Goal: Transaction & Acquisition: Download file/media

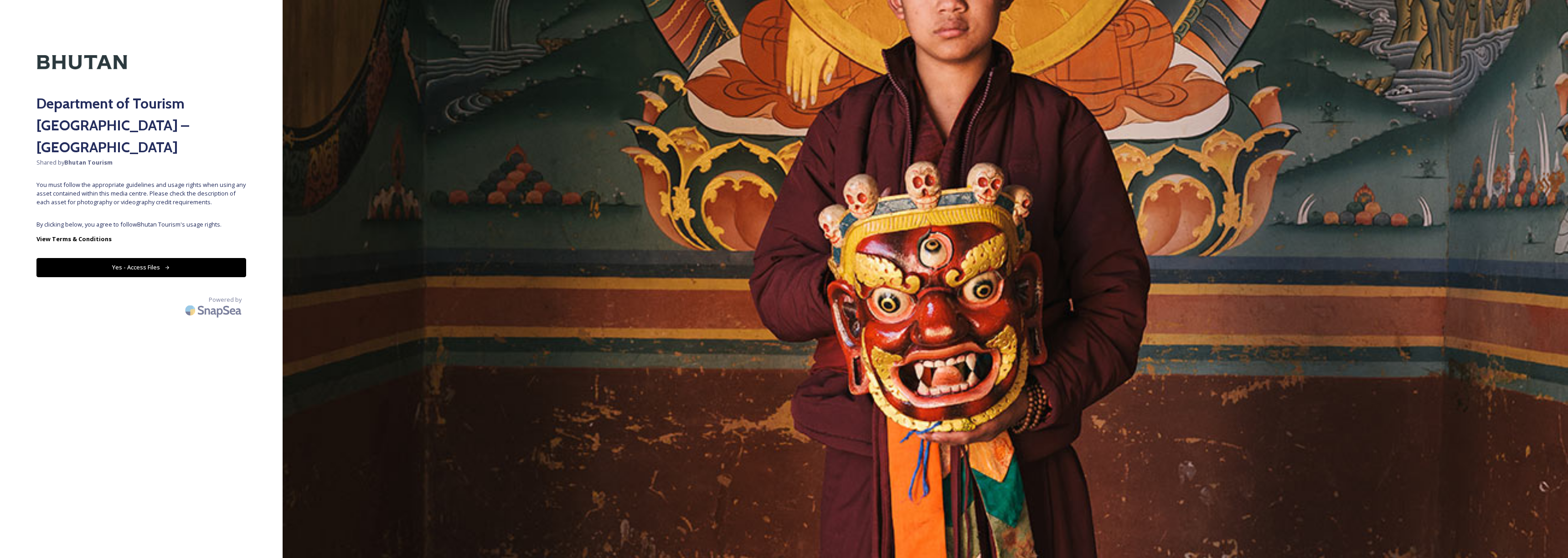
click at [192, 258] on button "Yes - Access Files" at bounding box center [141, 267] width 209 height 19
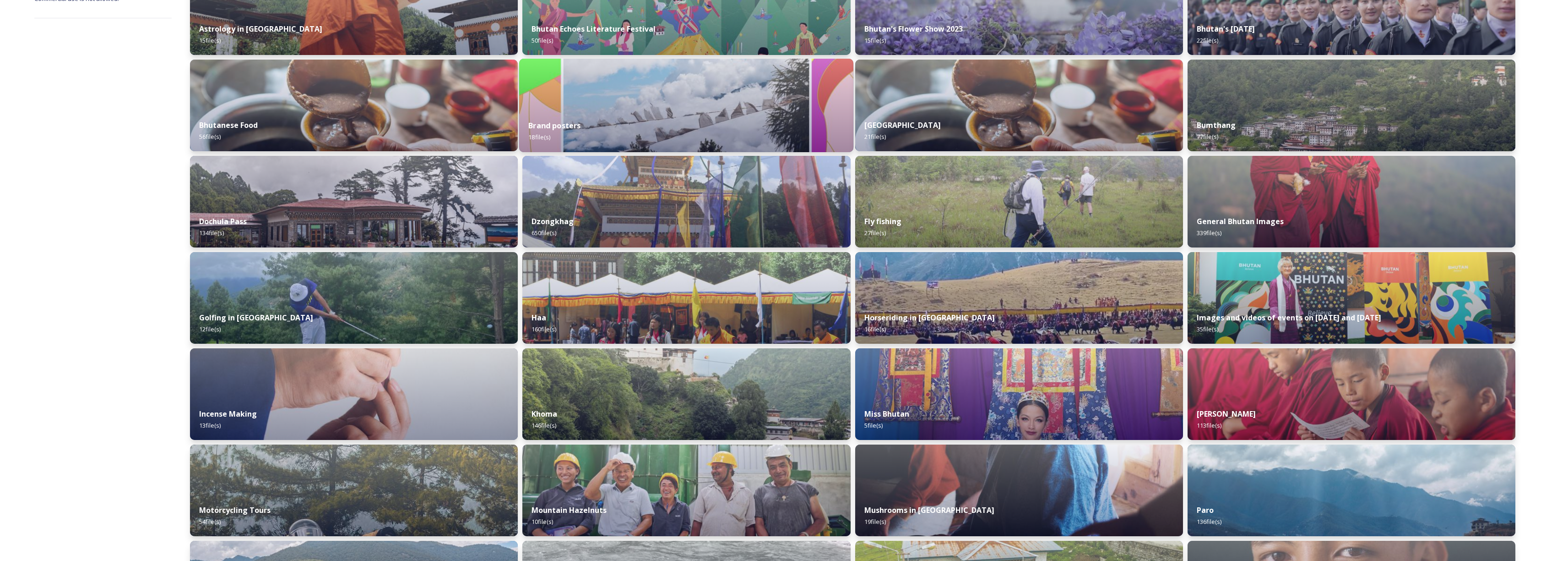
scroll to position [319, 0]
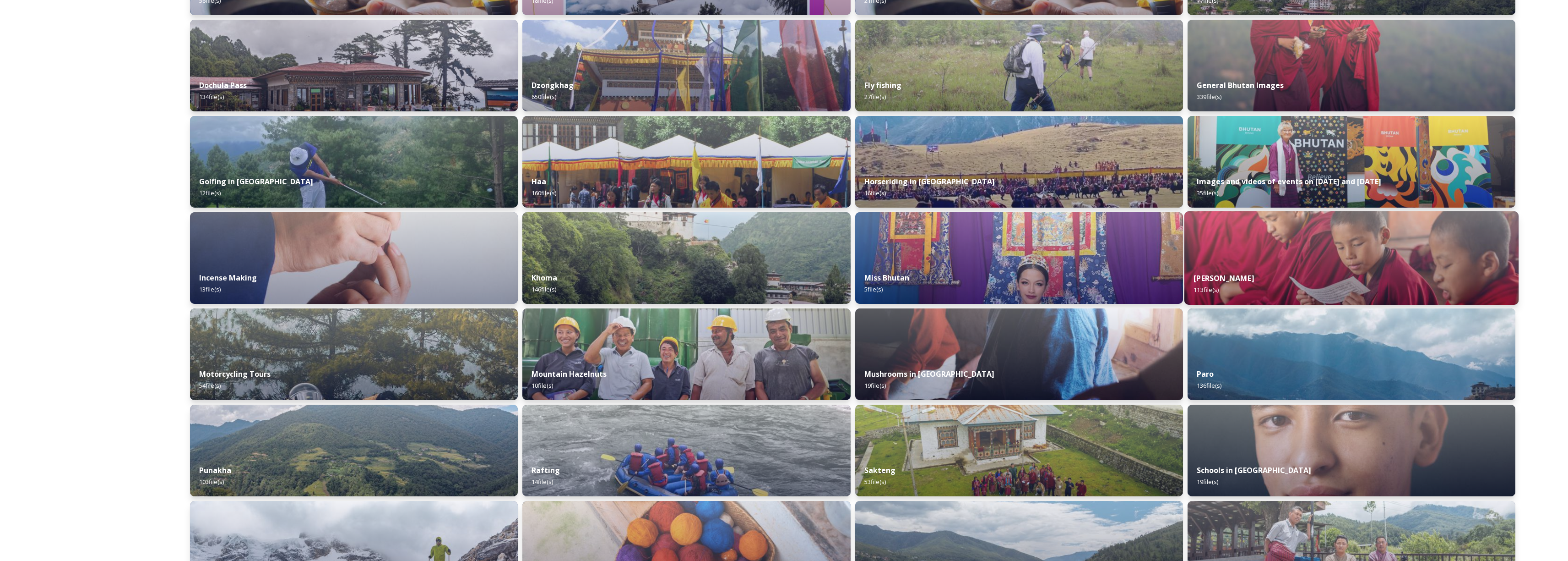
click at [1300, 280] on div "[PERSON_NAME] 113 file(s)" at bounding box center [1351, 284] width 334 height 42
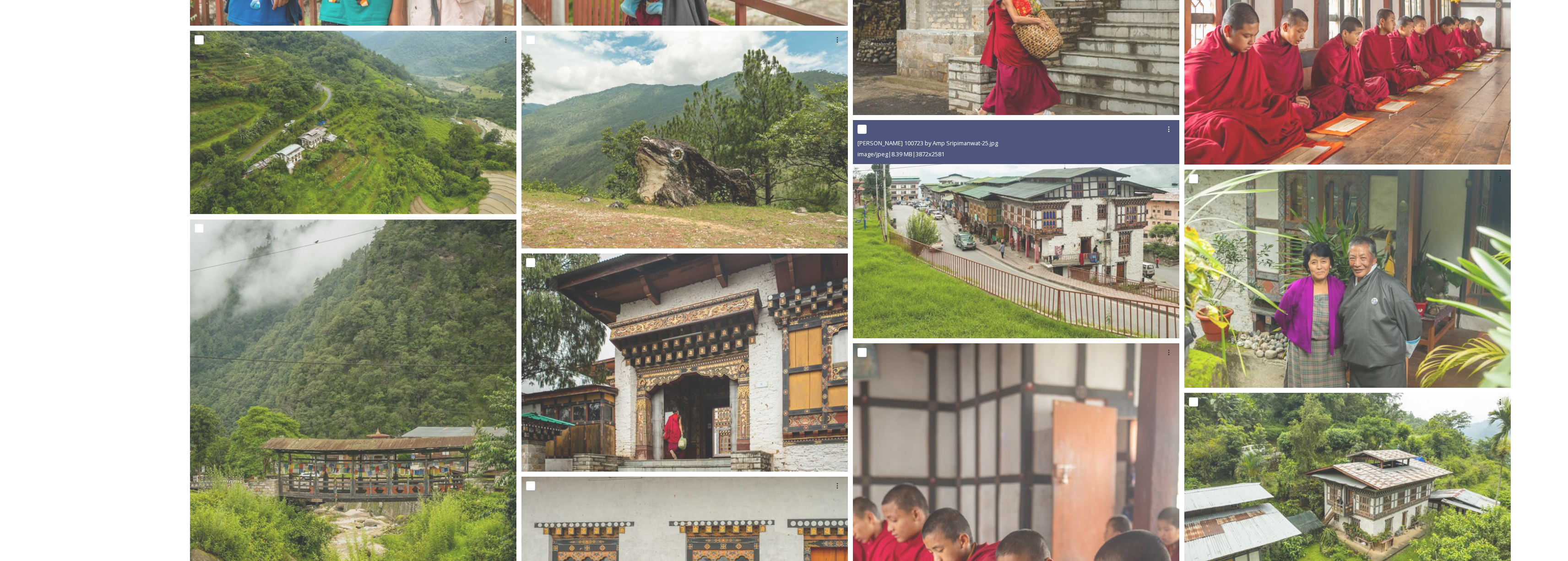
scroll to position [1660, 0]
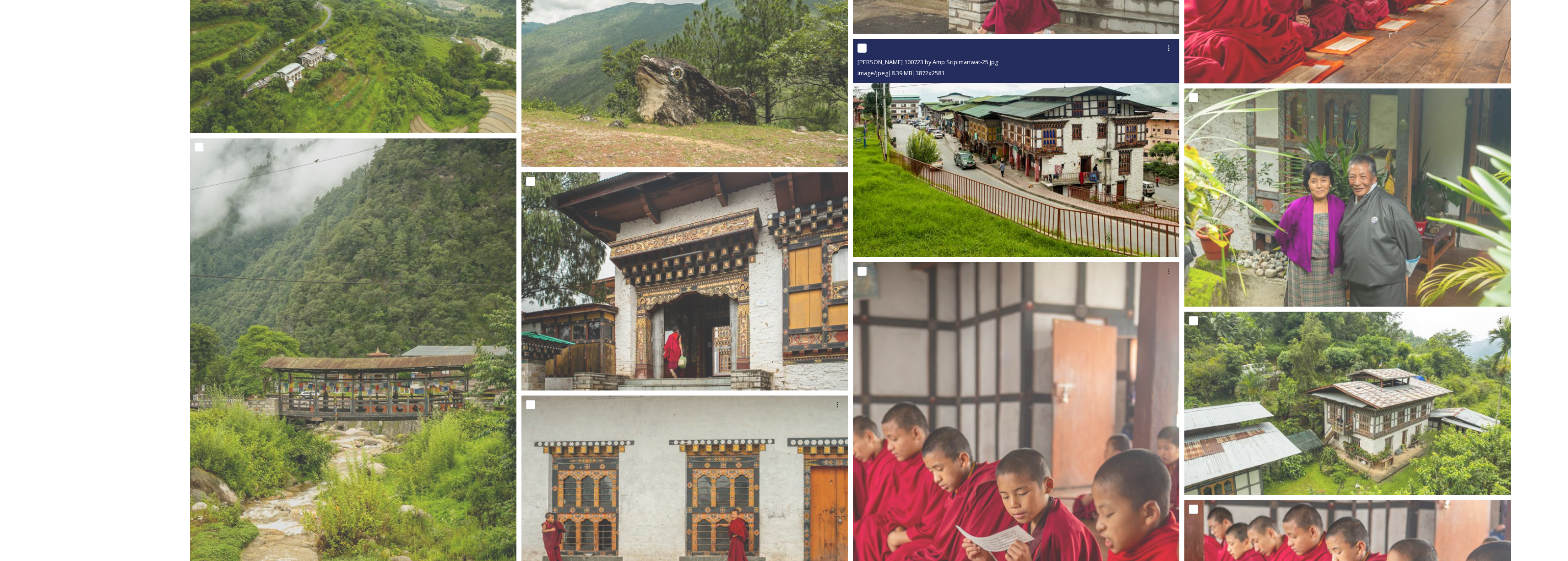
click at [965, 191] on img at bounding box center [1016, 148] width 326 height 218
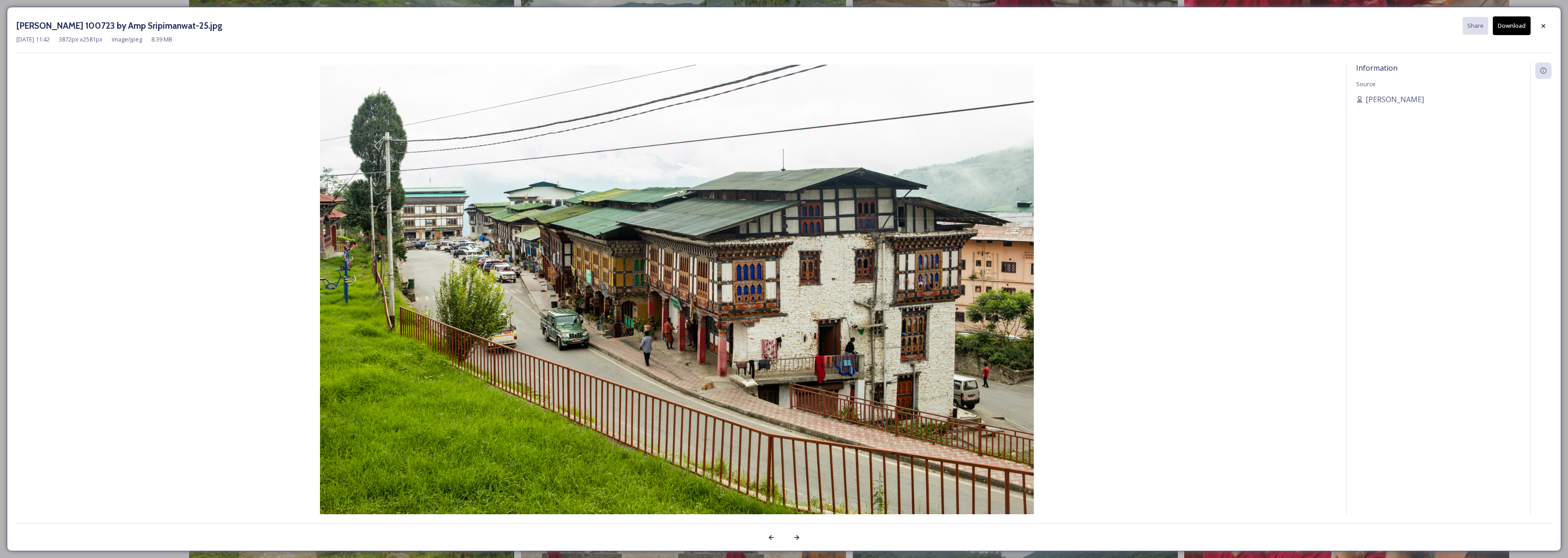
click at [1516, 32] on button "Download" at bounding box center [1511, 26] width 38 height 19
click at [1542, 24] on icon at bounding box center [1544, 26] width 4 height 4
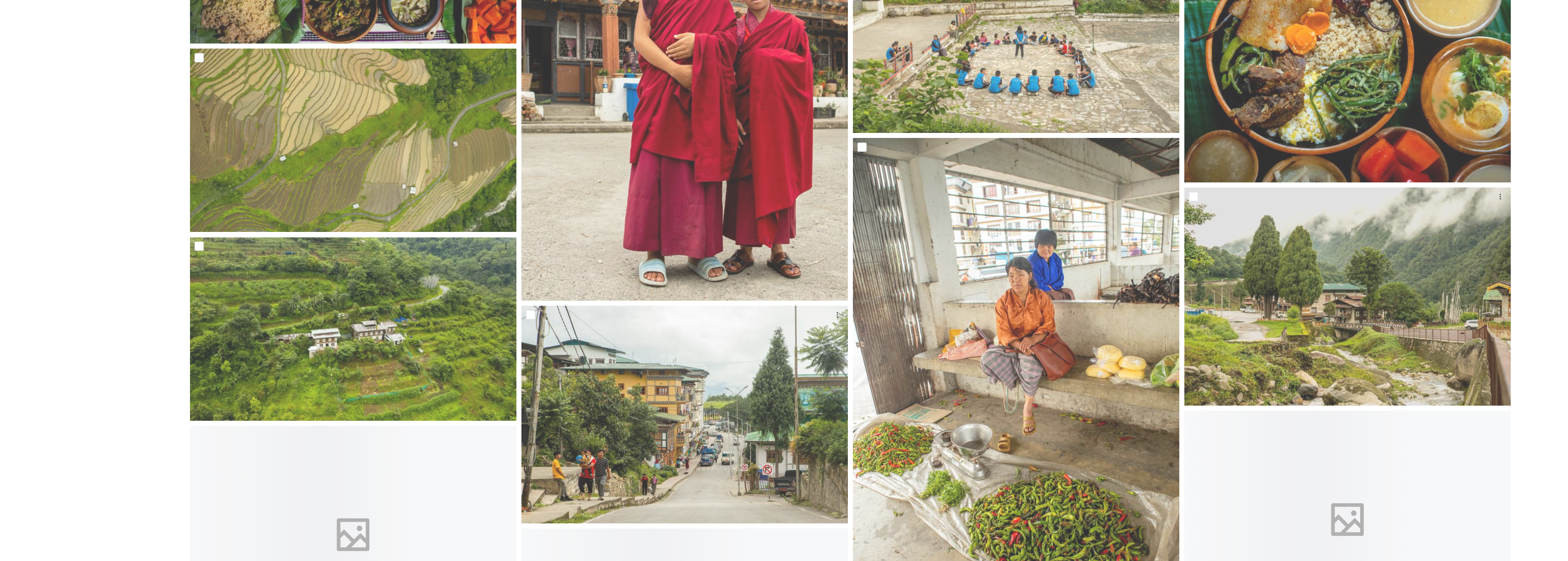
scroll to position [3020, 0]
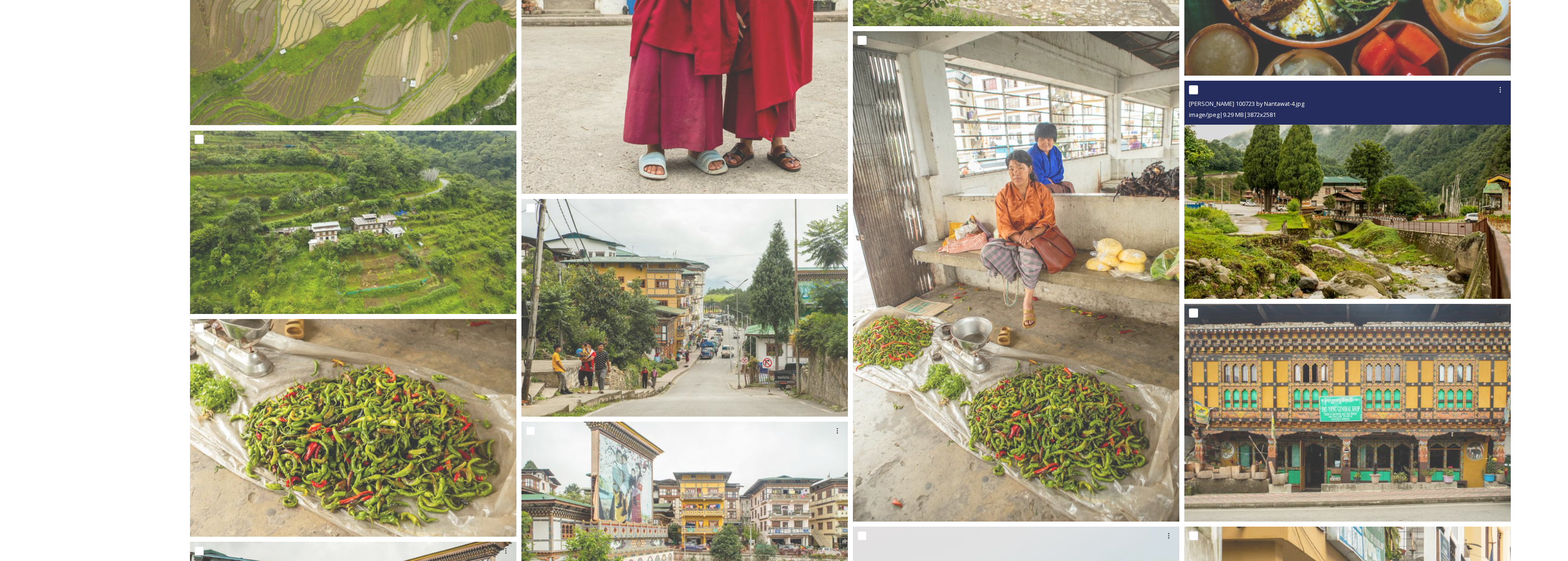
click at [1272, 205] on img at bounding box center [1347, 190] width 326 height 218
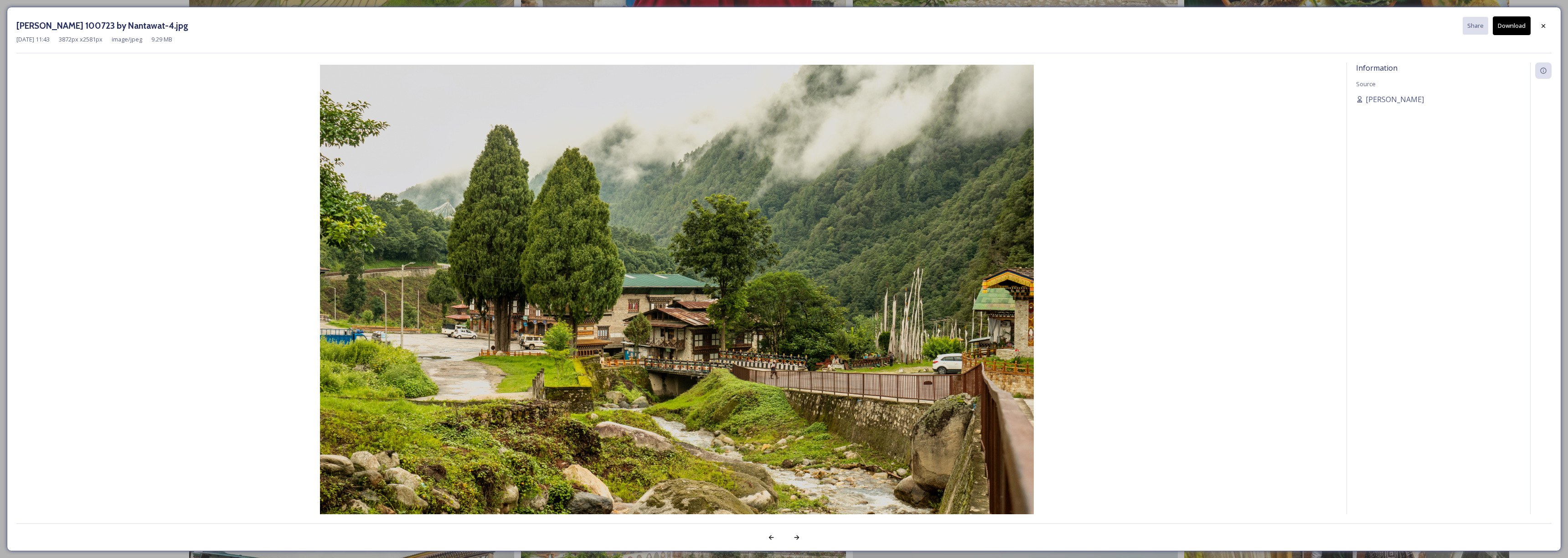
click at [1509, 27] on button "Download" at bounding box center [1511, 26] width 38 height 19
click at [1538, 29] on div at bounding box center [1543, 26] width 16 height 16
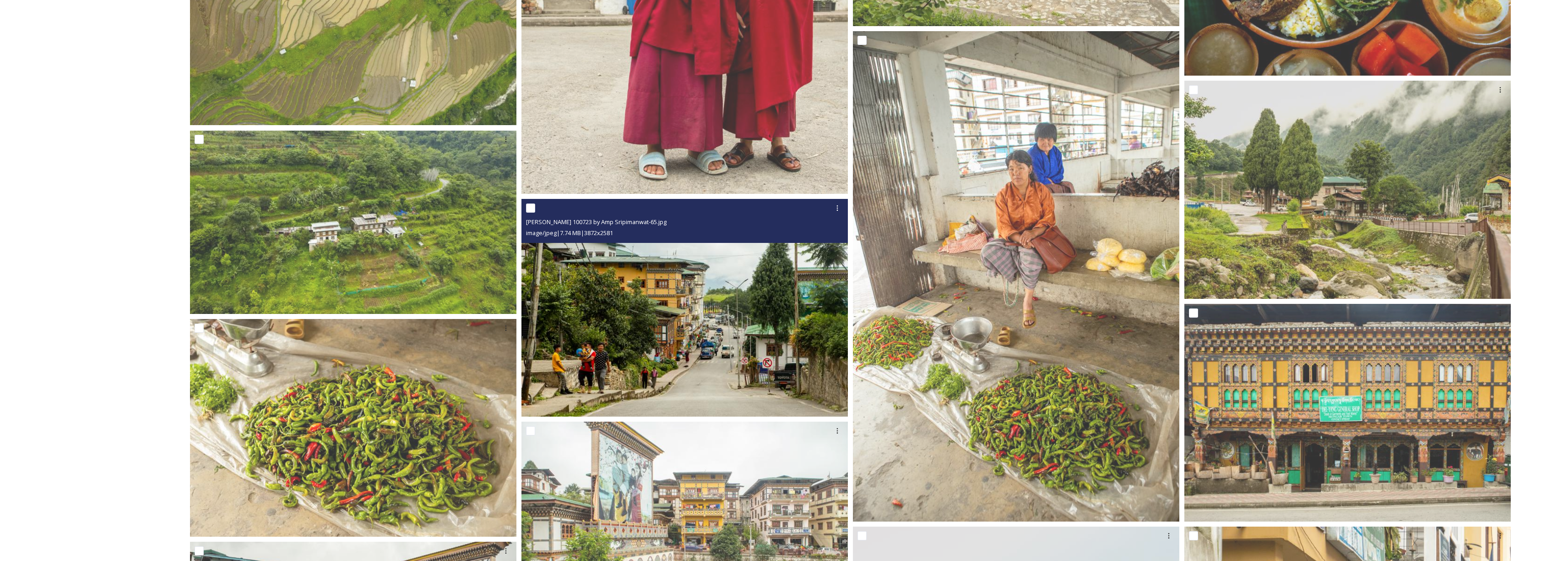
click at [735, 305] on img at bounding box center [685, 308] width 326 height 218
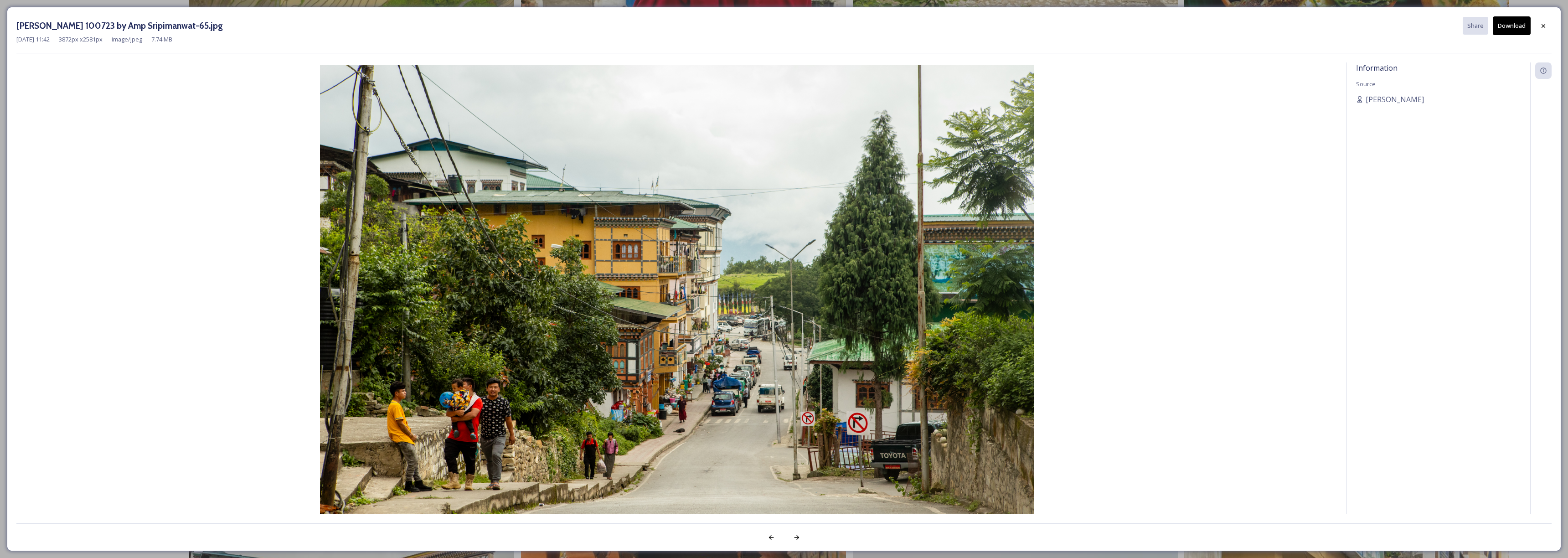
click at [1511, 29] on button "Download" at bounding box center [1511, 26] width 38 height 19
click at [1535, 29] on div at bounding box center [1543, 25] width 16 height 16
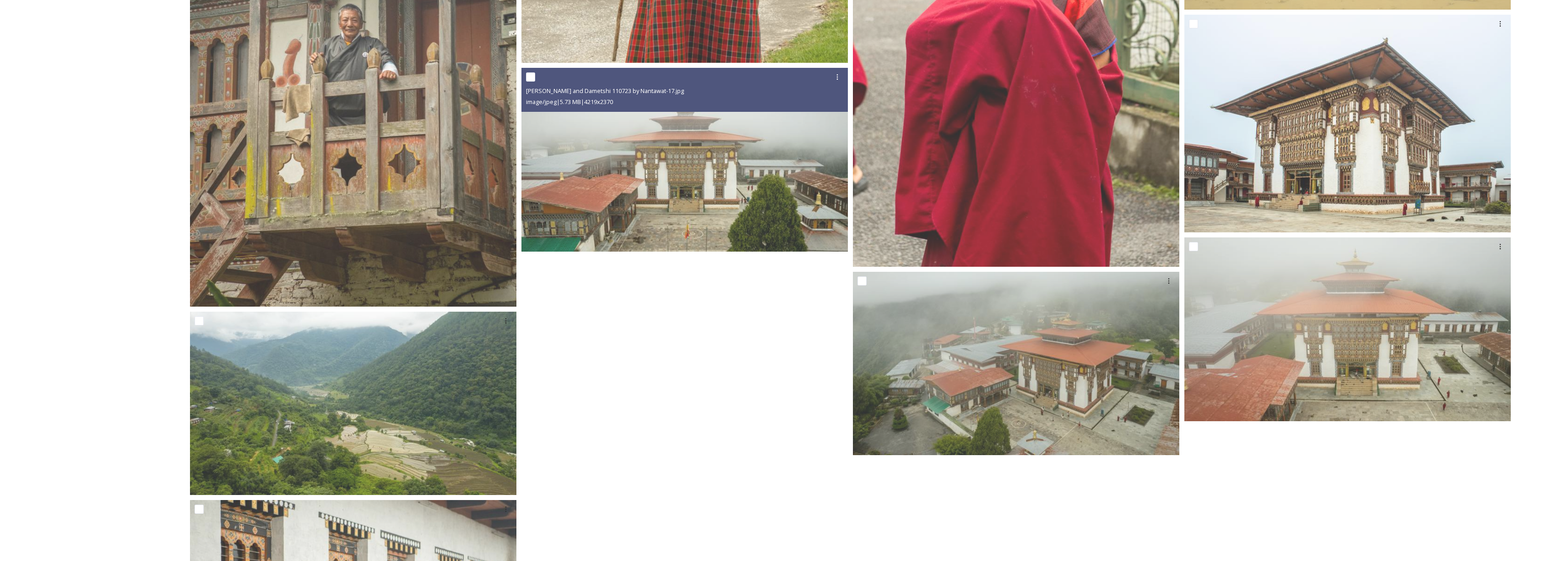
scroll to position [8088, 0]
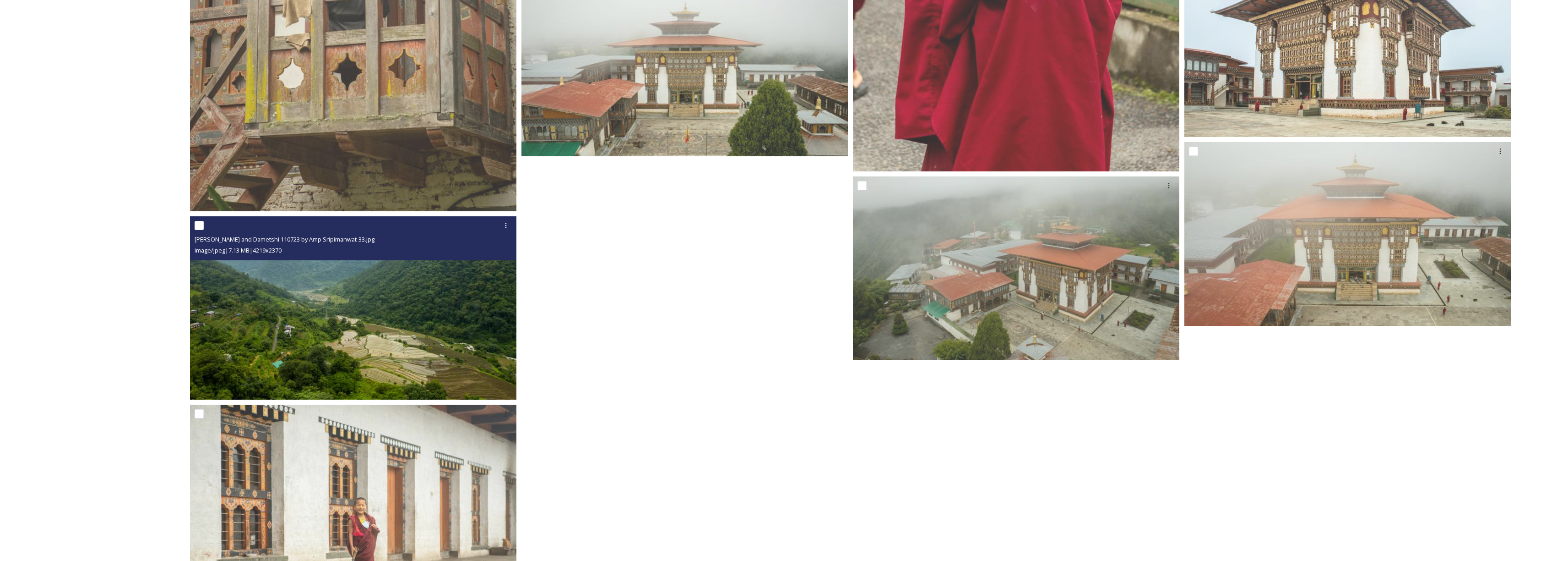
click at [421, 291] on img at bounding box center [353, 308] width 326 height 184
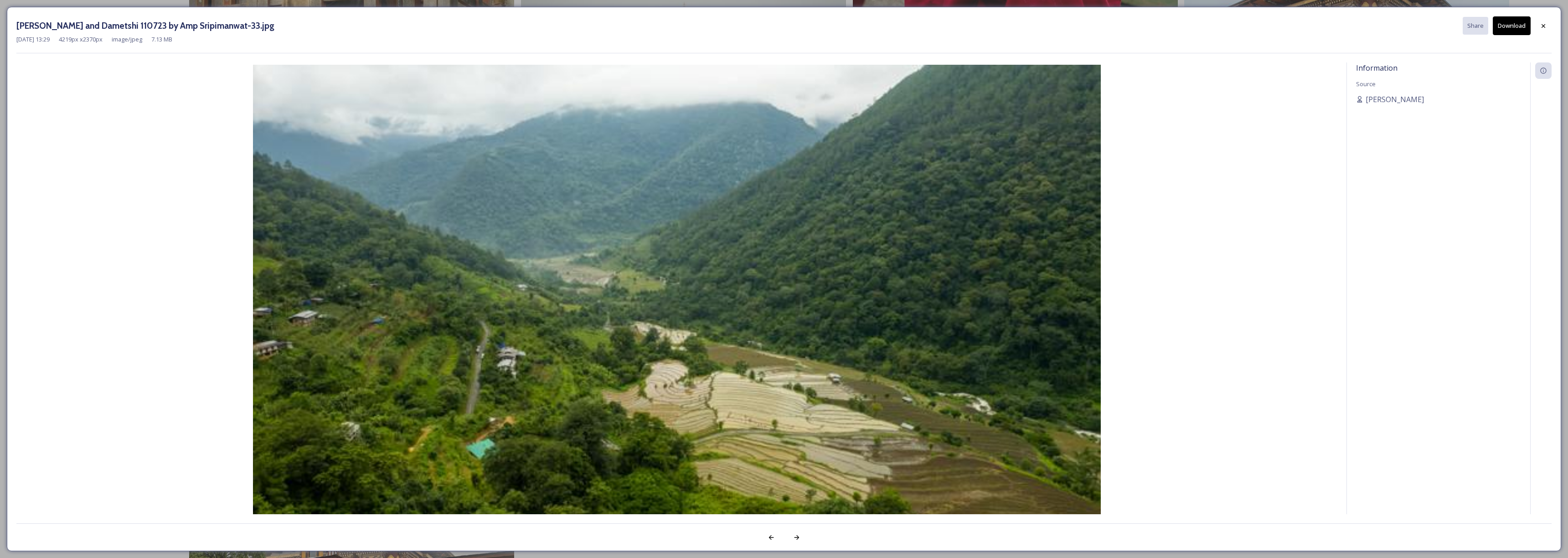
click at [1518, 26] on button "Download" at bounding box center [1511, 26] width 38 height 19
click at [1545, 27] on icon at bounding box center [1544, 26] width 7 height 7
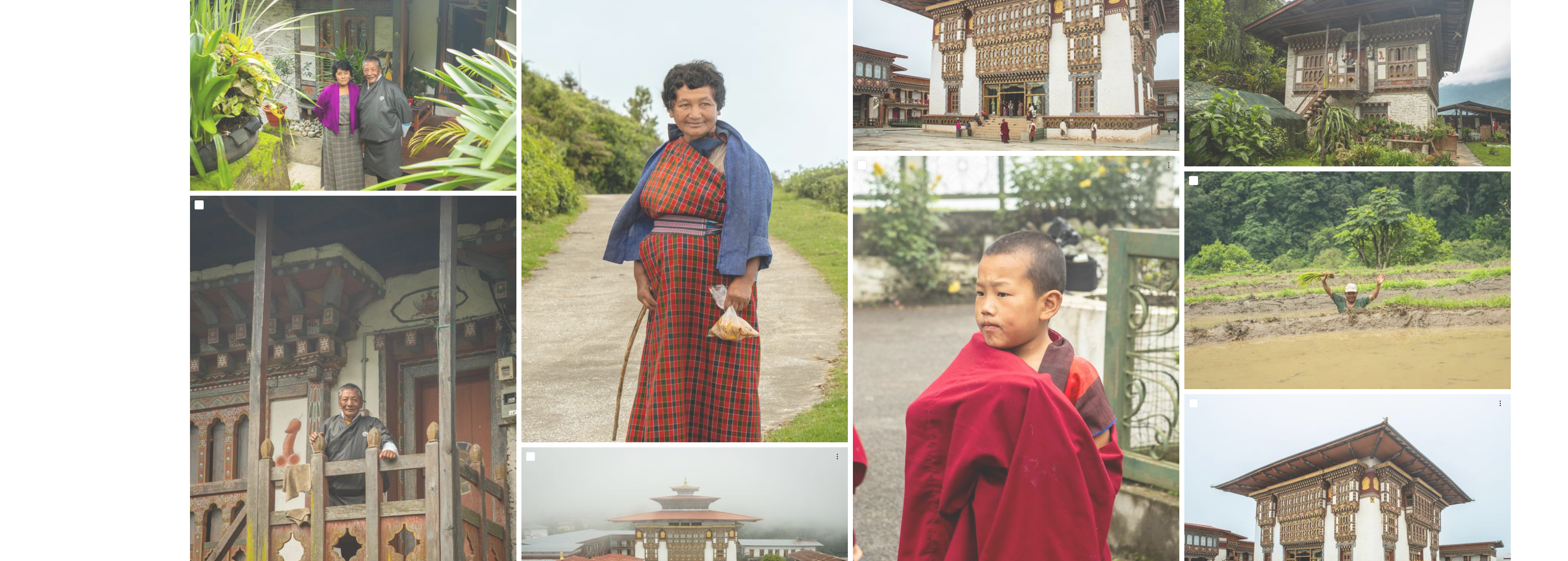
scroll to position [7815, 0]
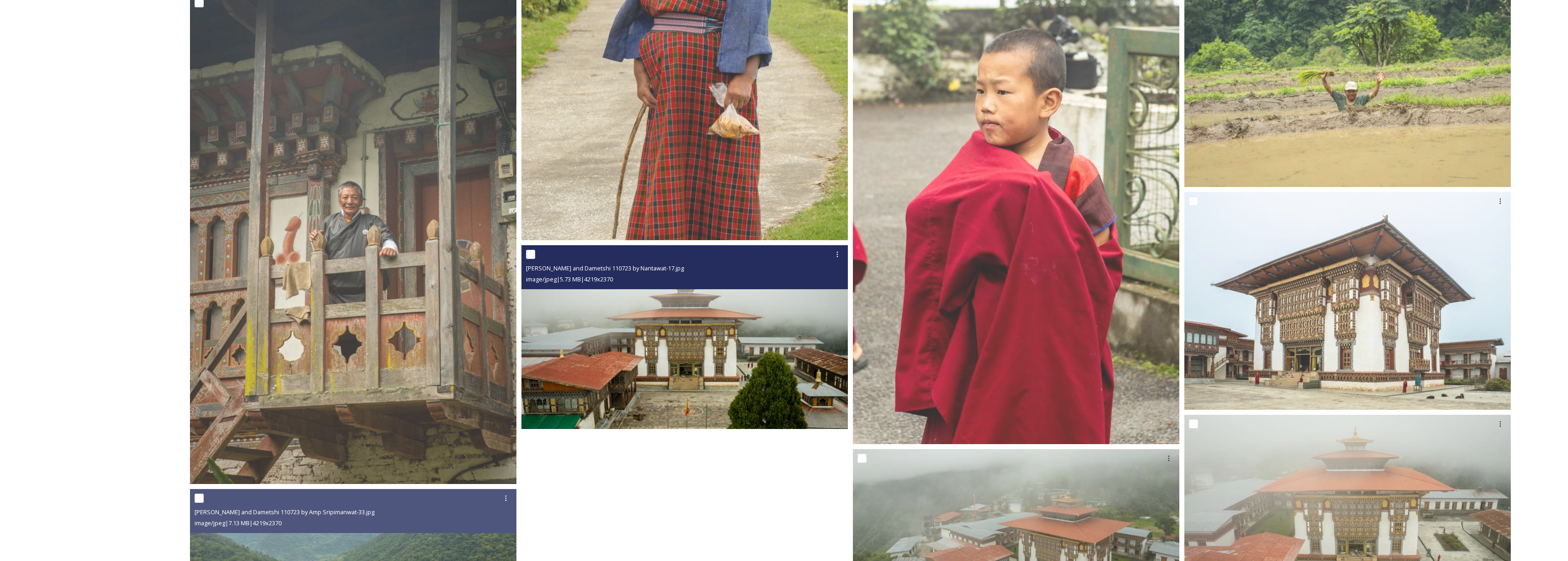
click at [639, 362] on img at bounding box center [685, 337] width 326 height 184
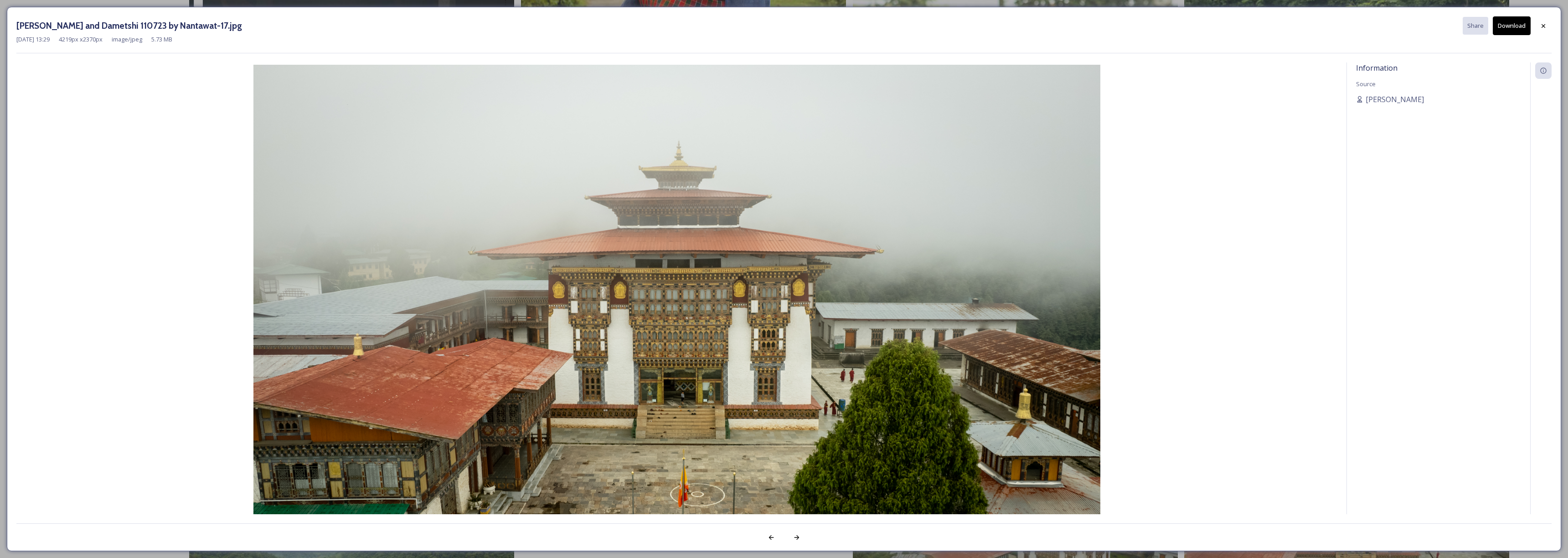
click at [1503, 27] on button "Download" at bounding box center [1511, 26] width 38 height 19
click at [1542, 29] on icon at bounding box center [1544, 26] width 7 height 7
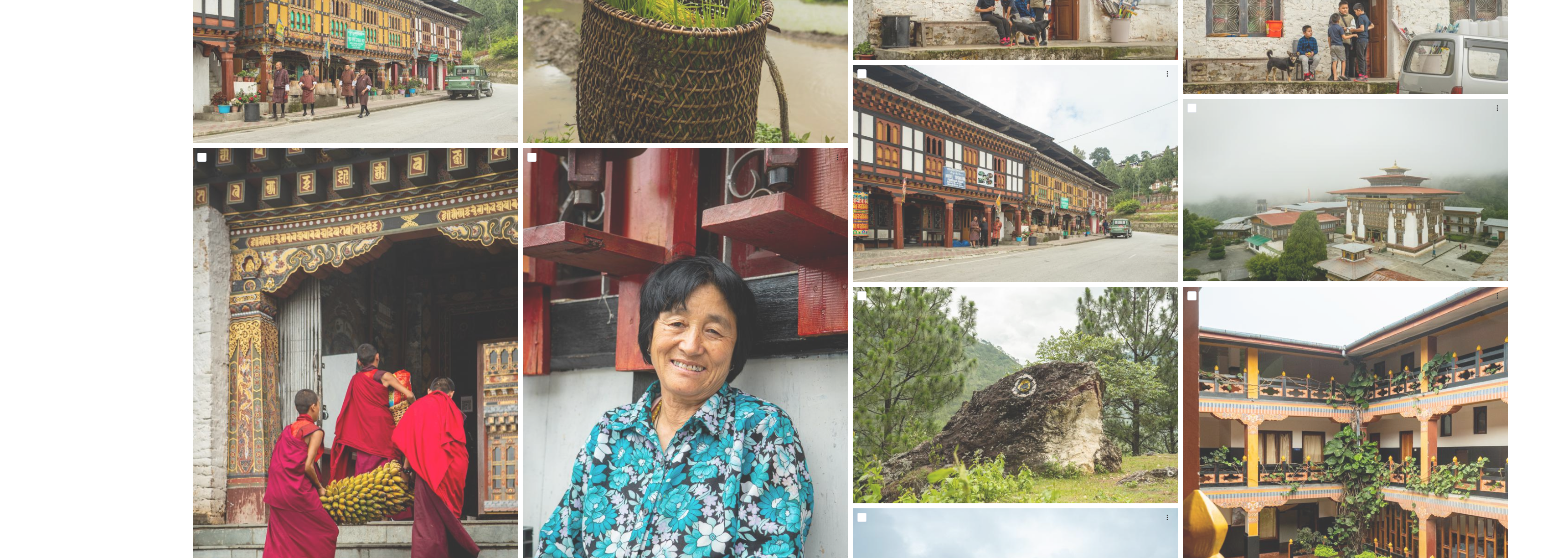
scroll to position [628, 0]
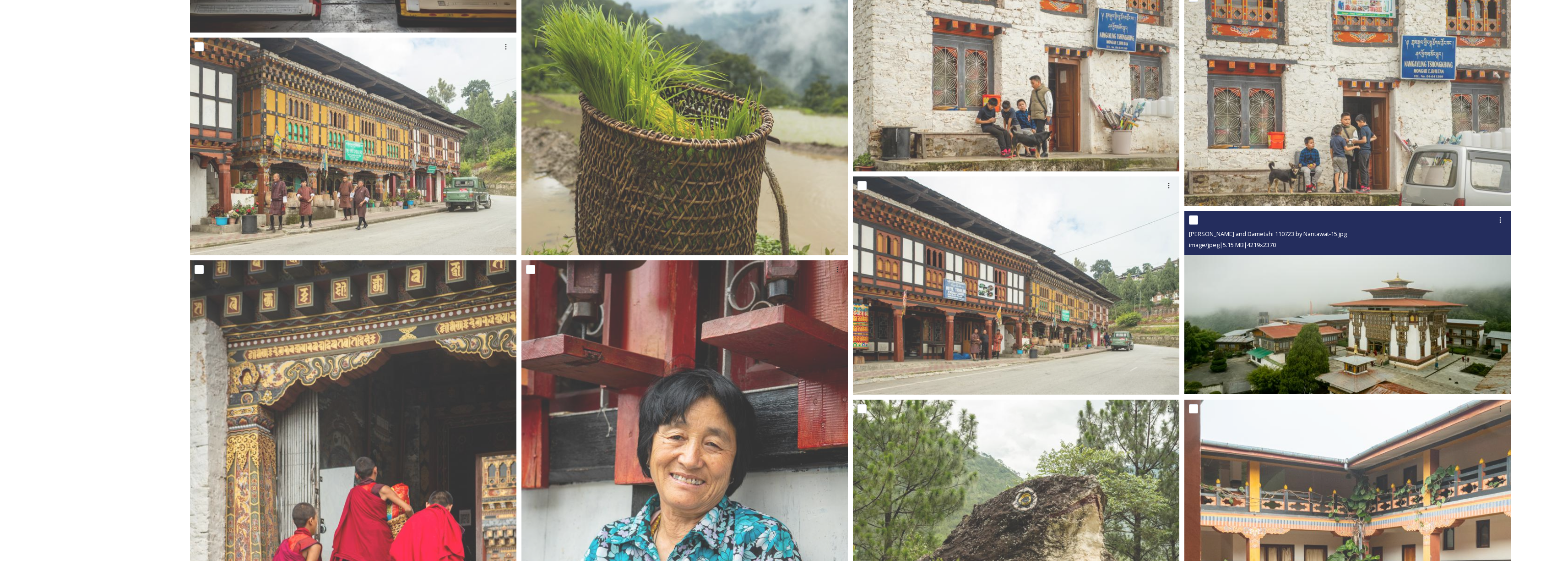
click at [1436, 314] on img at bounding box center [1347, 302] width 326 height 184
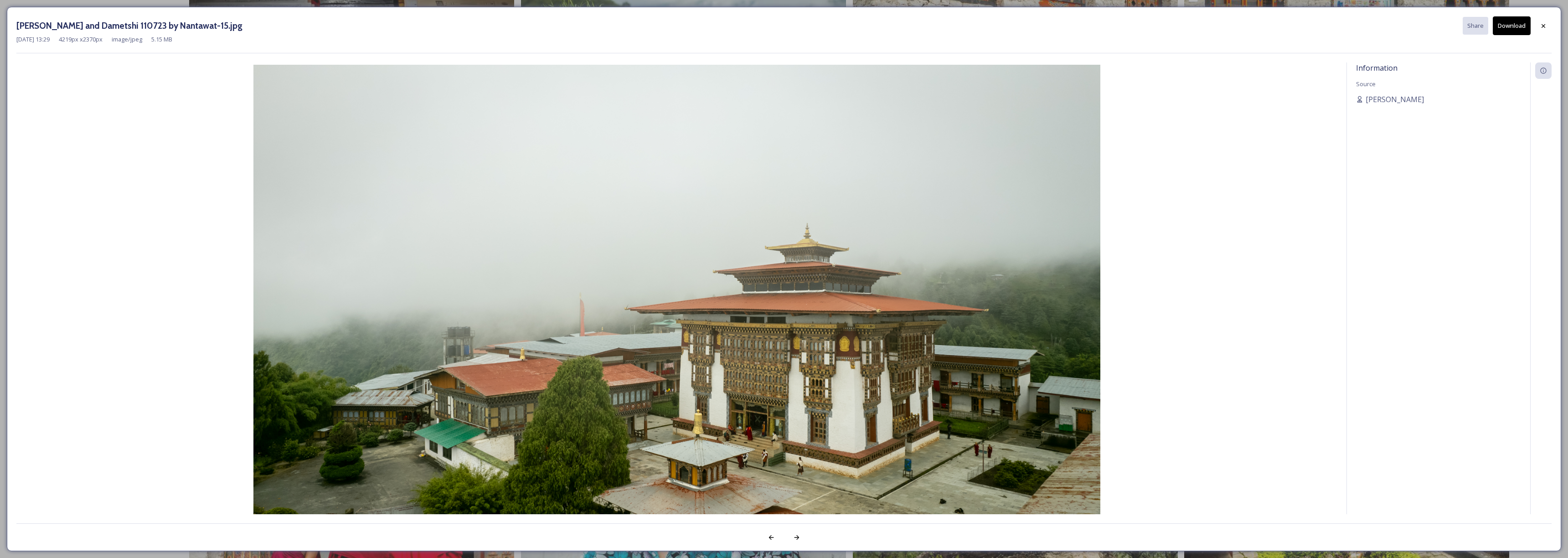
click at [1284, 302] on img at bounding box center [677, 302] width 1321 height 476
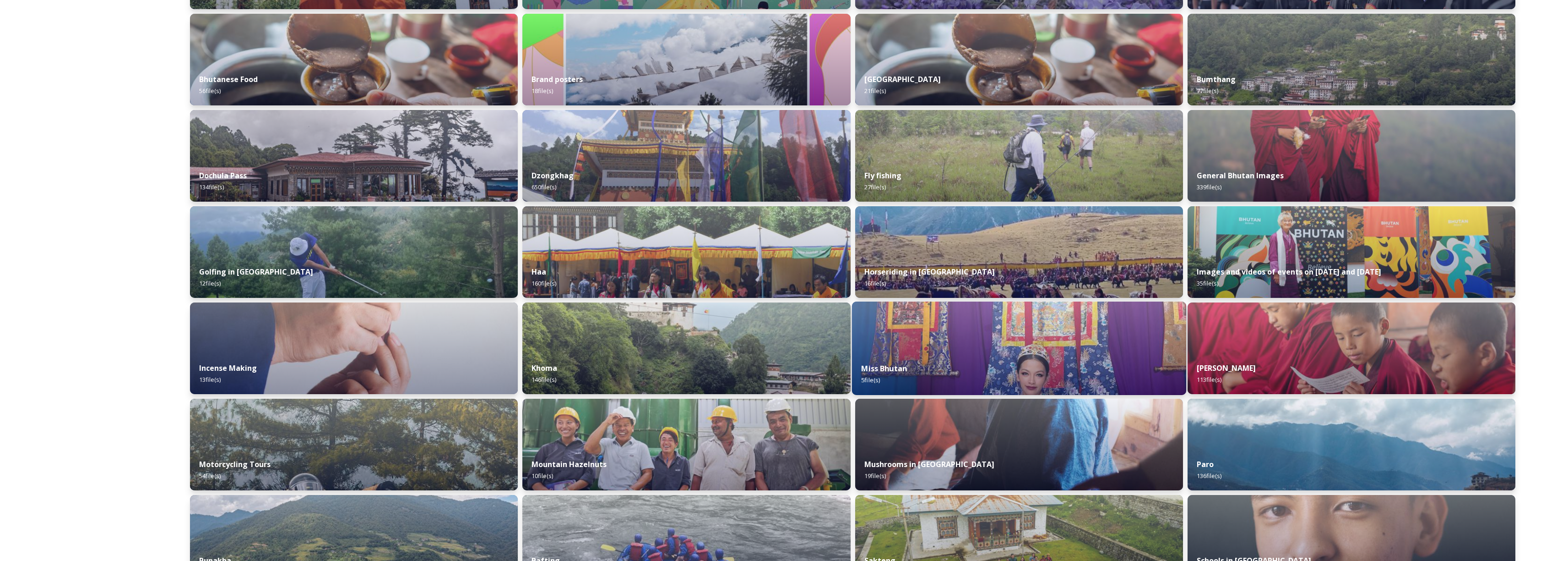
scroll to position [221, 0]
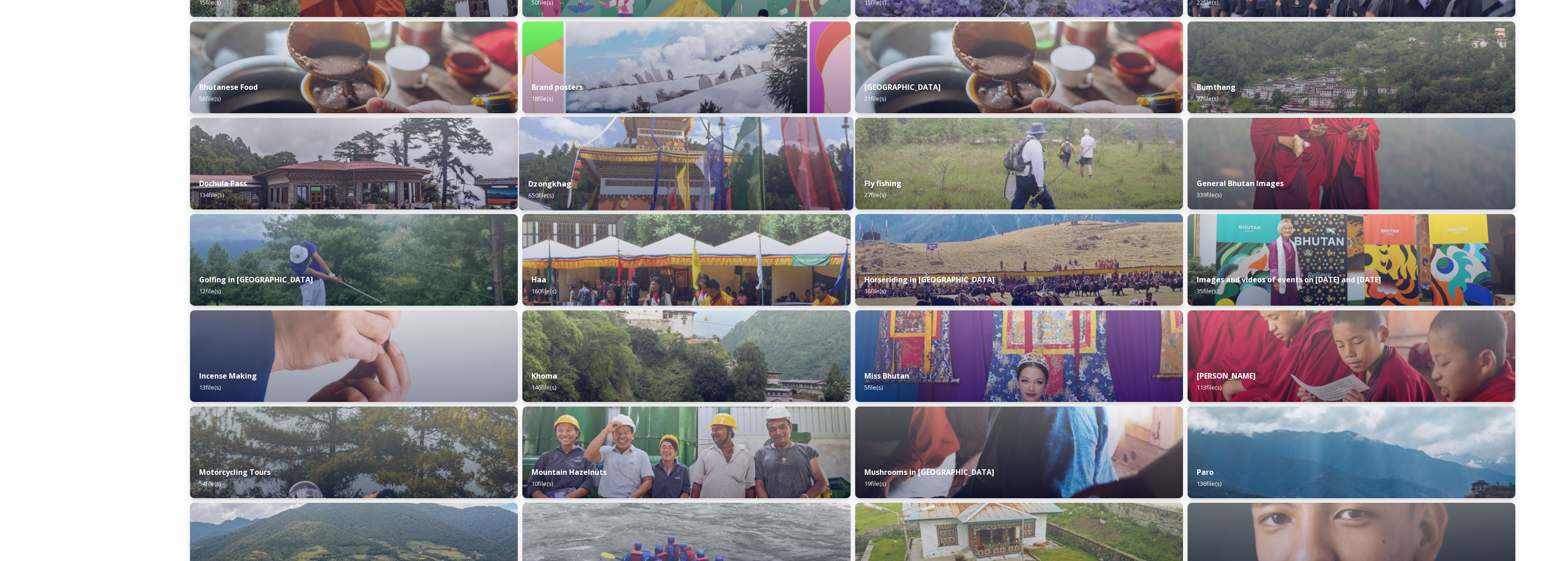
click at [648, 181] on div "Dzongkhag 650 file(s)" at bounding box center [686, 190] width 334 height 42
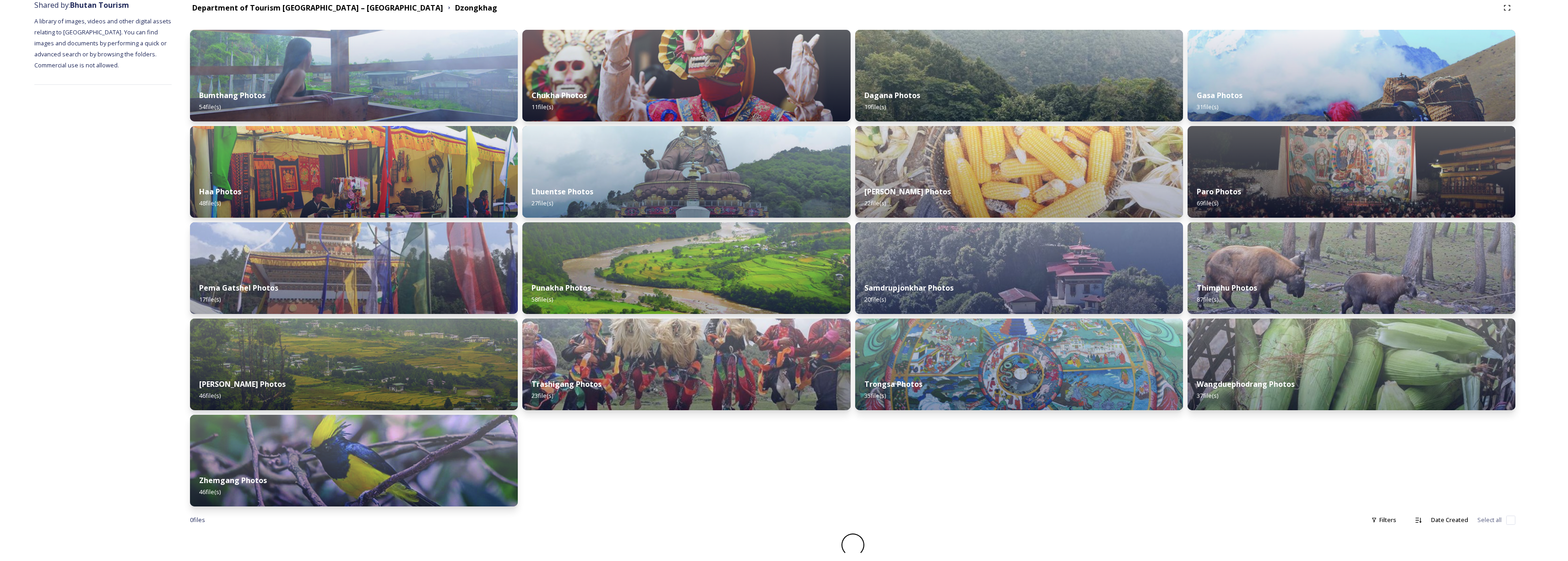
scroll to position [105, 0]
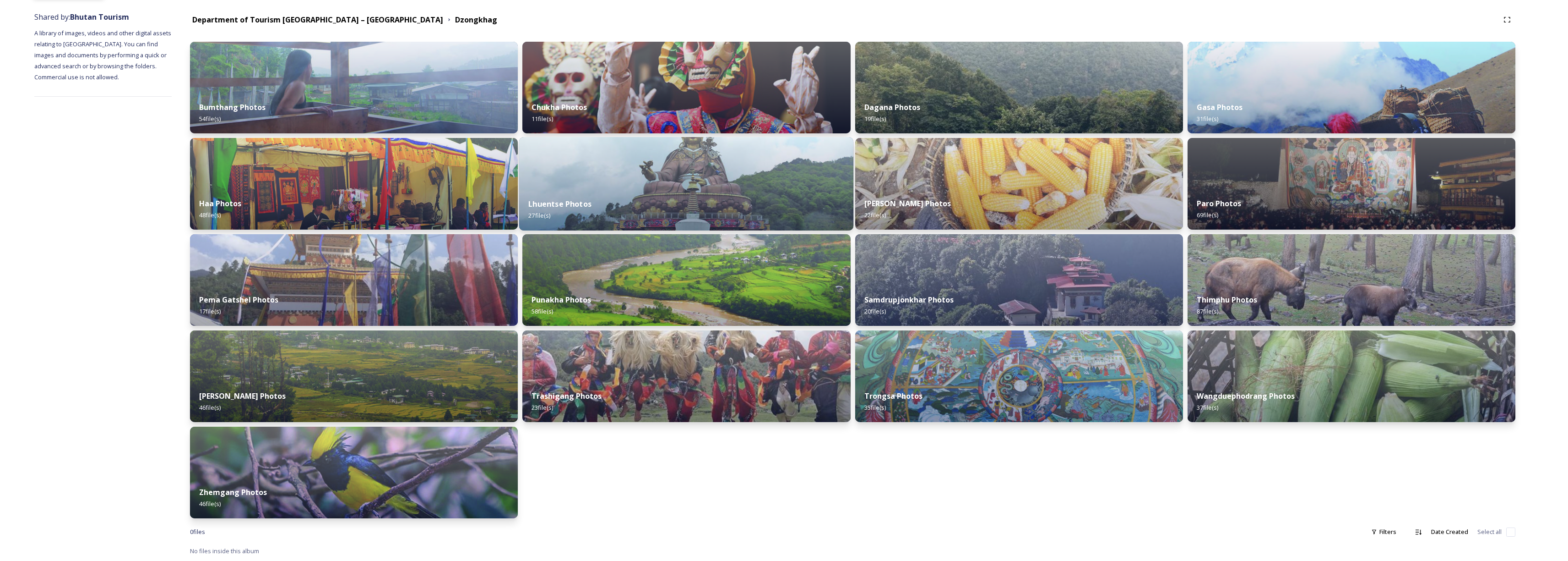
click at [683, 184] on img at bounding box center [686, 184] width 334 height 94
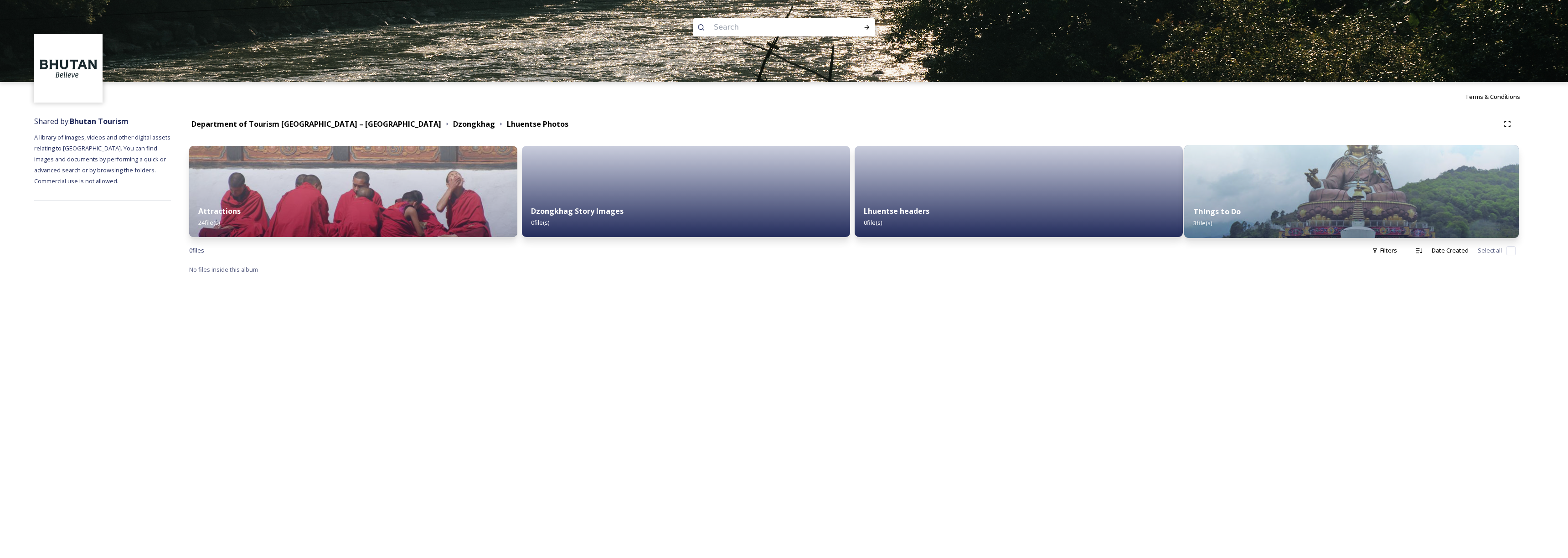
click at [1335, 192] on img at bounding box center [1351, 191] width 335 height 93
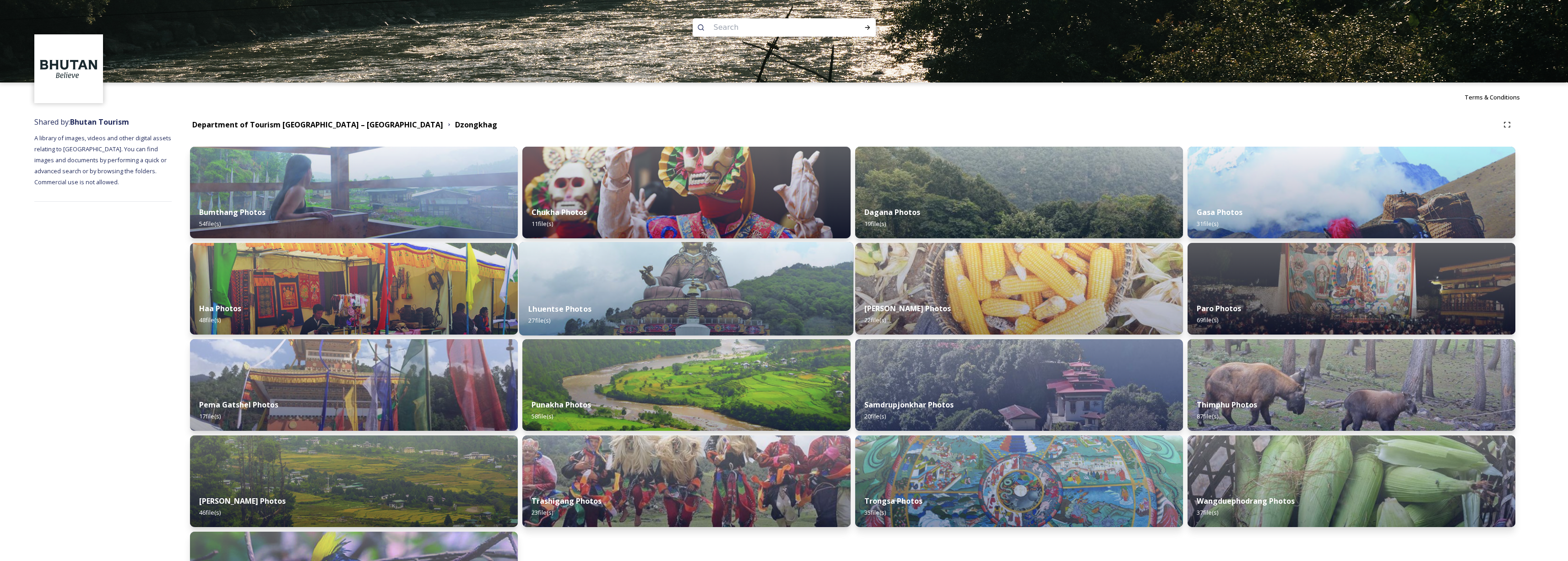
click at [600, 262] on img at bounding box center [686, 288] width 334 height 94
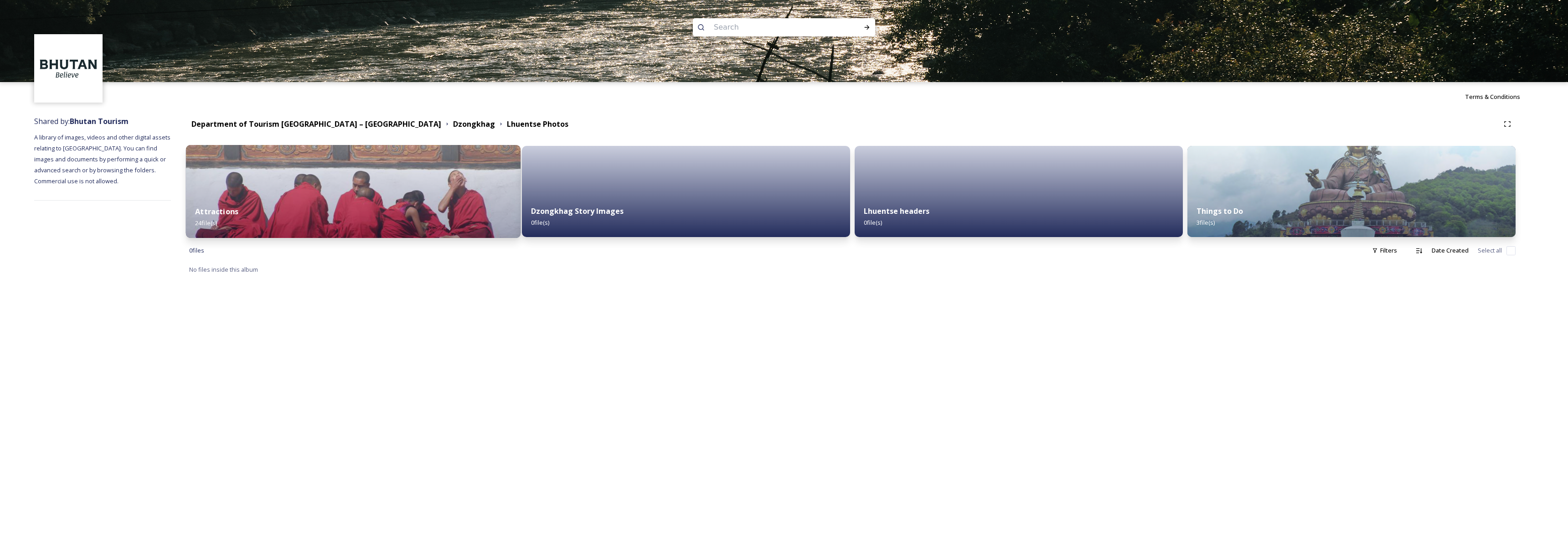
click at [281, 214] on div "Attractions 24 file(s)" at bounding box center [354, 217] width 335 height 41
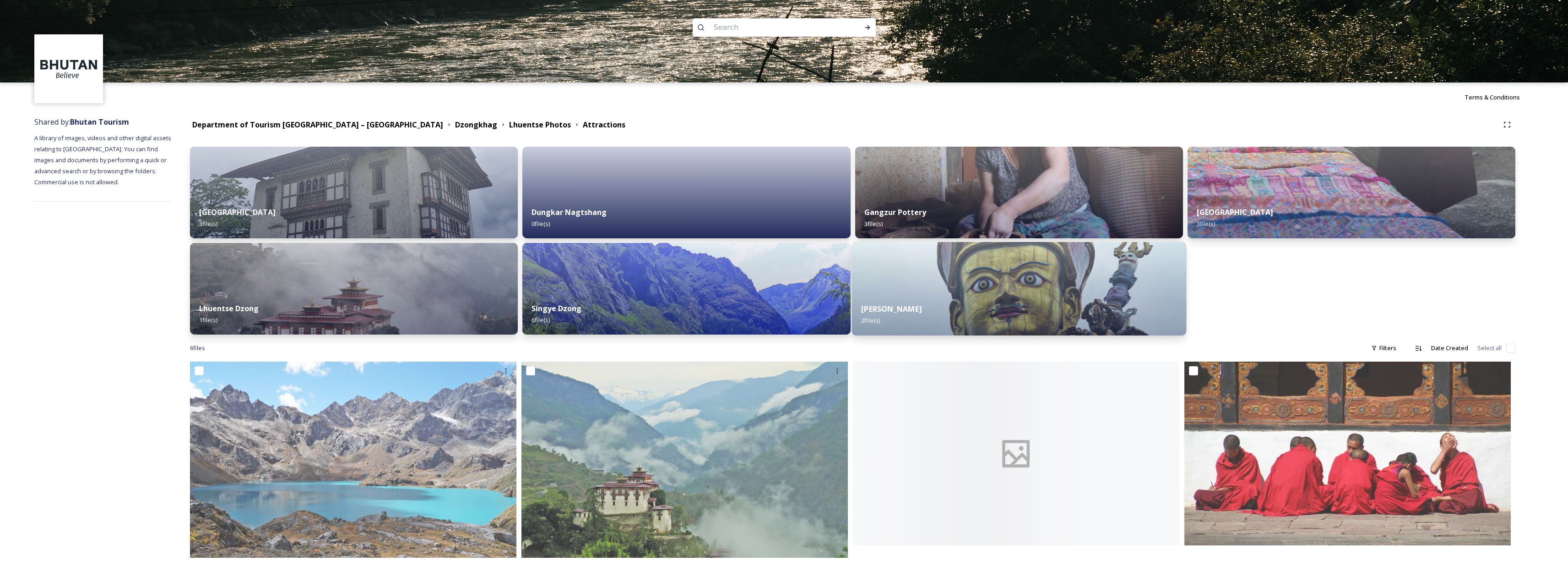
click at [979, 293] on img at bounding box center [1018, 288] width 334 height 94
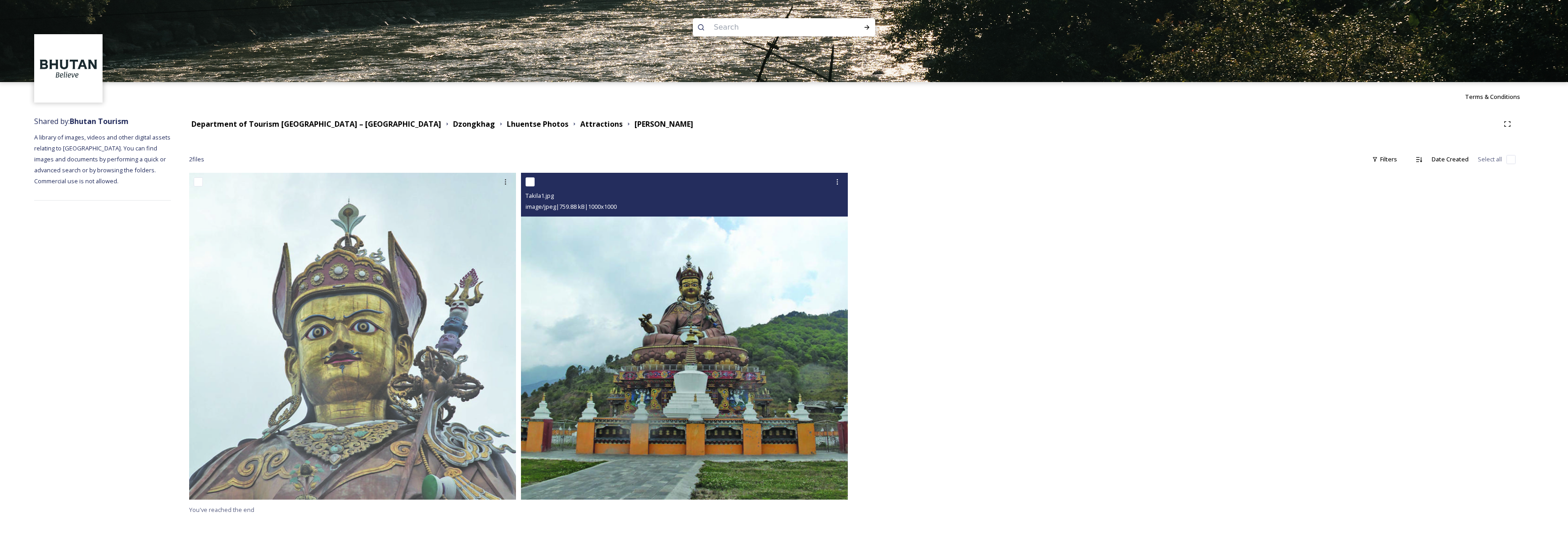
click at [719, 358] on img at bounding box center [684, 336] width 327 height 327
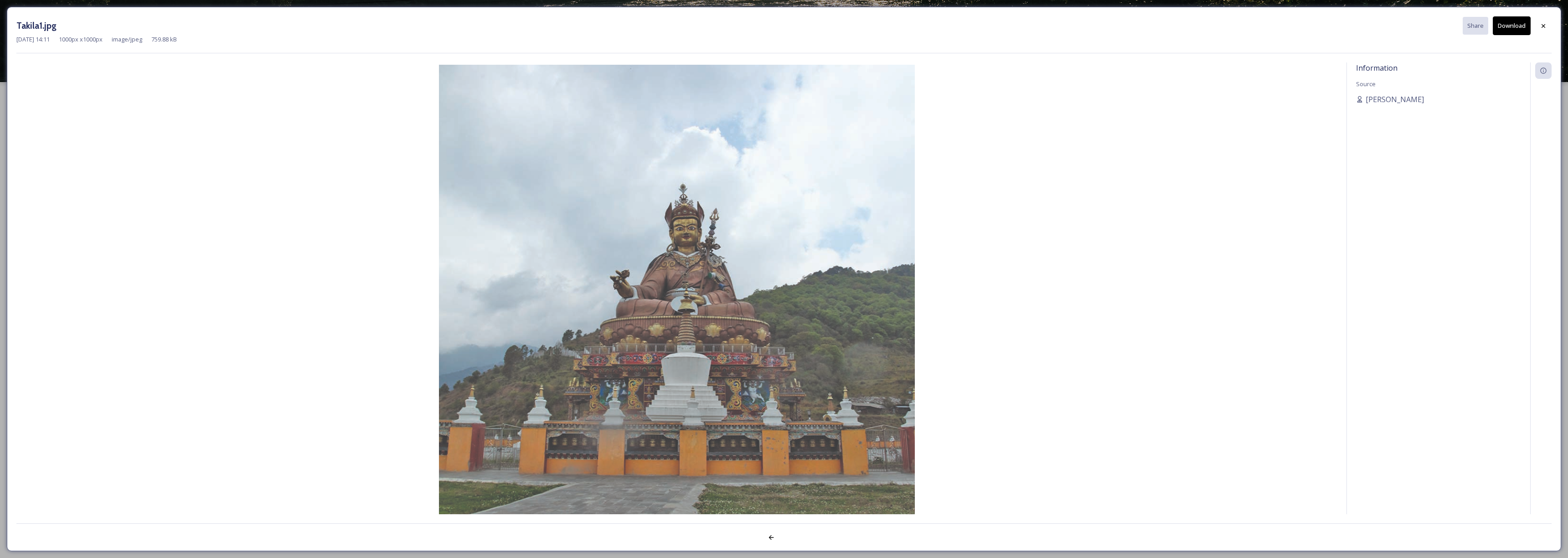
click at [1521, 28] on button "Download" at bounding box center [1511, 26] width 38 height 19
click at [1542, 24] on icon at bounding box center [1544, 26] width 7 height 7
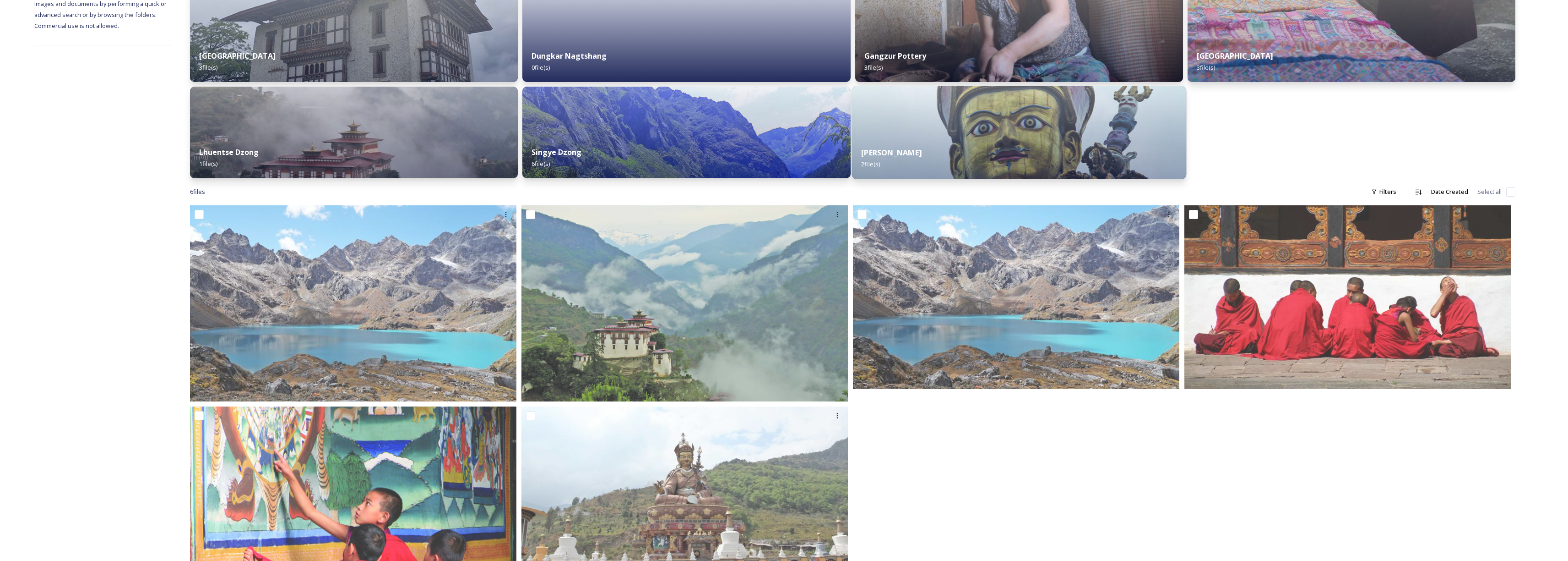
scroll to position [218, 0]
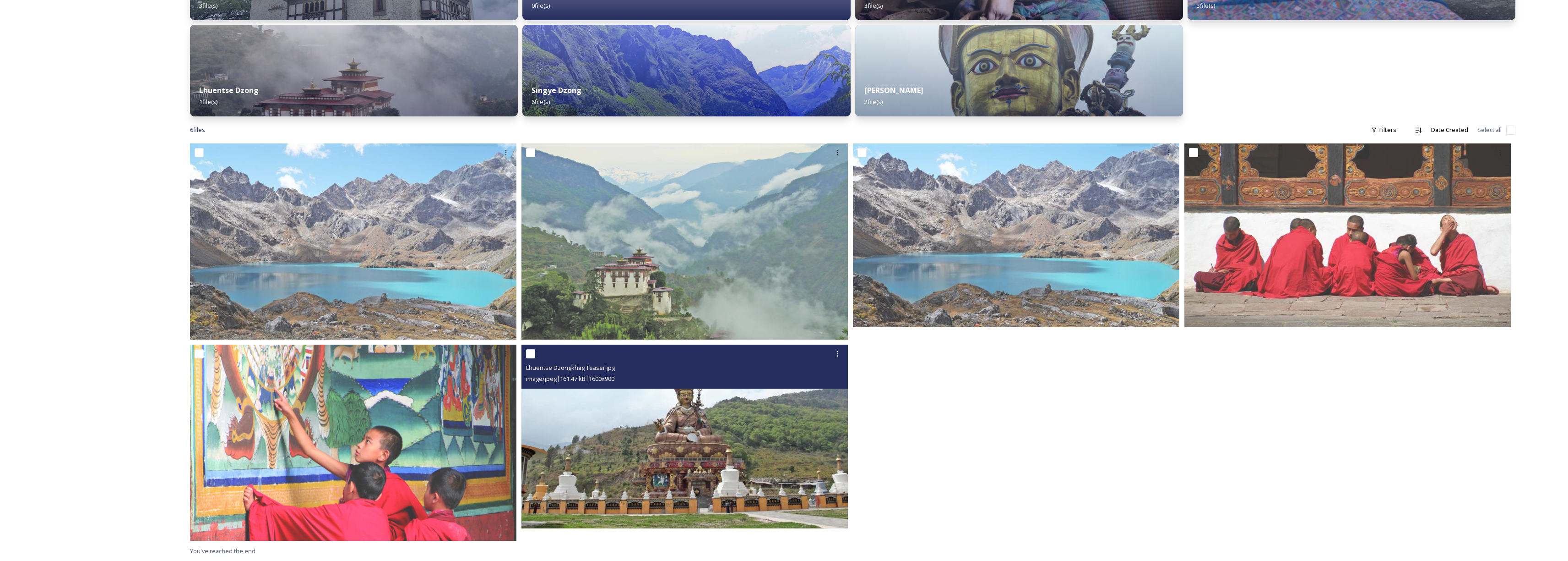
click at [638, 463] on img at bounding box center [685, 436] width 326 height 184
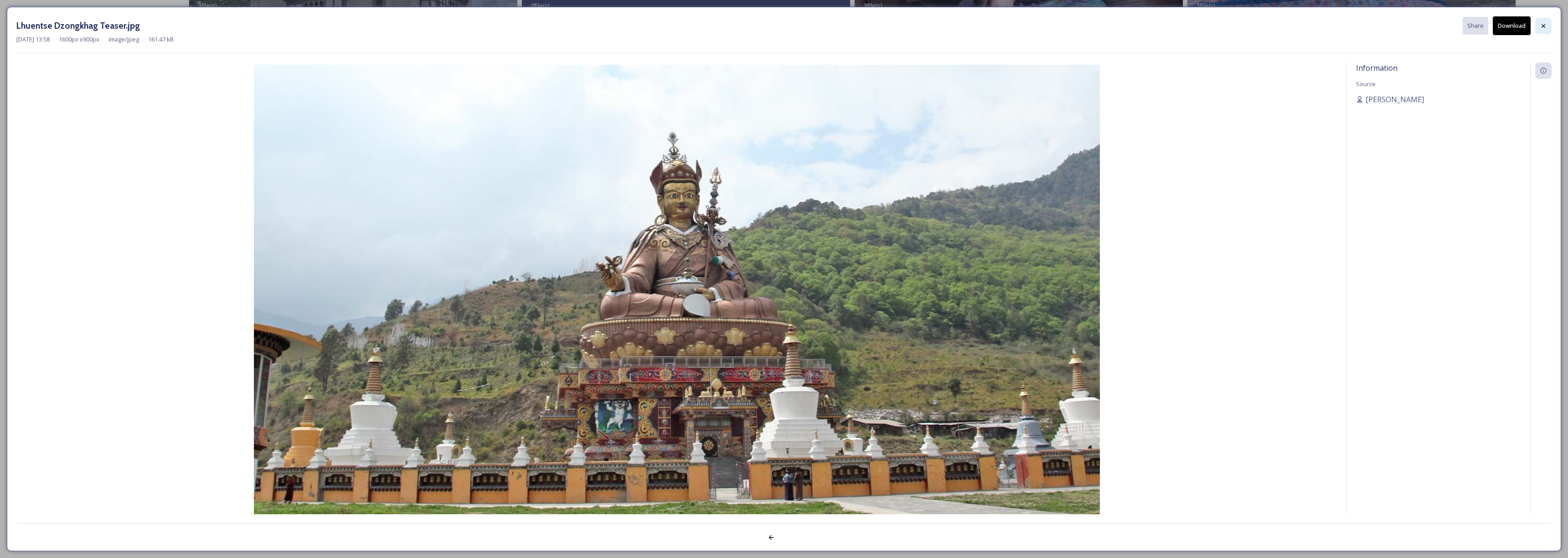
click at [1542, 20] on div at bounding box center [1543, 26] width 16 height 16
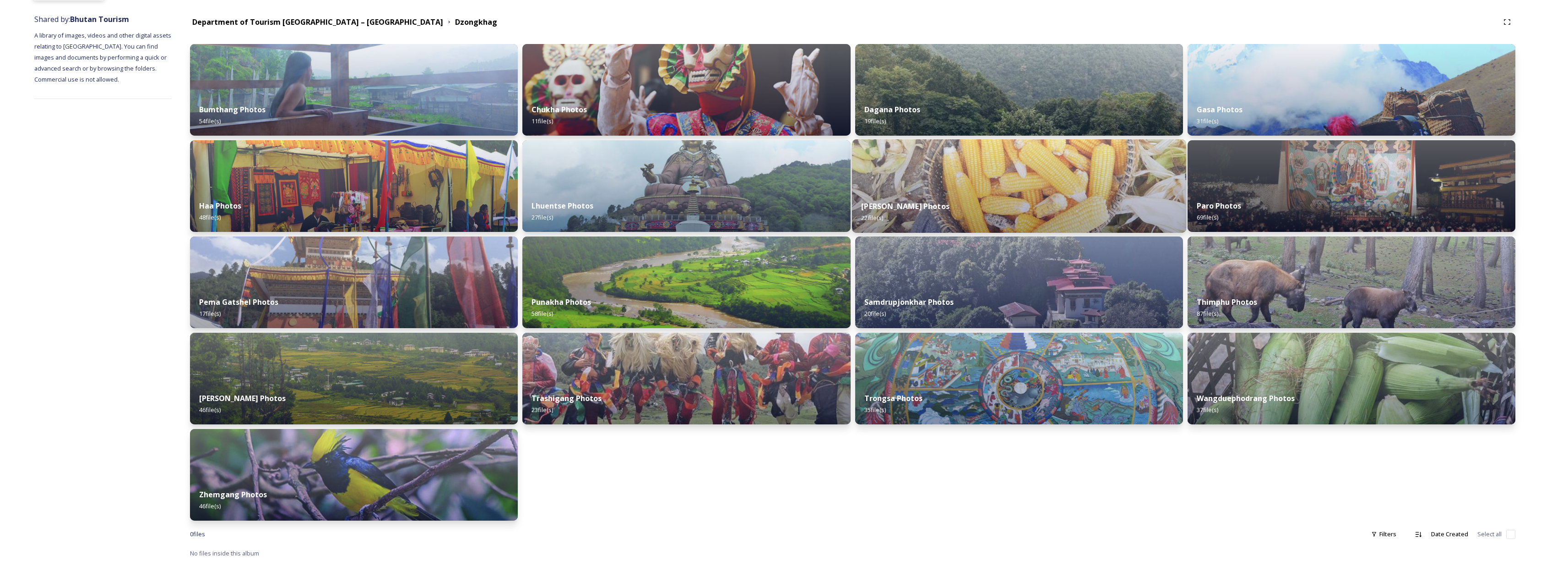
scroll to position [105, 0]
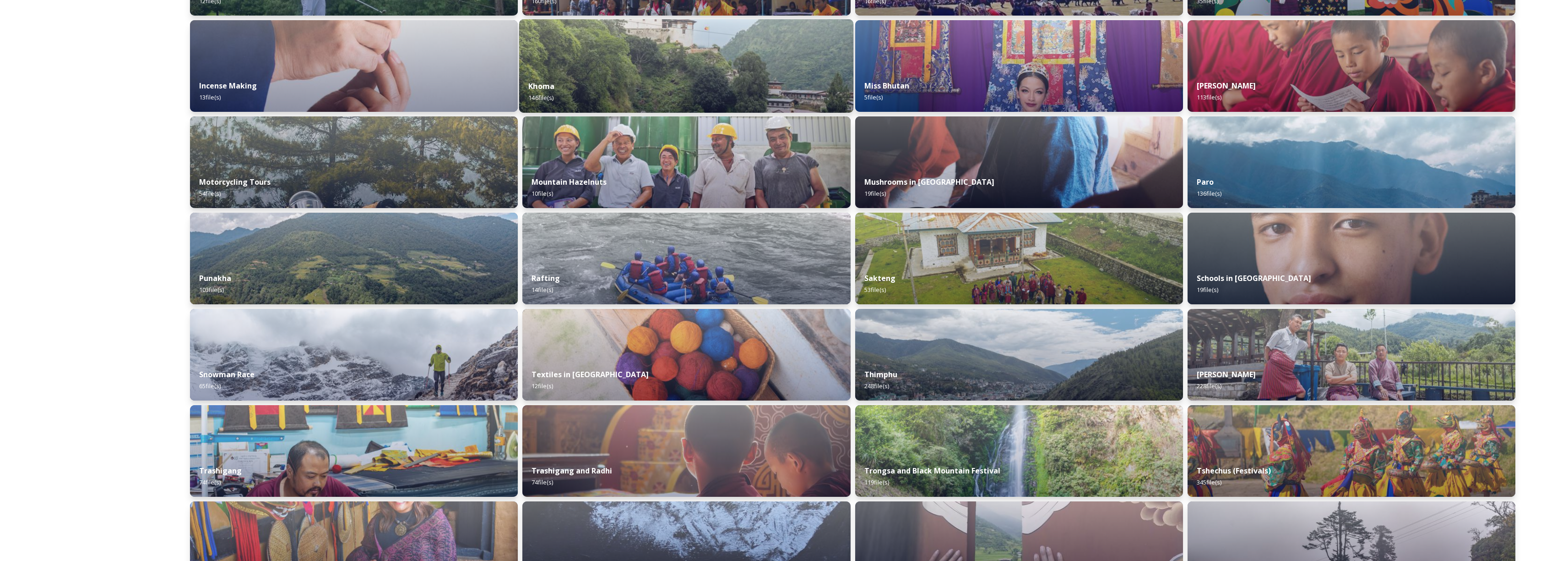
scroll to position [501, 0]
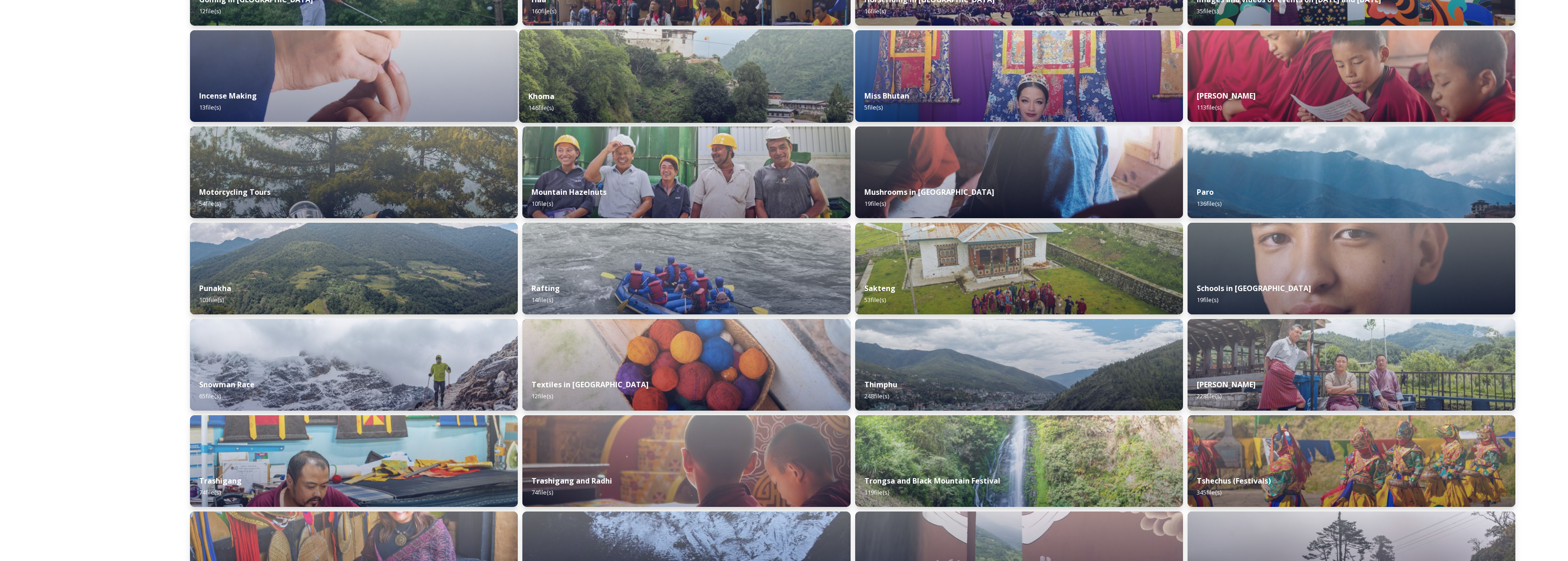
click at [650, 76] on img at bounding box center [686, 76] width 334 height 94
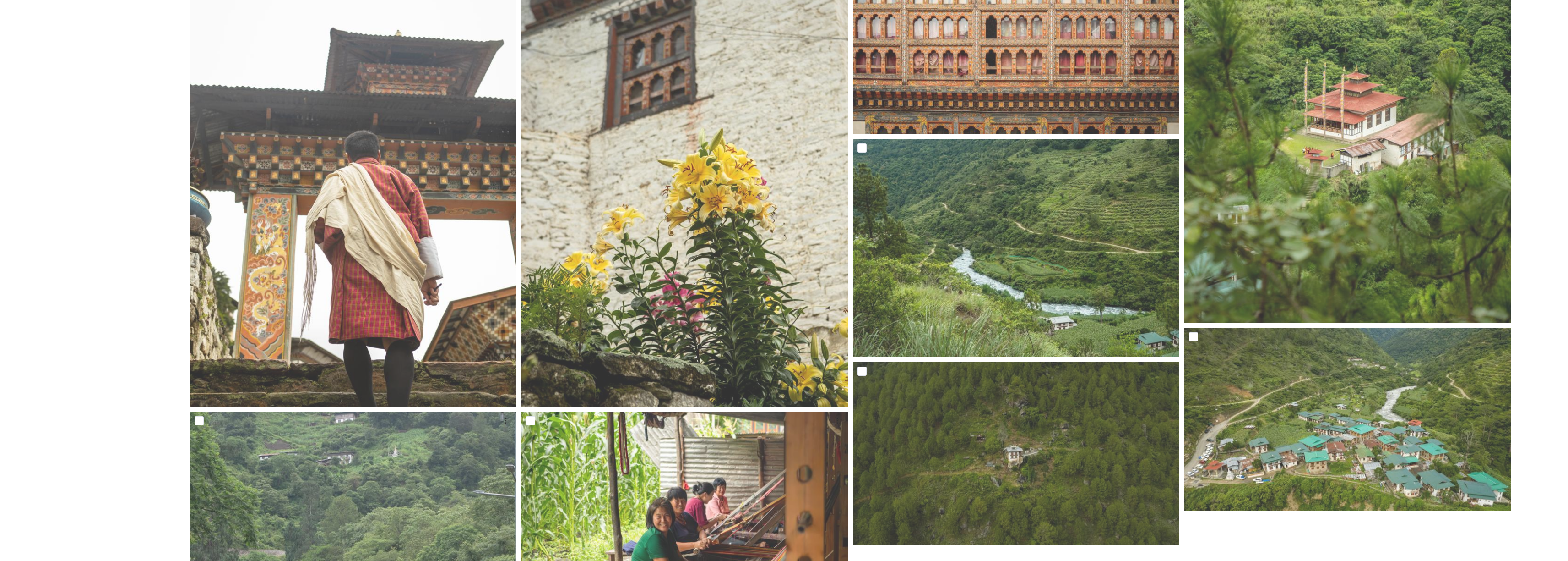
scroll to position [1435, 0]
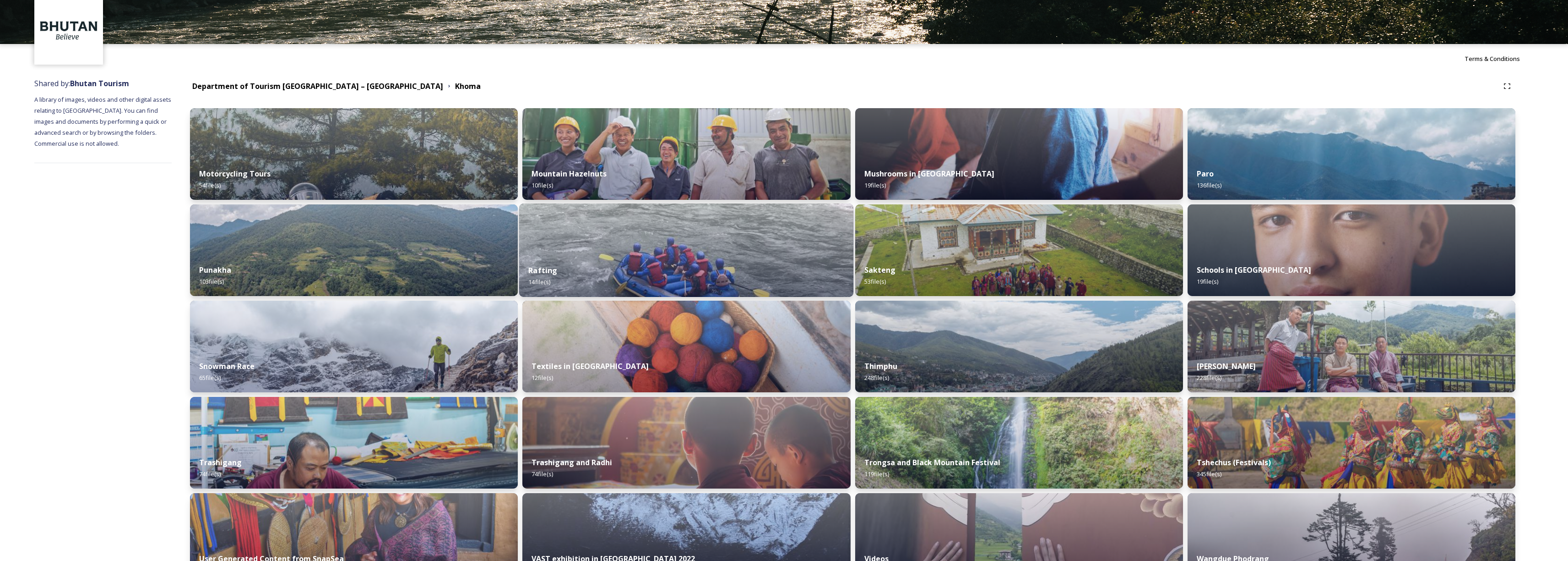
scroll to position [35, 0]
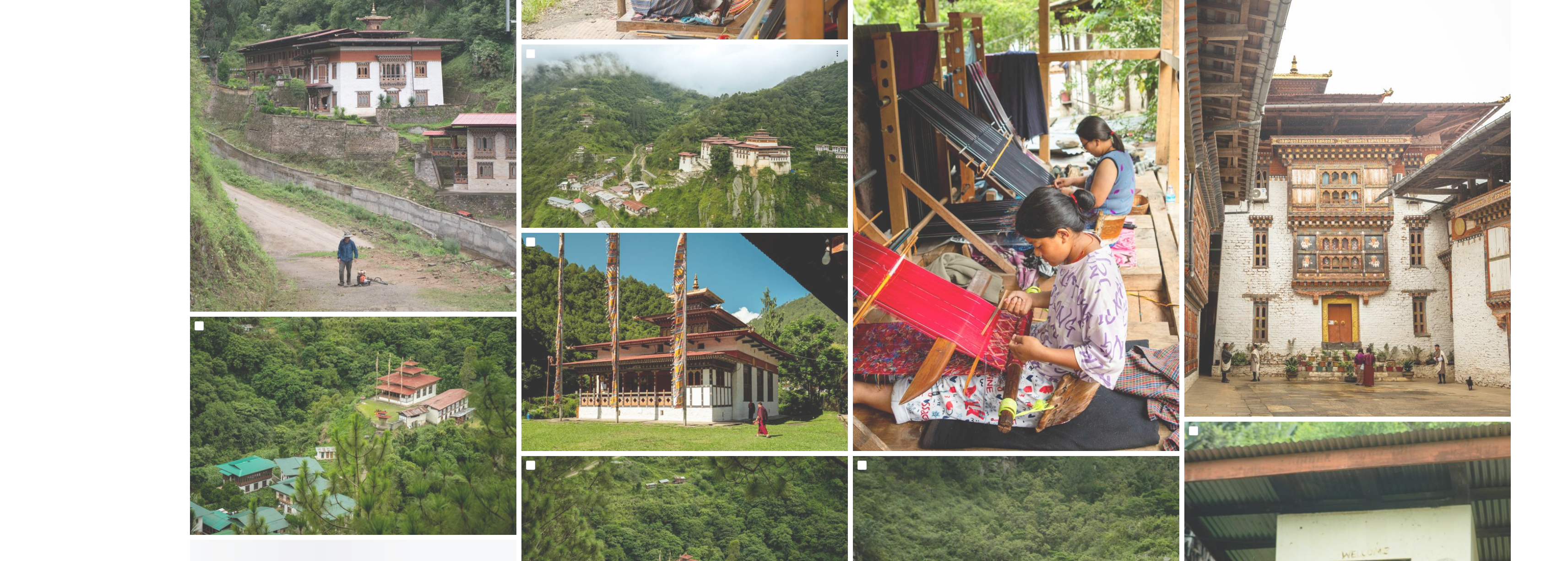
scroll to position [1763, 0]
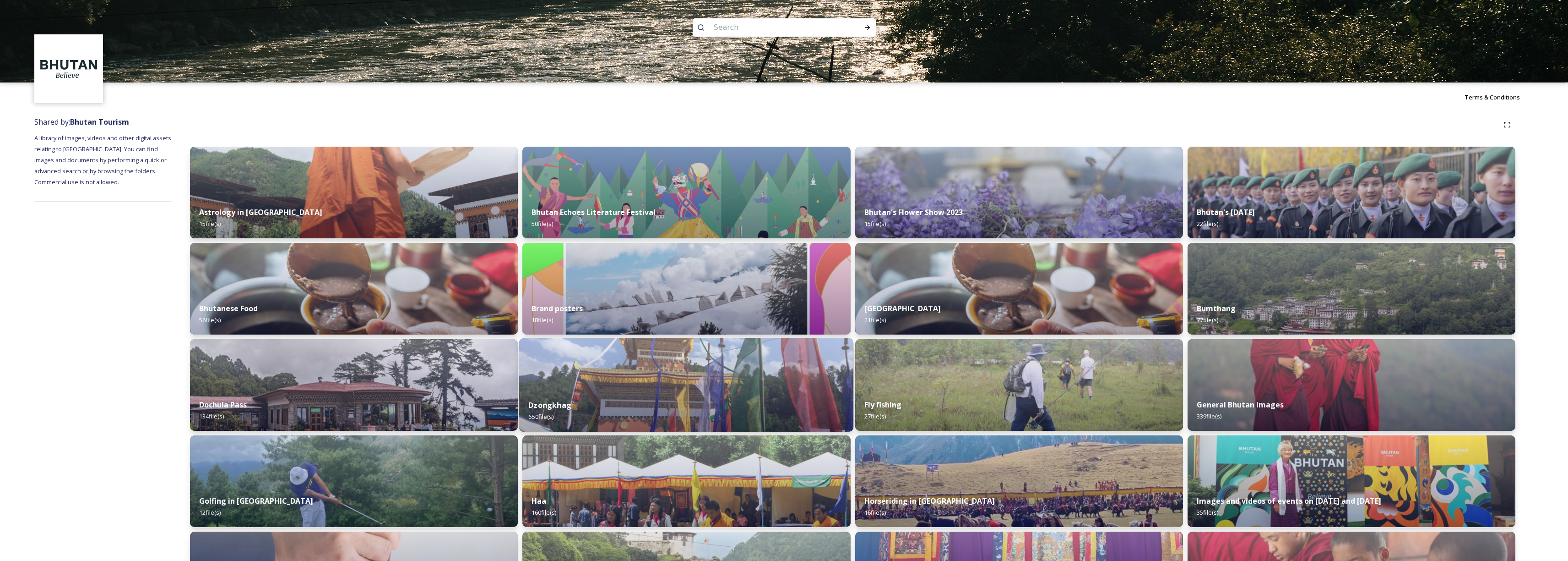
click at [584, 380] on img at bounding box center [686, 385] width 334 height 94
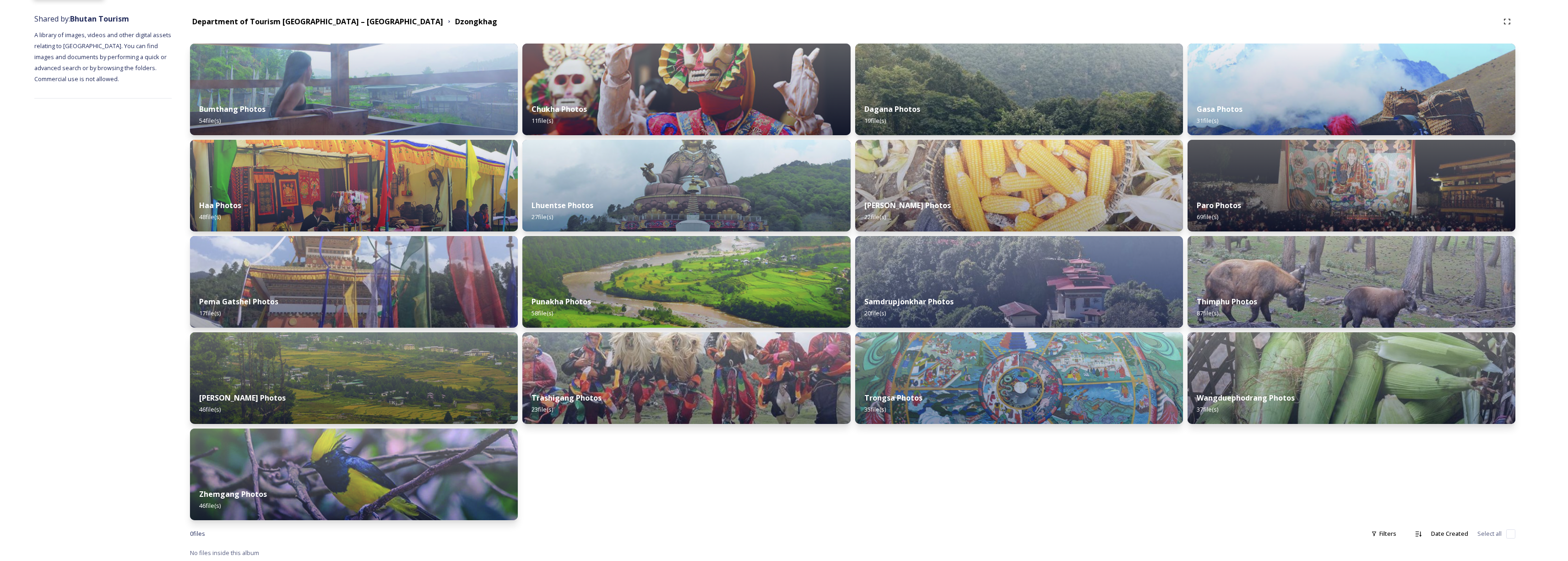
scroll to position [105, 0]
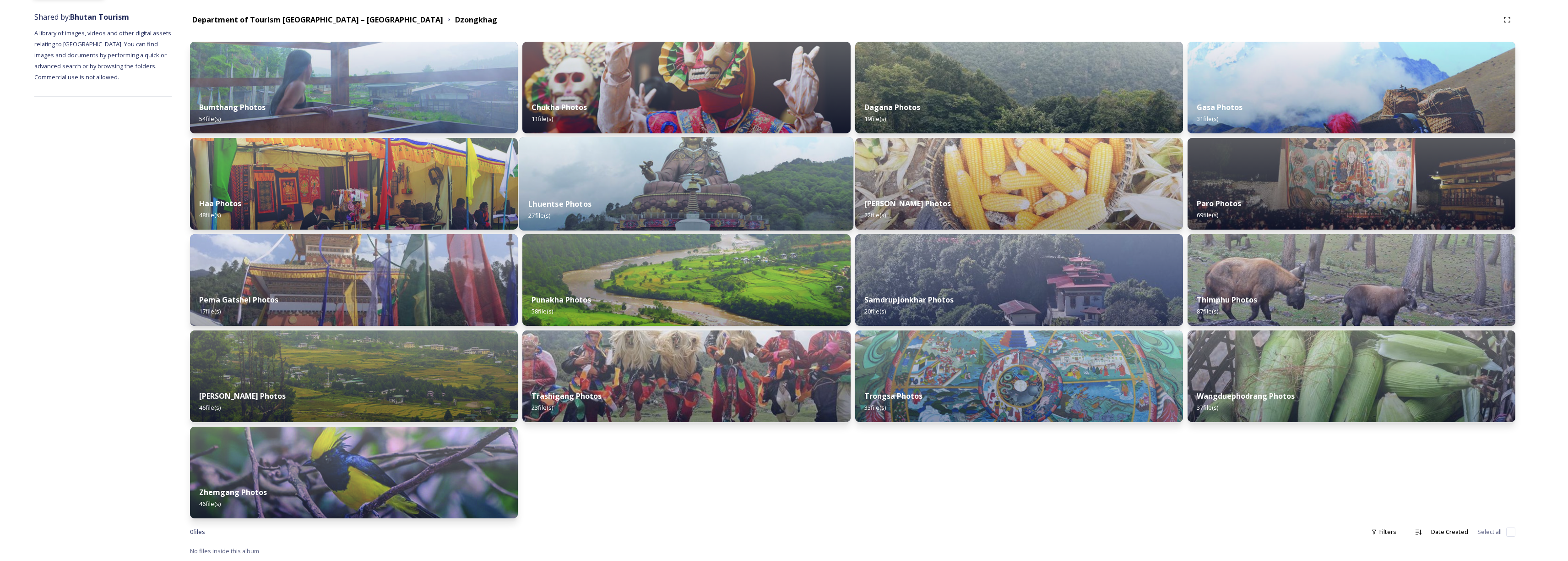
click at [668, 204] on div "Lhuentse Photos 27 file(s)" at bounding box center [686, 210] width 334 height 42
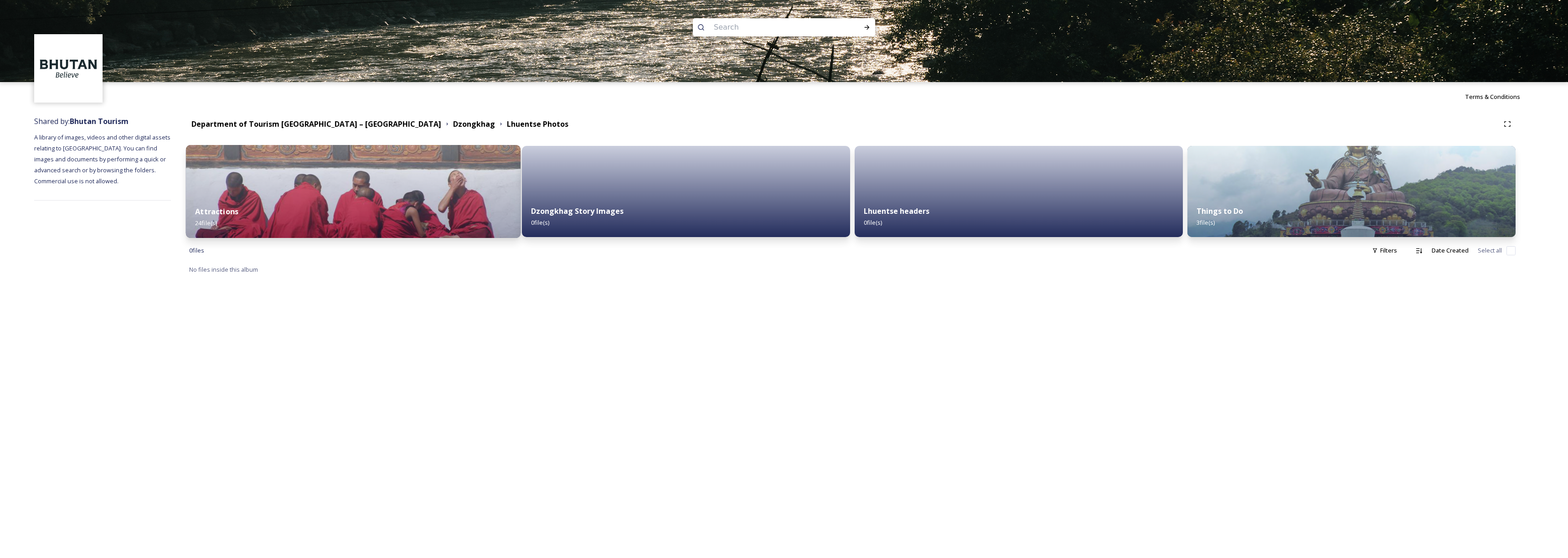
click at [344, 208] on div "Attractions 24 file(s)" at bounding box center [354, 217] width 335 height 41
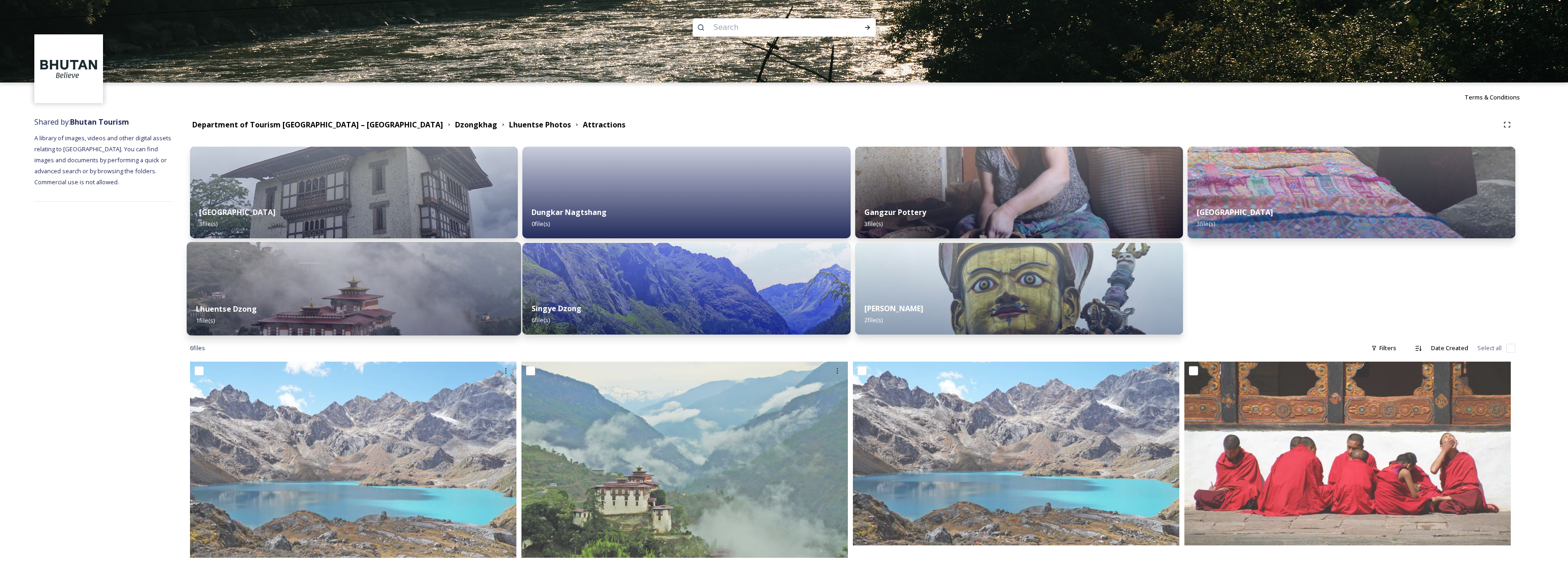
click at [388, 303] on div "Lhuentse Dzong 1 file(s)" at bounding box center [354, 314] width 334 height 42
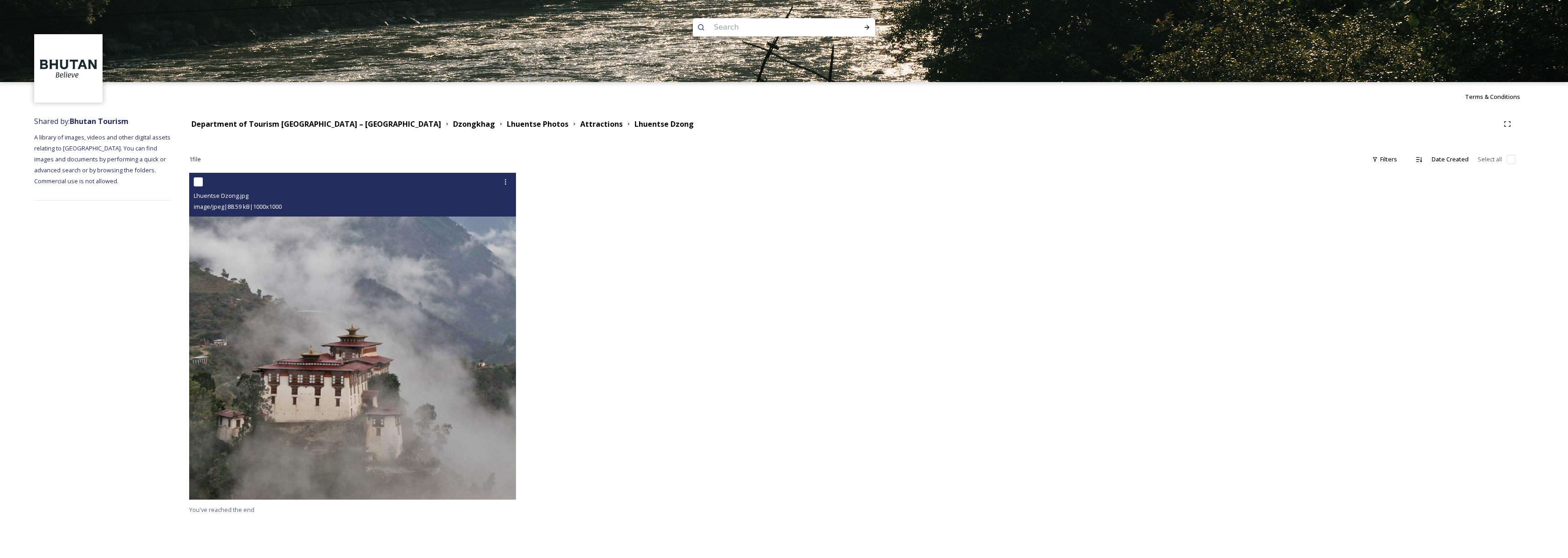
click at [411, 413] on img at bounding box center [352, 336] width 327 height 327
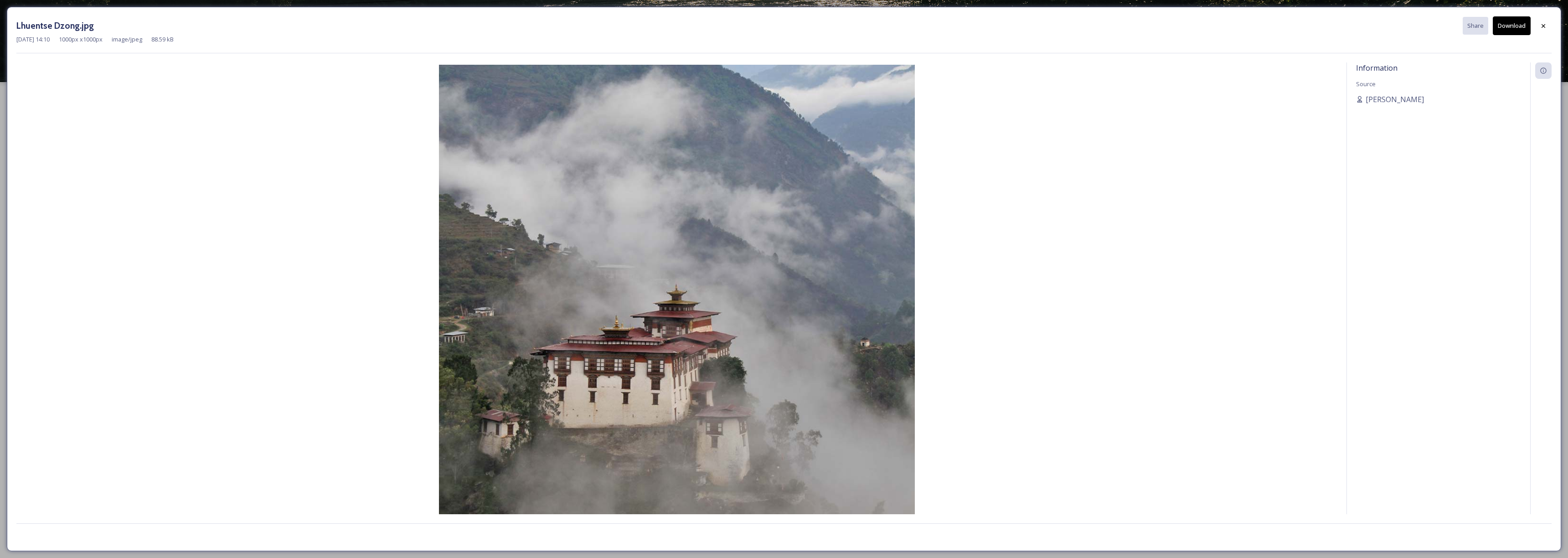
click at [1507, 27] on button "Download" at bounding box center [1511, 26] width 38 height 19
click at [1542, 28] on icon at bounding box center [1544, 26] width 7 height 7
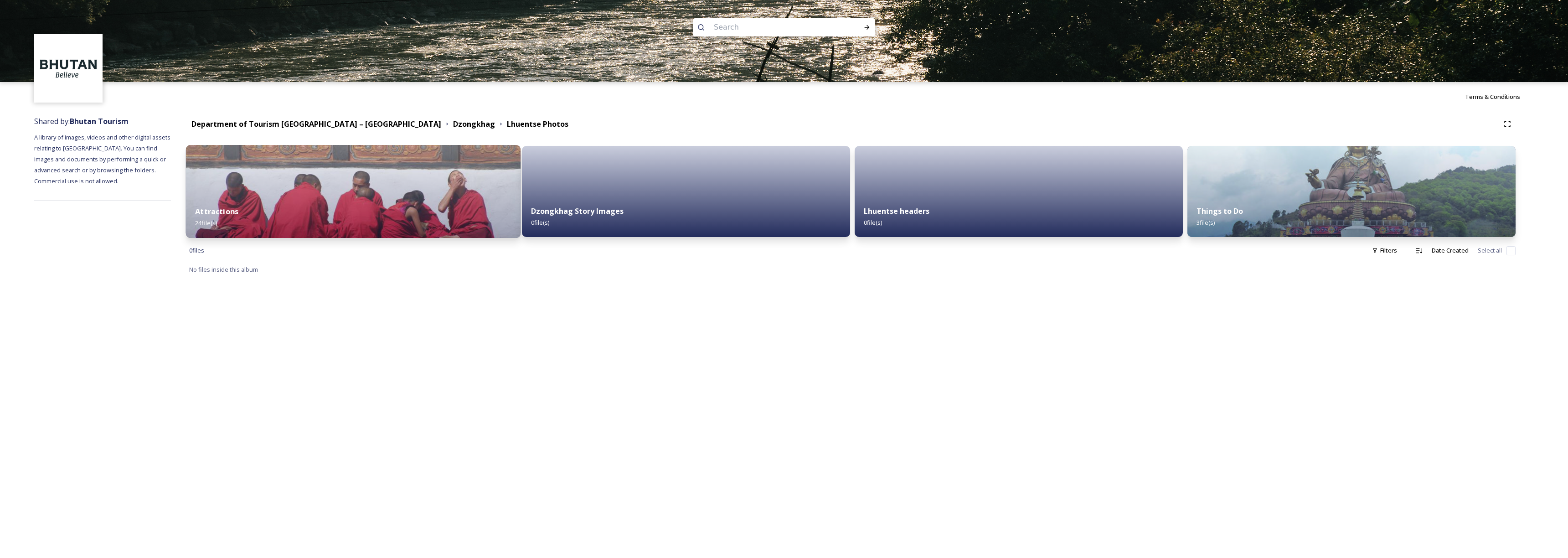
click at [379, 234] on div "Attractions 24 file(s)" at bounding box center [354, 217] width 335 height 41
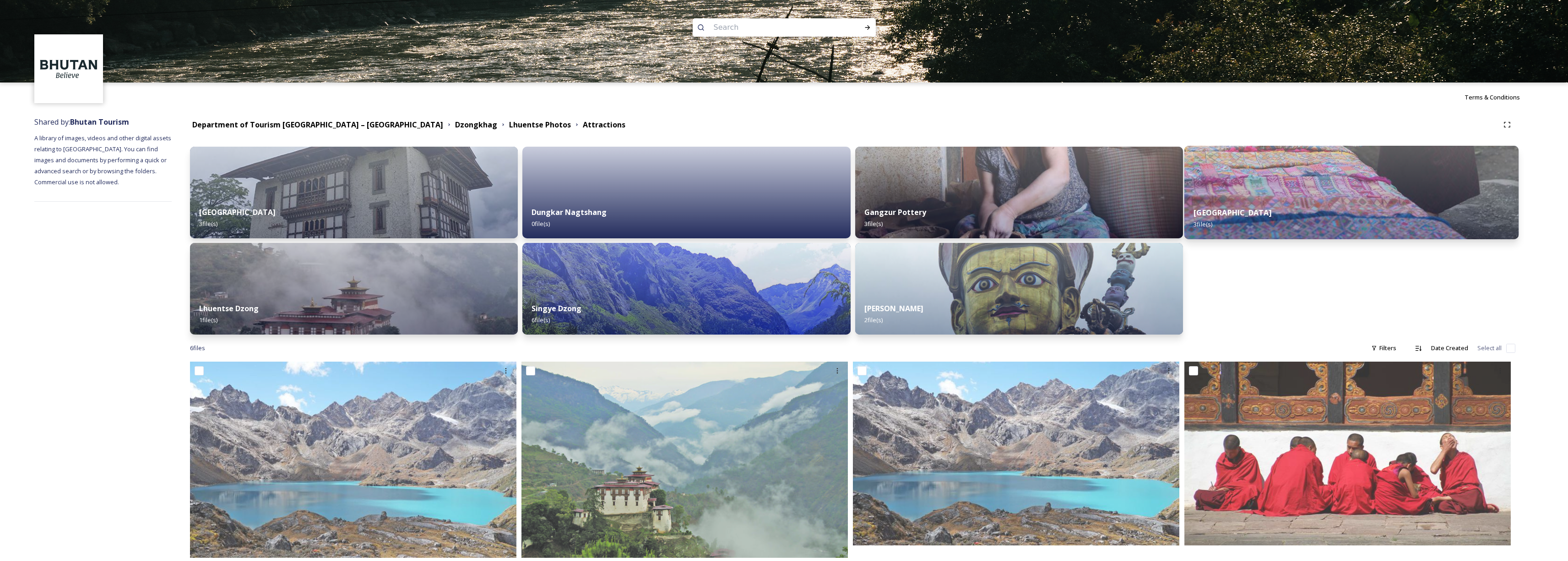
click at [1323, 215] on div "Khoma Village 3 file(s)" at bounding box center [1351, 218] width 334 height 42
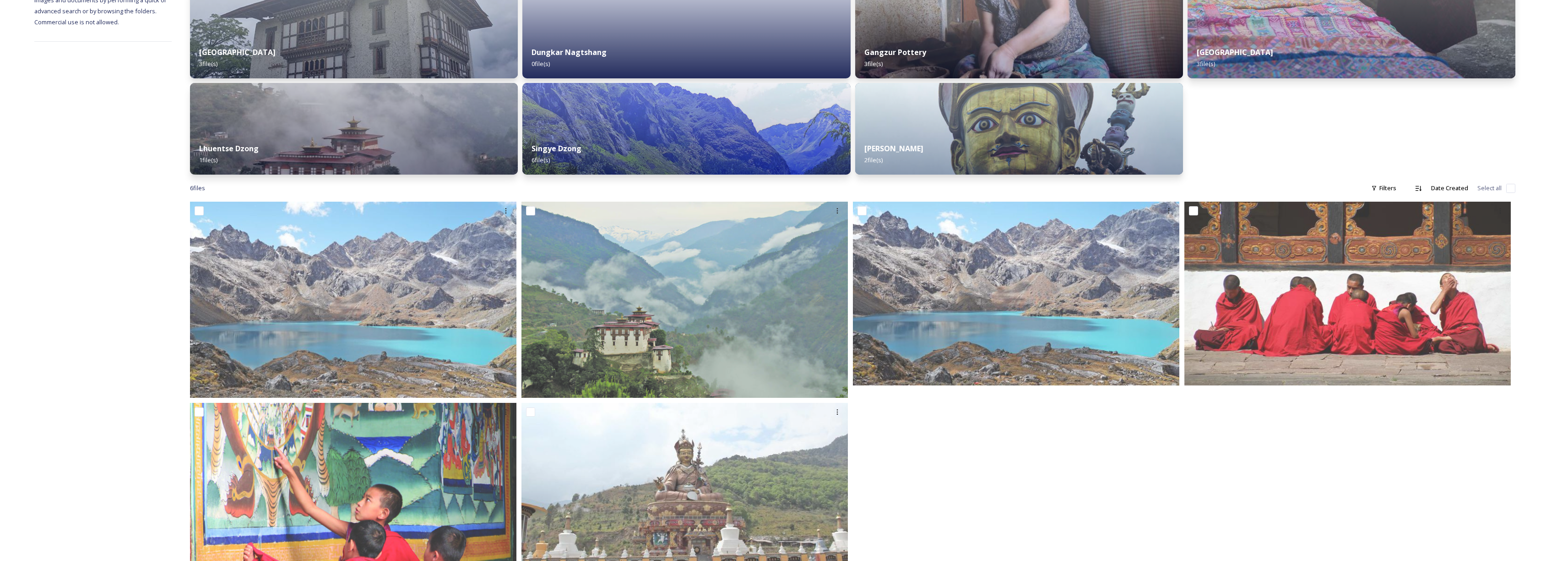
scroll to position [202, 0]
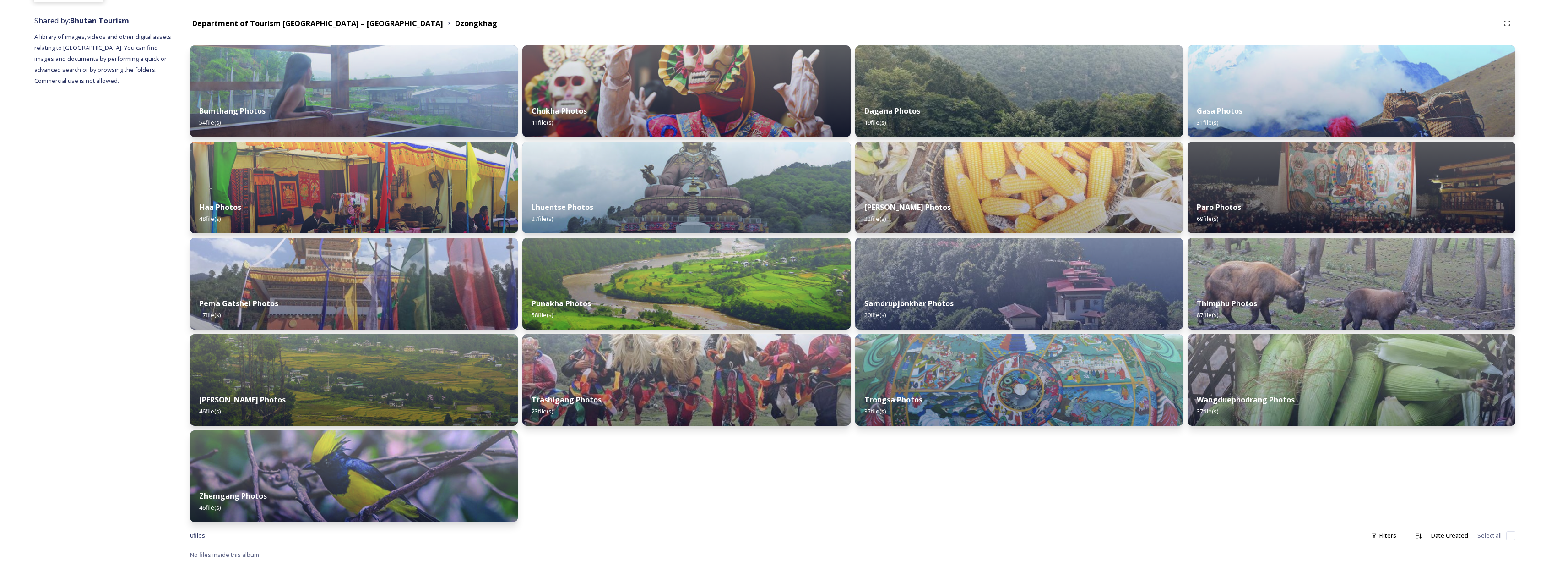
scroll to position [105, 0]
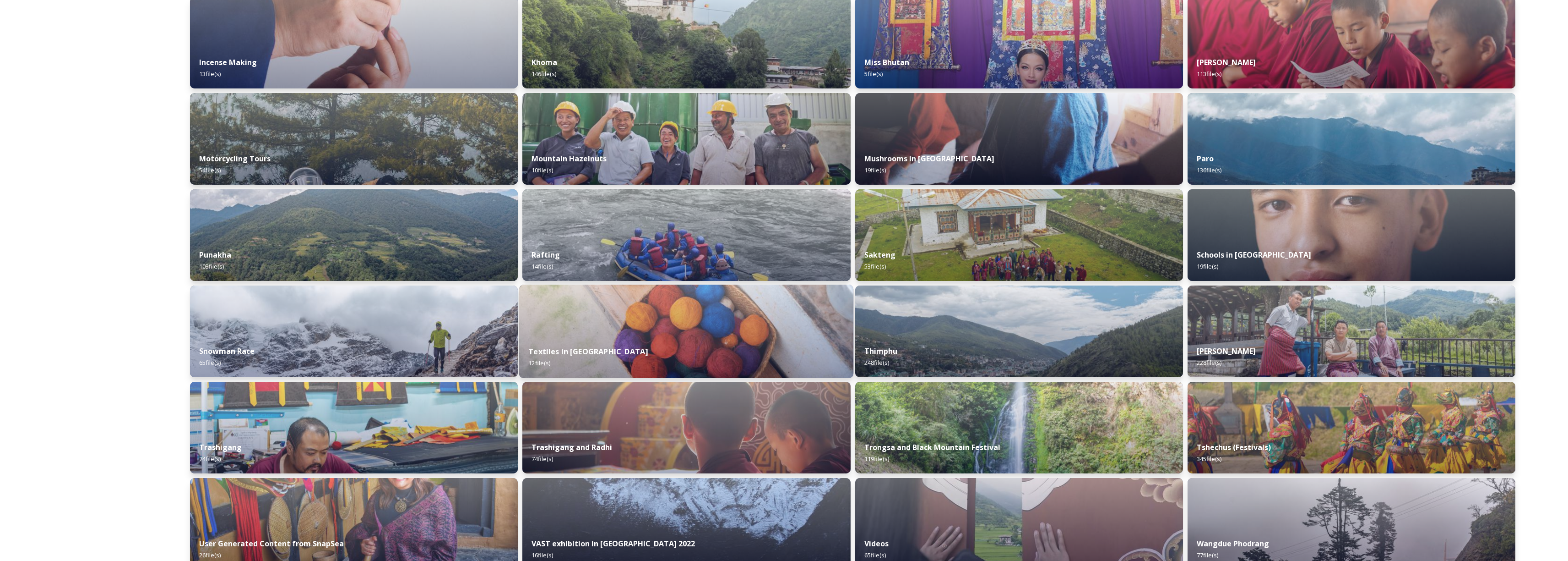
scroll to position [533, 0]
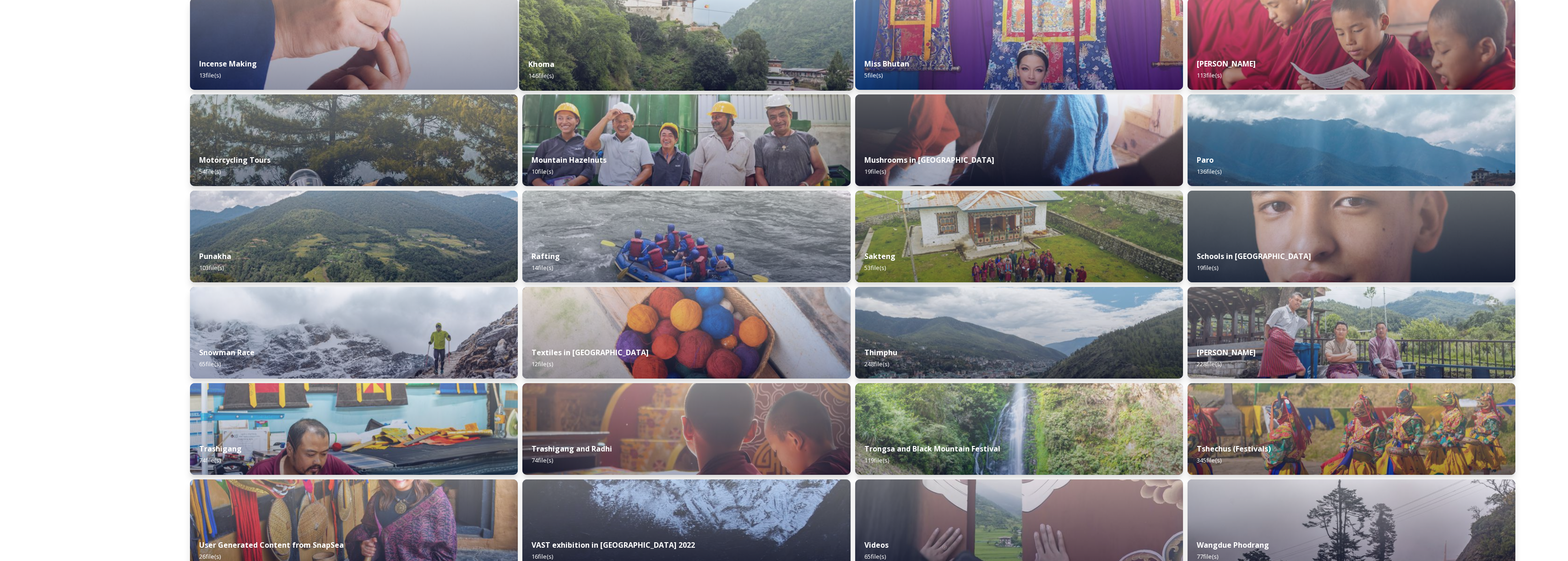
click at [682, 44] on img at bounding box center [686, 44] width 334 height 94
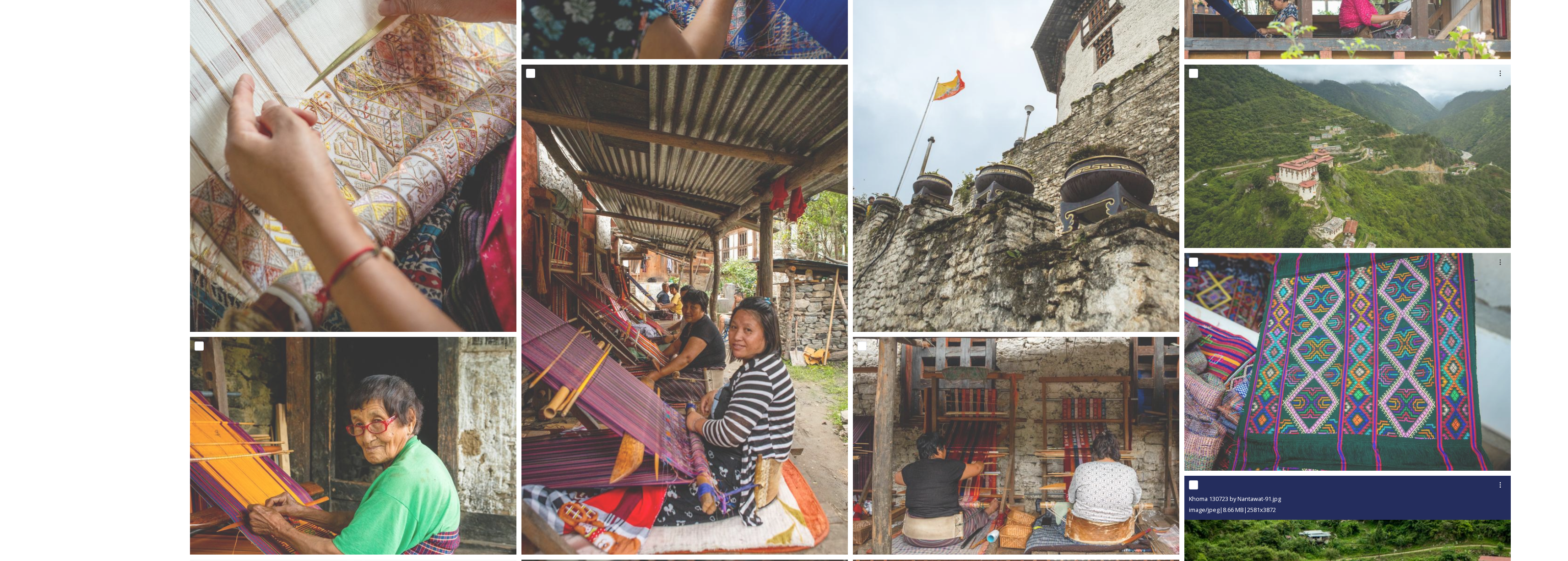
scroll to position [127, 0]
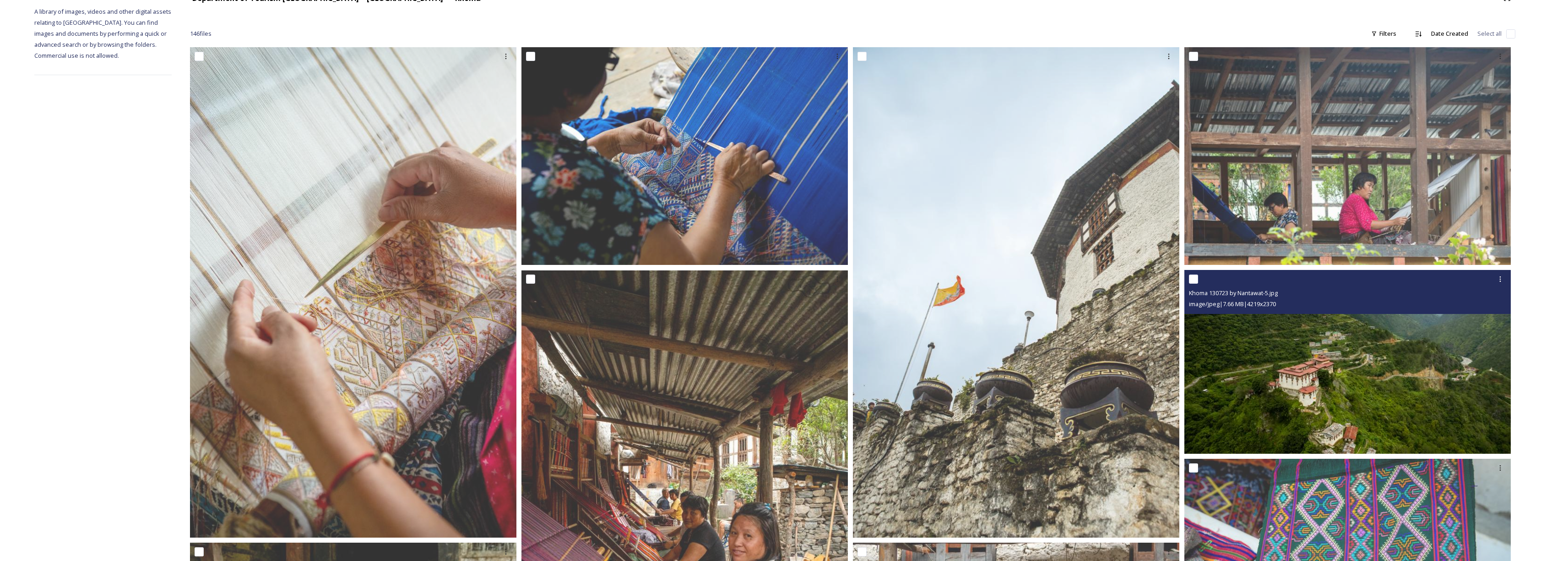
click at [1337, 376] on img at bounding box center [1347, 362] width 326 height 184
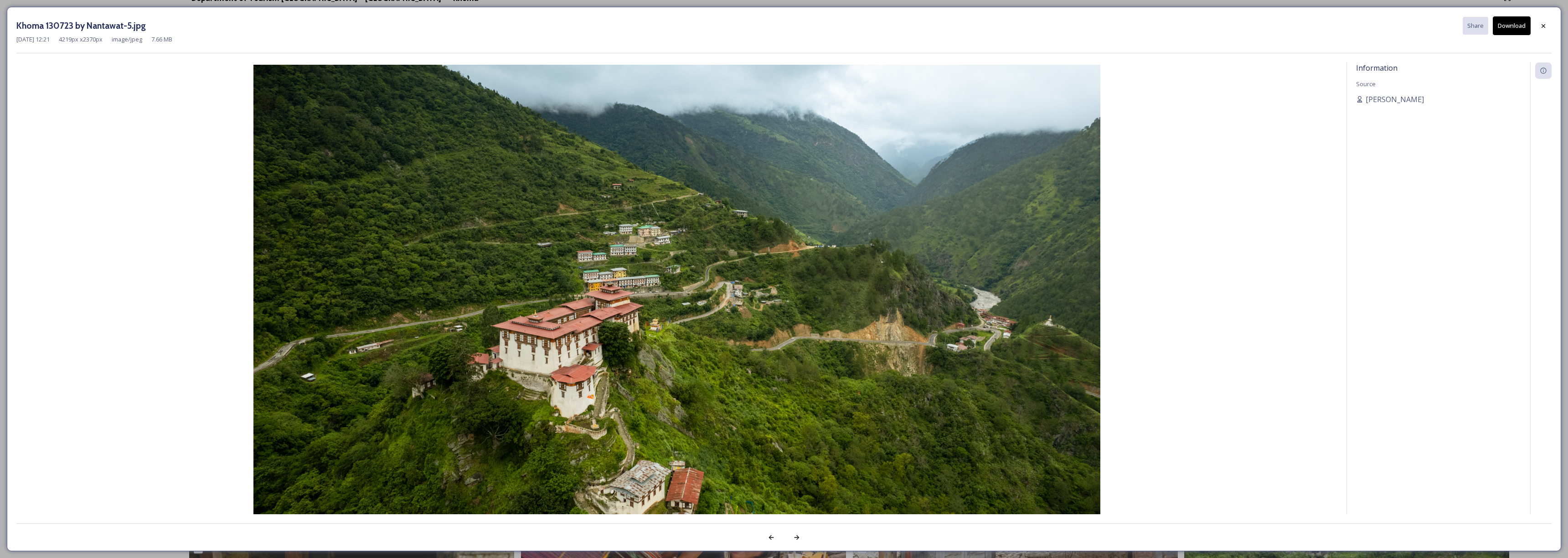
click at [1493, 30] on button "Download" at bounding box center [1511, 26] width 38 height 19
click at [1542, 24] on icon at bounding box center [1544, 26] width 7 height 7
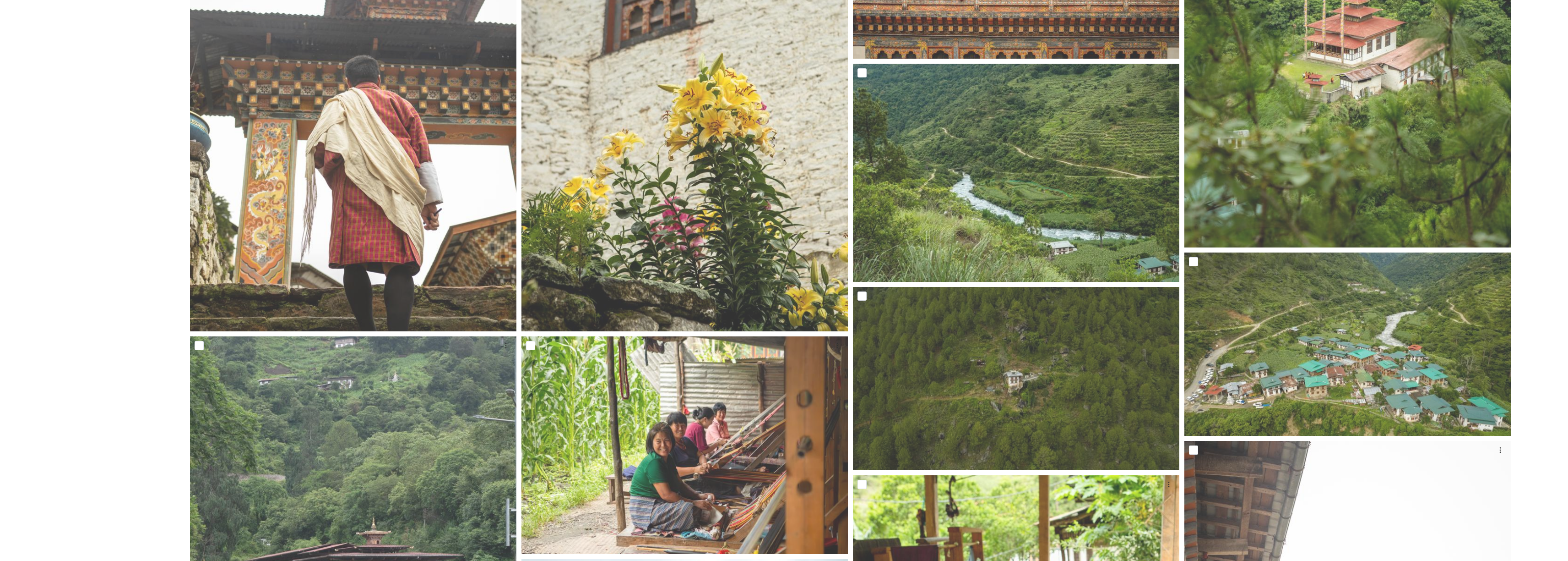
scroll to position [1052, 0]
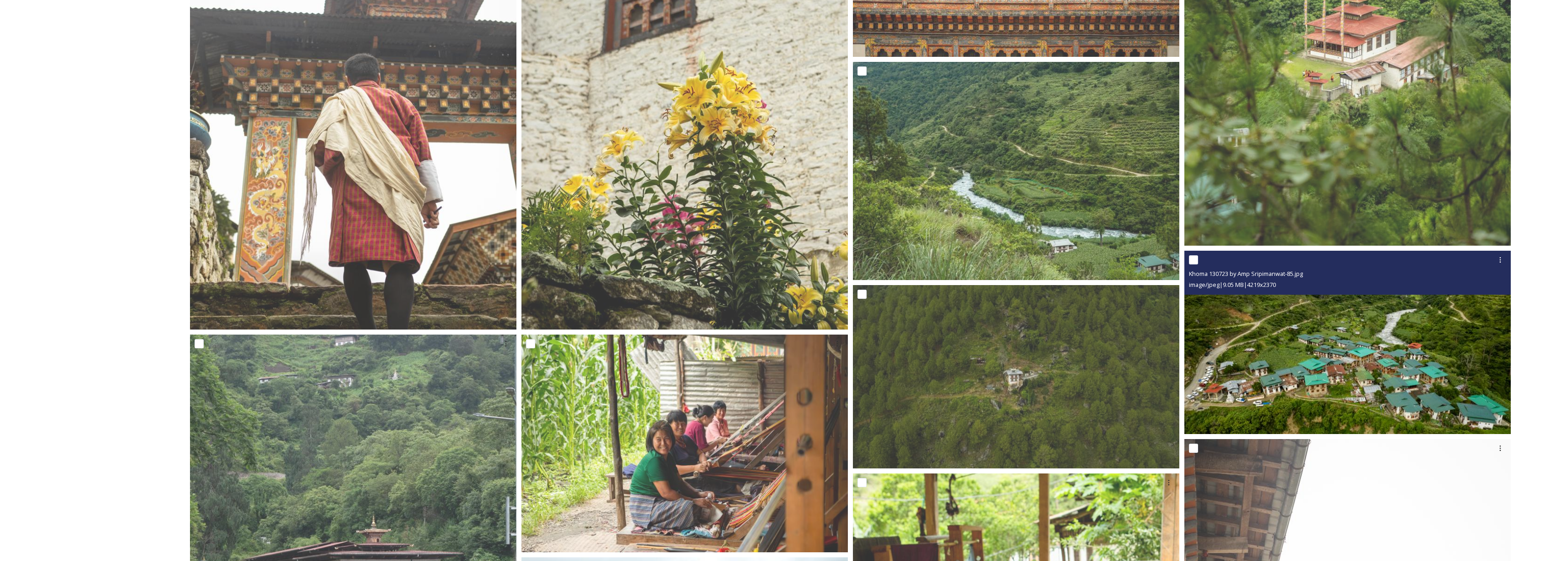
click at [1350, 376] on img at bounding box center [1347, 343] width 326 height 184
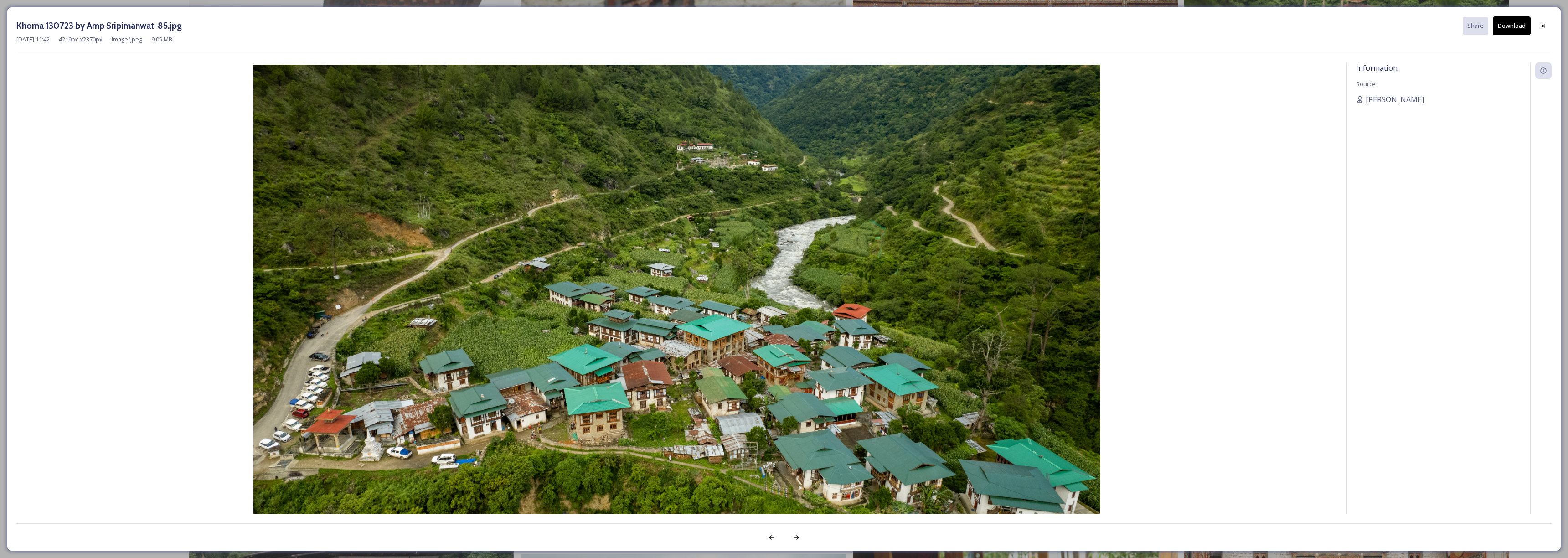
click at [1511, 25] on button "Download" at bounding box center [1511, 26] width 38 height 19
click at [1540, 21] on div at bounding box center [1543, 26] width 16 height 16
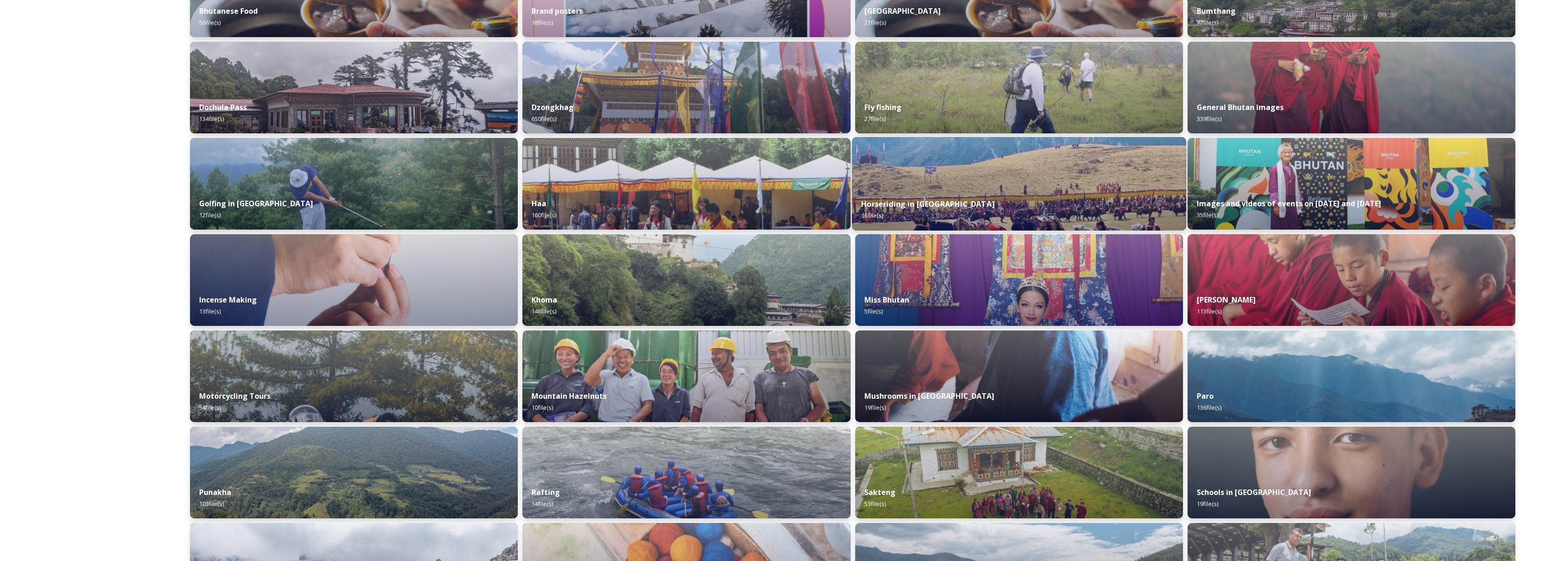
scroll to position [521, 0]
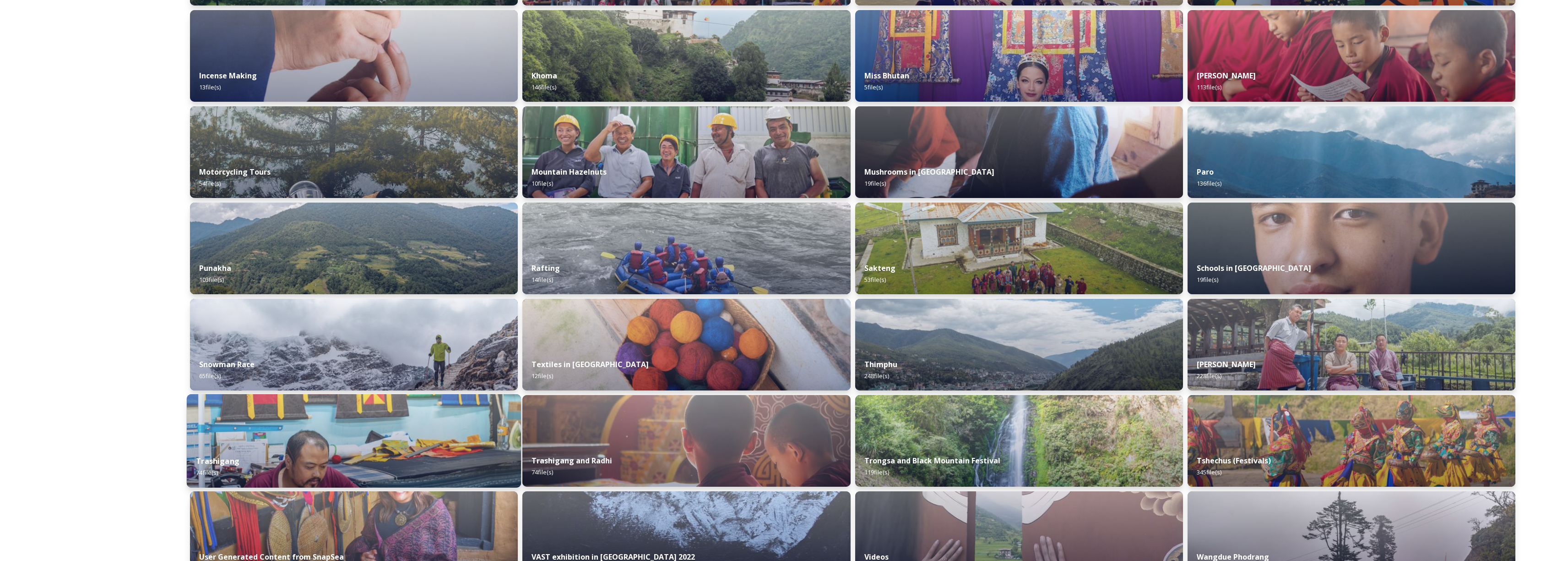
click at [420, 459] on div "Trashigang 74 file(s)" at bounding box center [354, 467] width 334 height 42
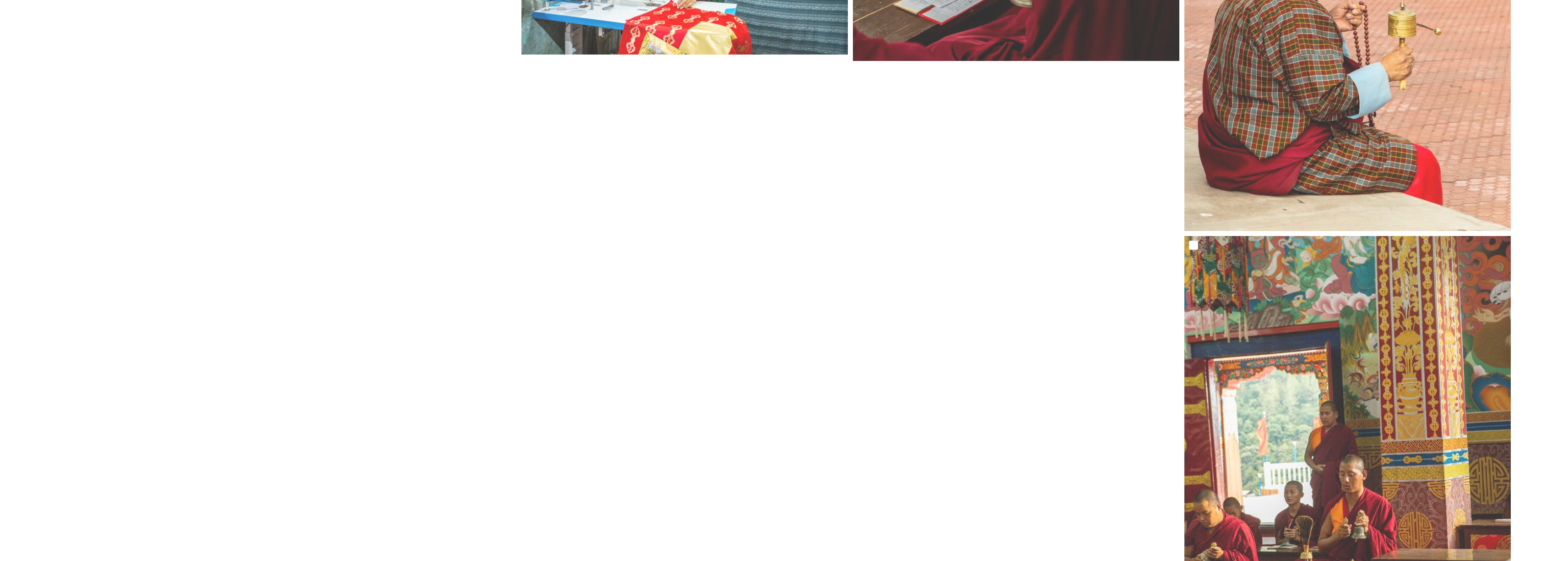
scroll to position [4988, 0]
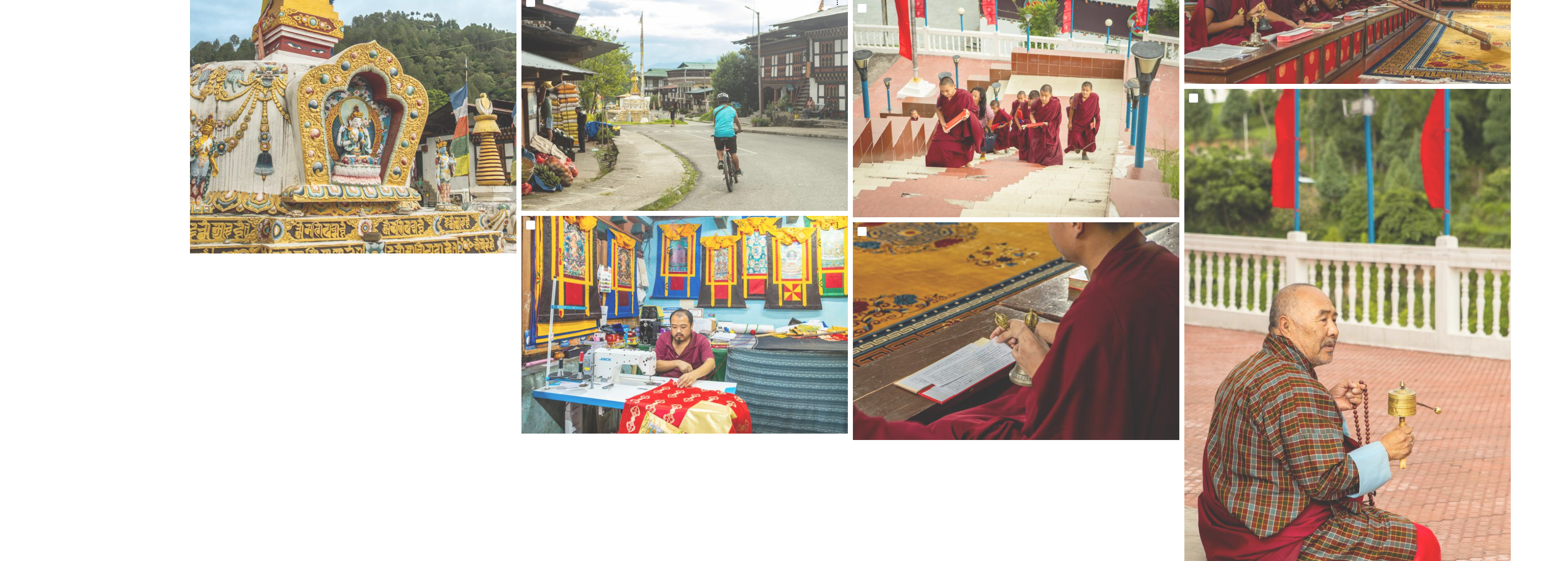
scroll to position [4965, 0]
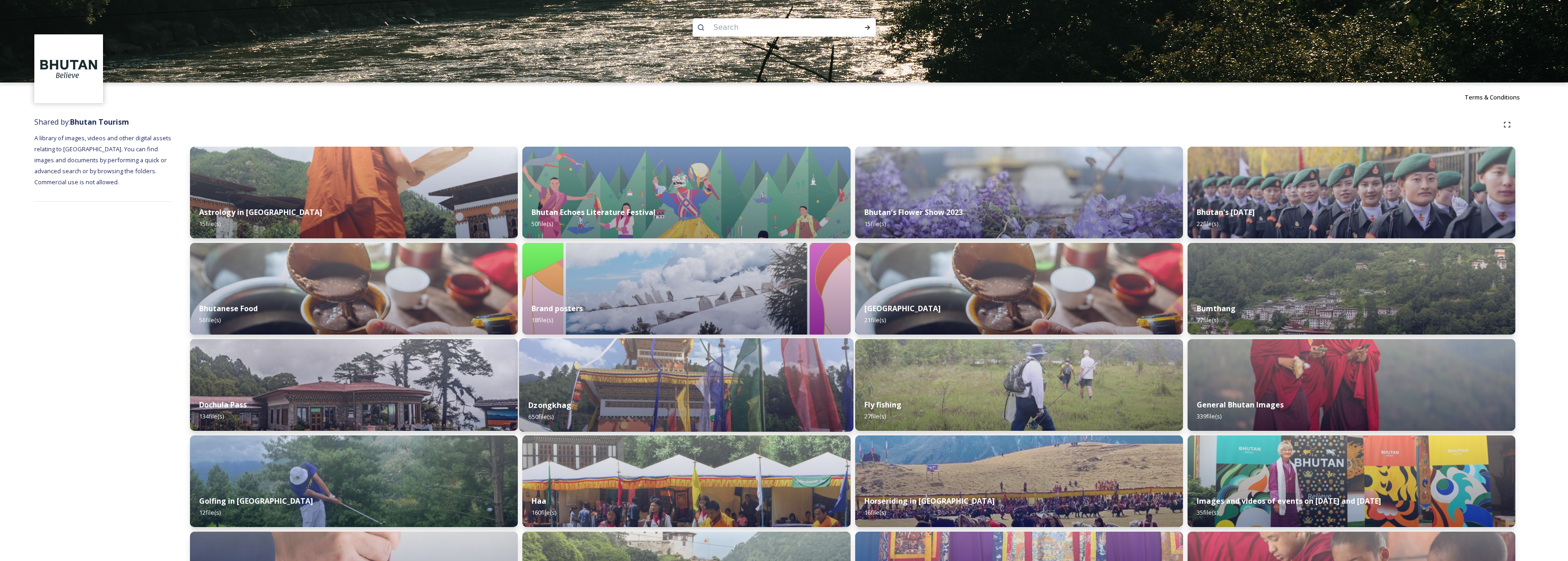
click at [778, 391] on div "Dzongkhag 650 file(s)" at bounding box center [686, 411] width 334 height 42
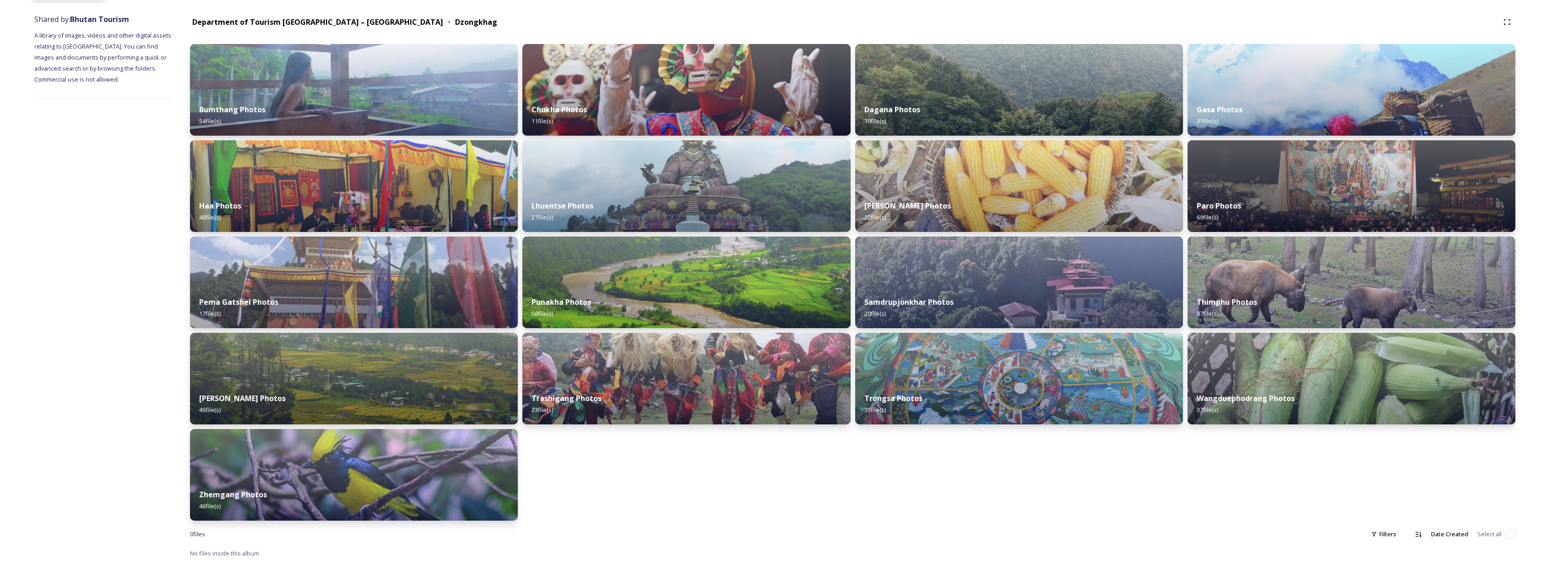
scroll to position [105, 0]
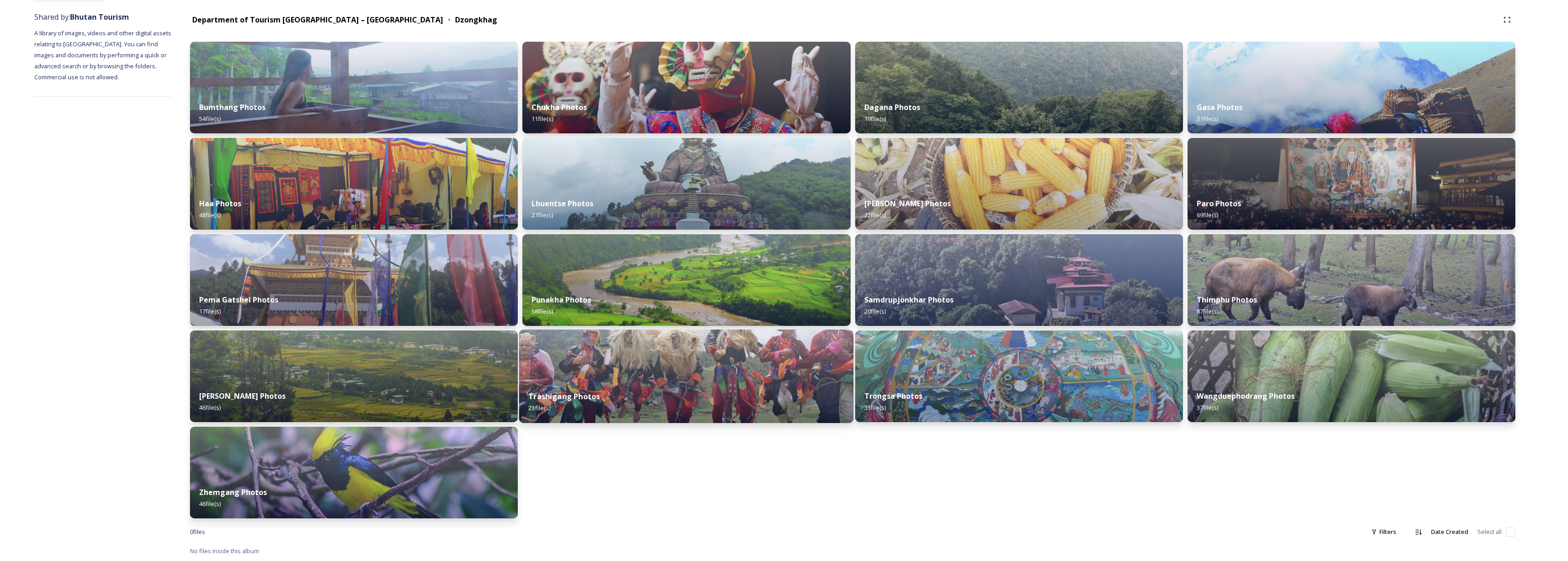
click at [697, 387] on div "Trashigang Photos 23 file(s)" at bounding box center [686, 402] width 334 height 42
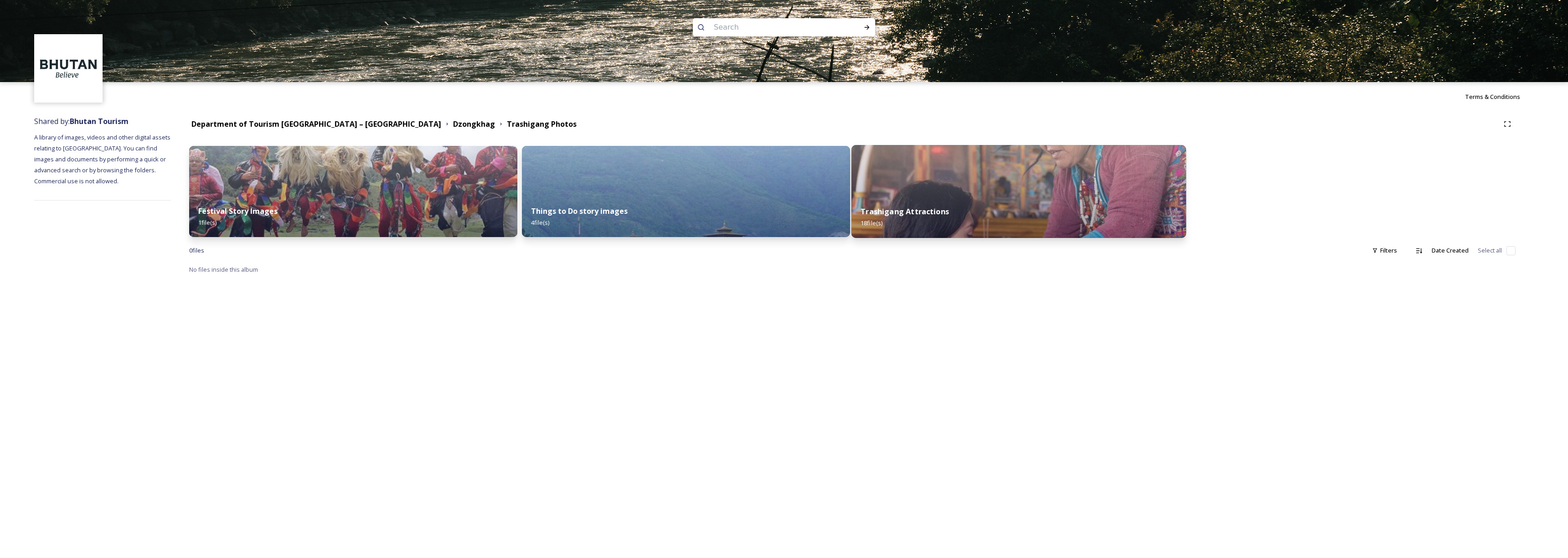
click at [942, 212] on strong "Trashigang Attractions" at bounding box center [905, 211] width 88 height 10
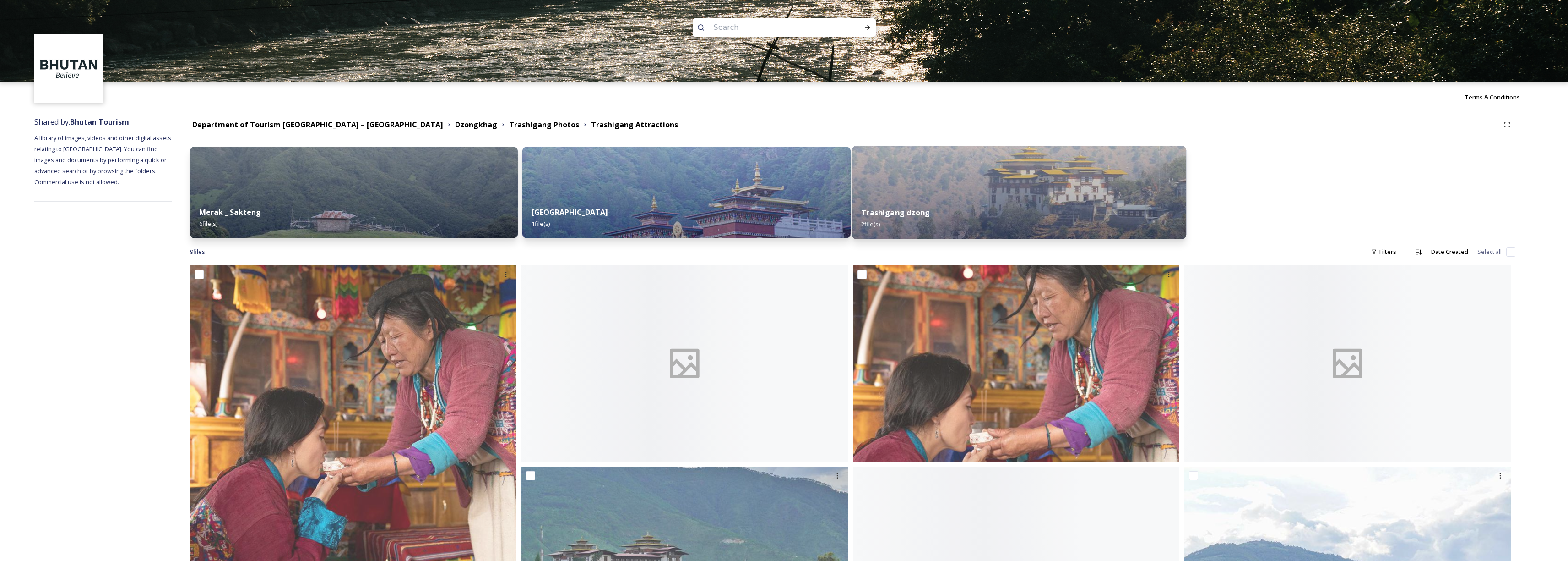
click at [992, 205] on div "Trashigang dzong 2 file(s)" at bounding box center [1018, 218] width 334 height 42
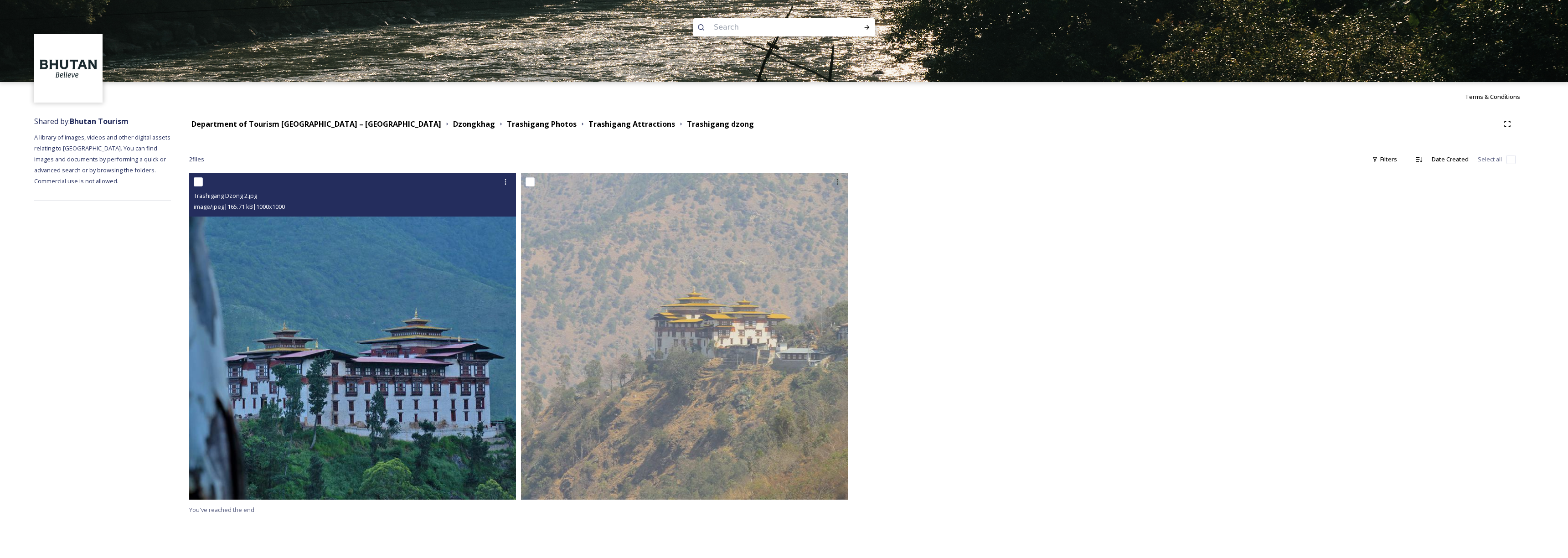
click at [459, 382] on img at bounding box center [352, 336] width 327 height 327
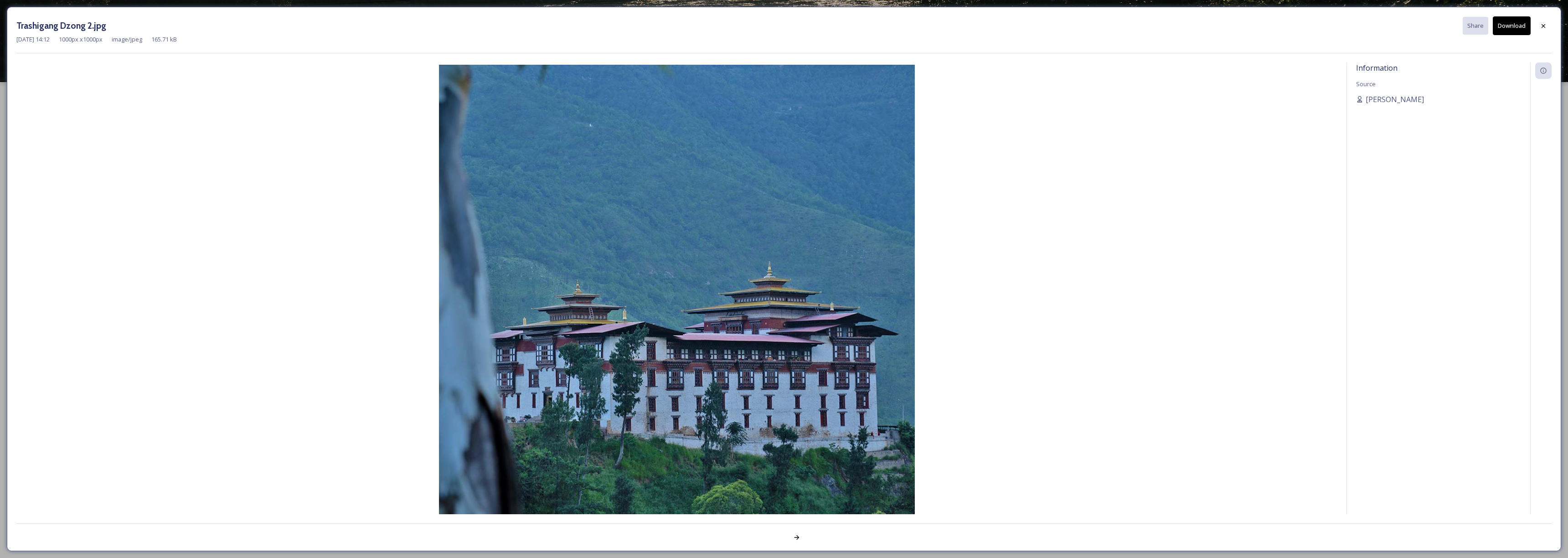
click at [1519, 32] on button "Download" at bounding box center [1511, 26] width 38 height 19
click at [1542, 28] on icon at bounding box center [1544, 26] width 7 height 7
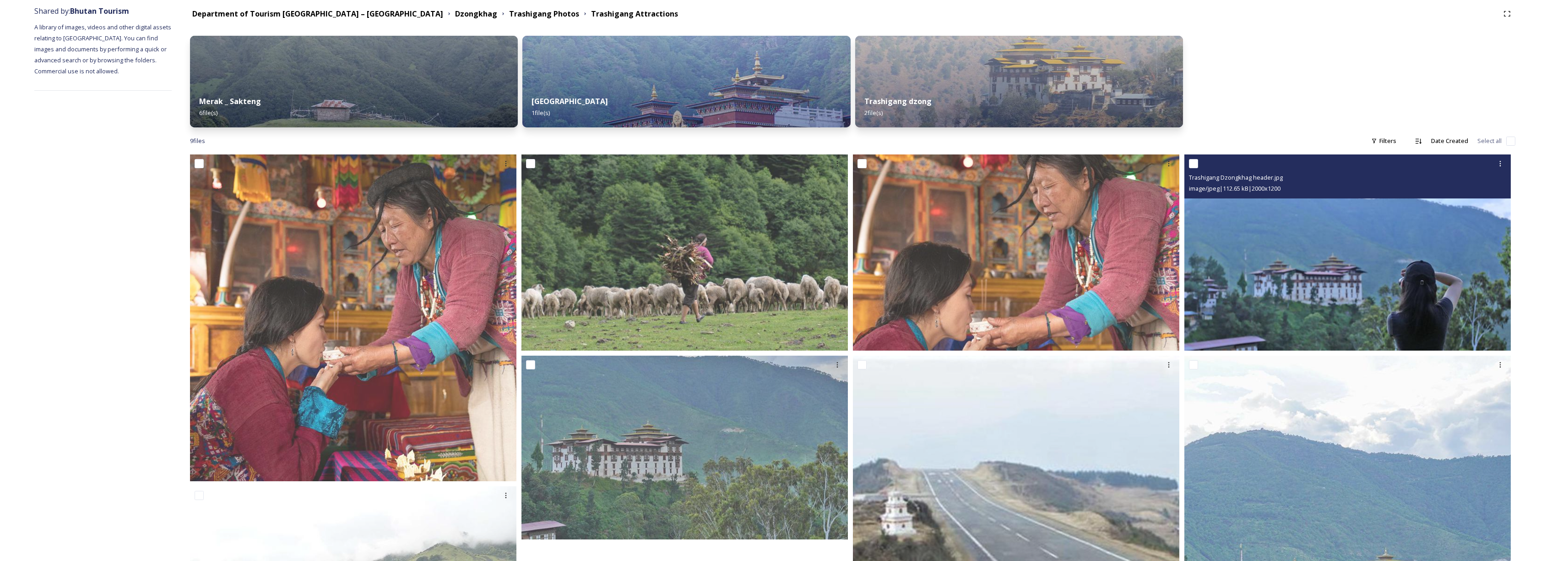
scroll to position [429, 0]
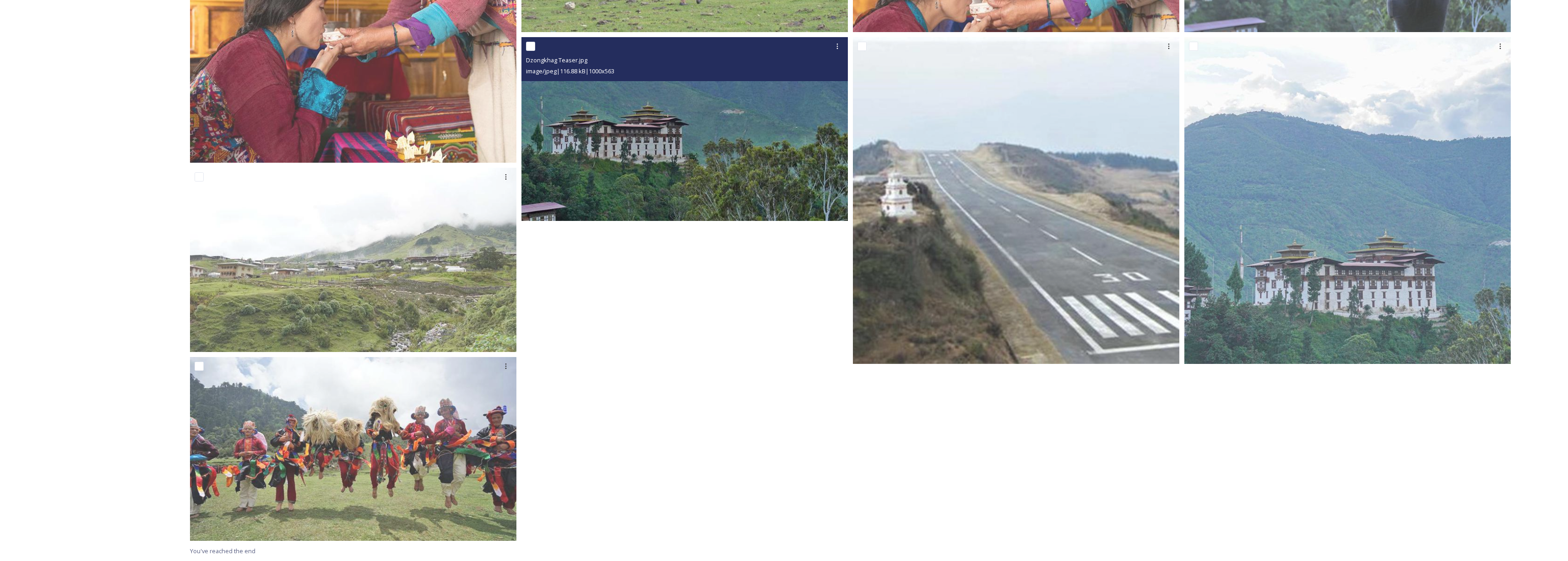
click at [685, 149] on img at bounding box center [685, 129] width 326 height 184
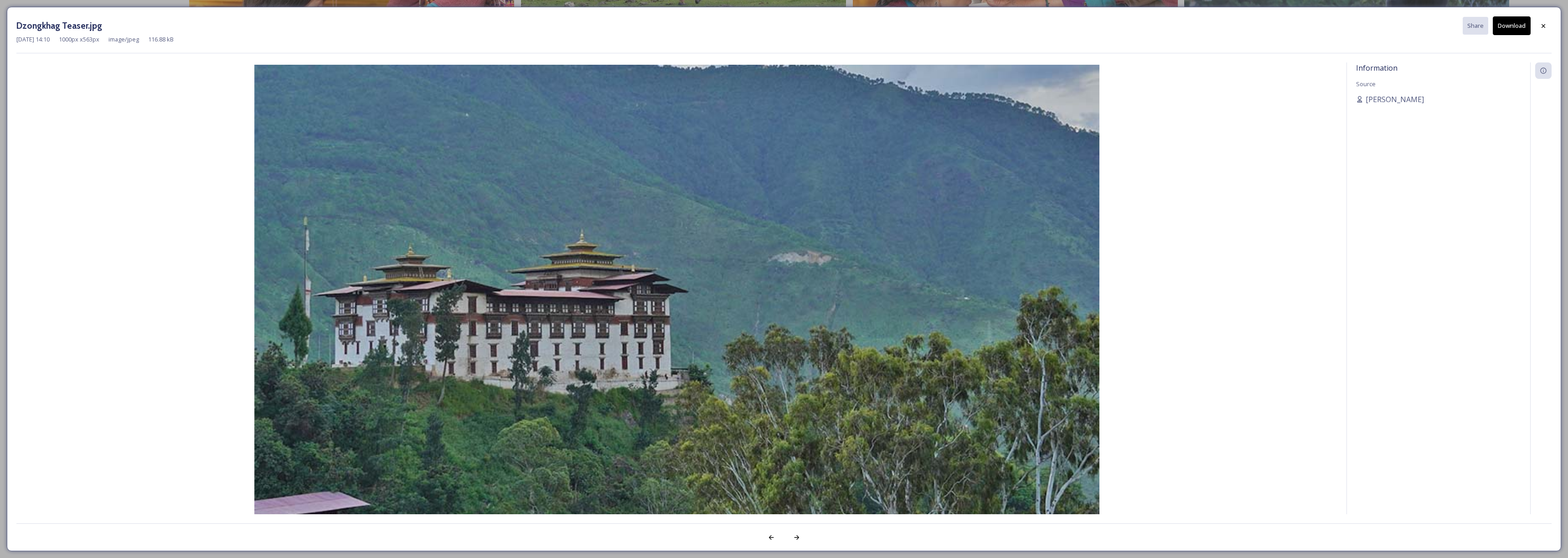
click at [1511, 26] on button "Download" at bounding box center [1511, 26] width 38 height 19
click at [1542, 32] on div at bounding box center [1543, 26] width 16 height 16
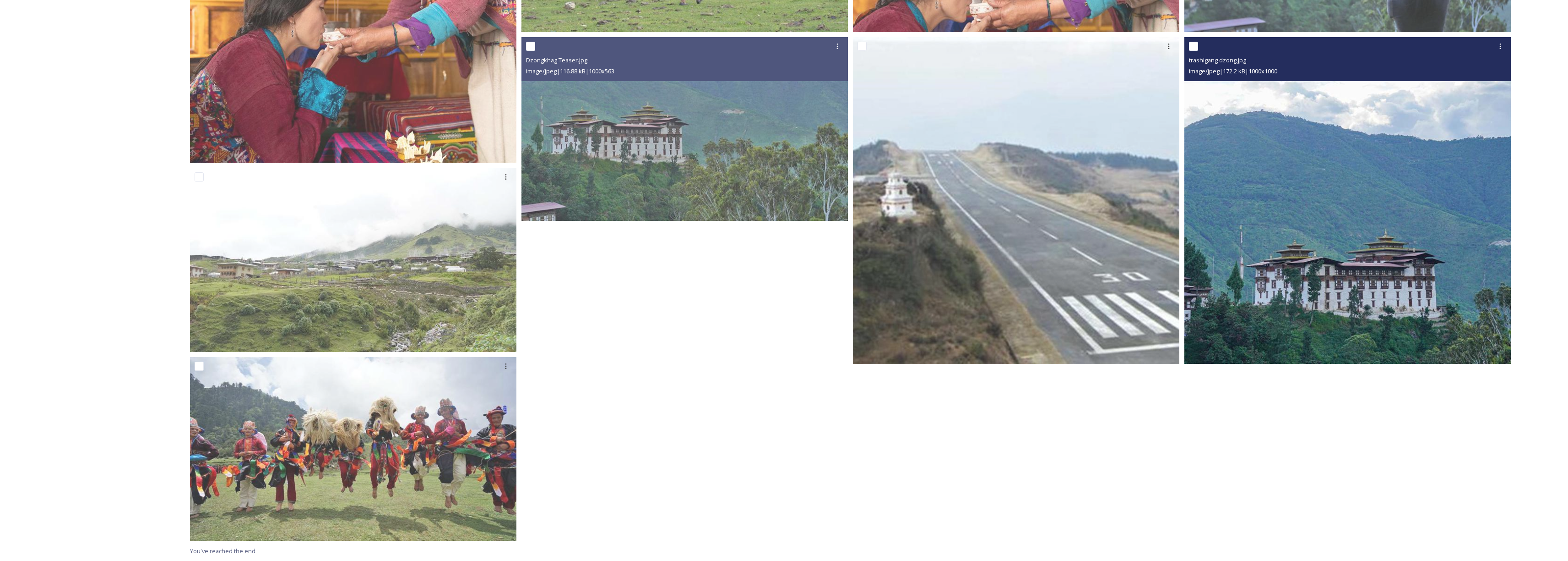
click at [1248, 309] on img at bounding box center [1347, 201] width 326 height 327
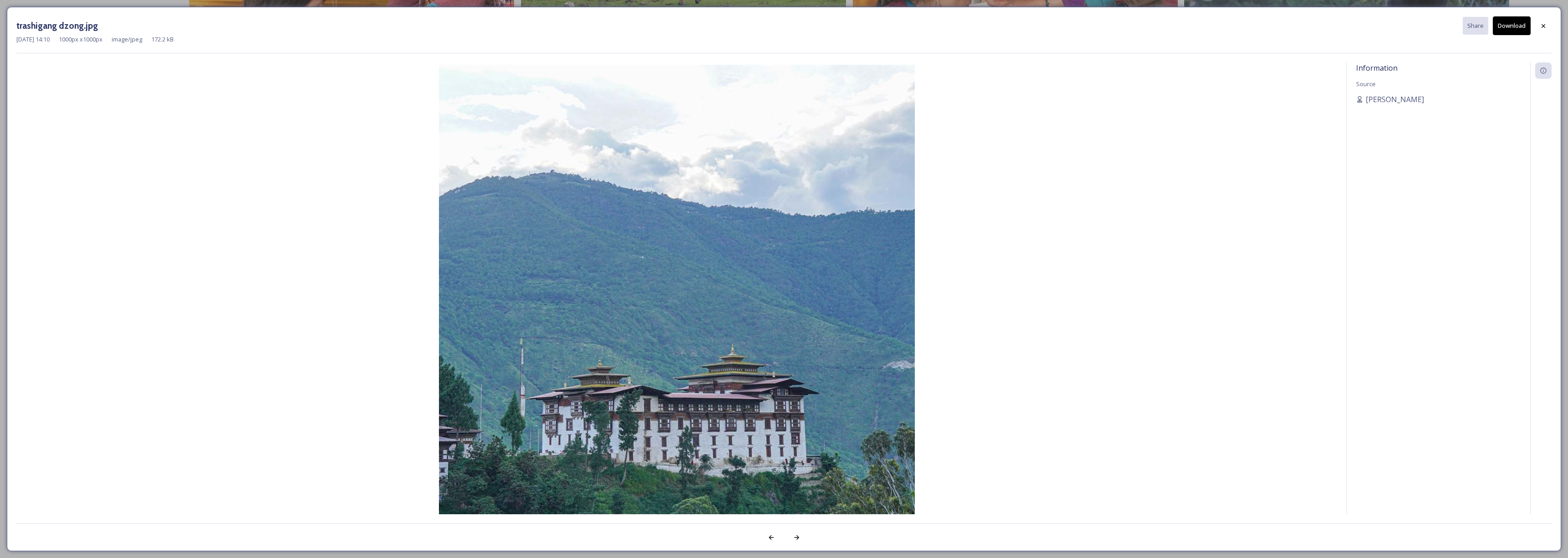
click at [1498, 32] on button "Download" at bounding box center [1511, 26] width 38 height 19
click at [1539, 24] on div at bounding box center [1543, 26] width 16 height 16
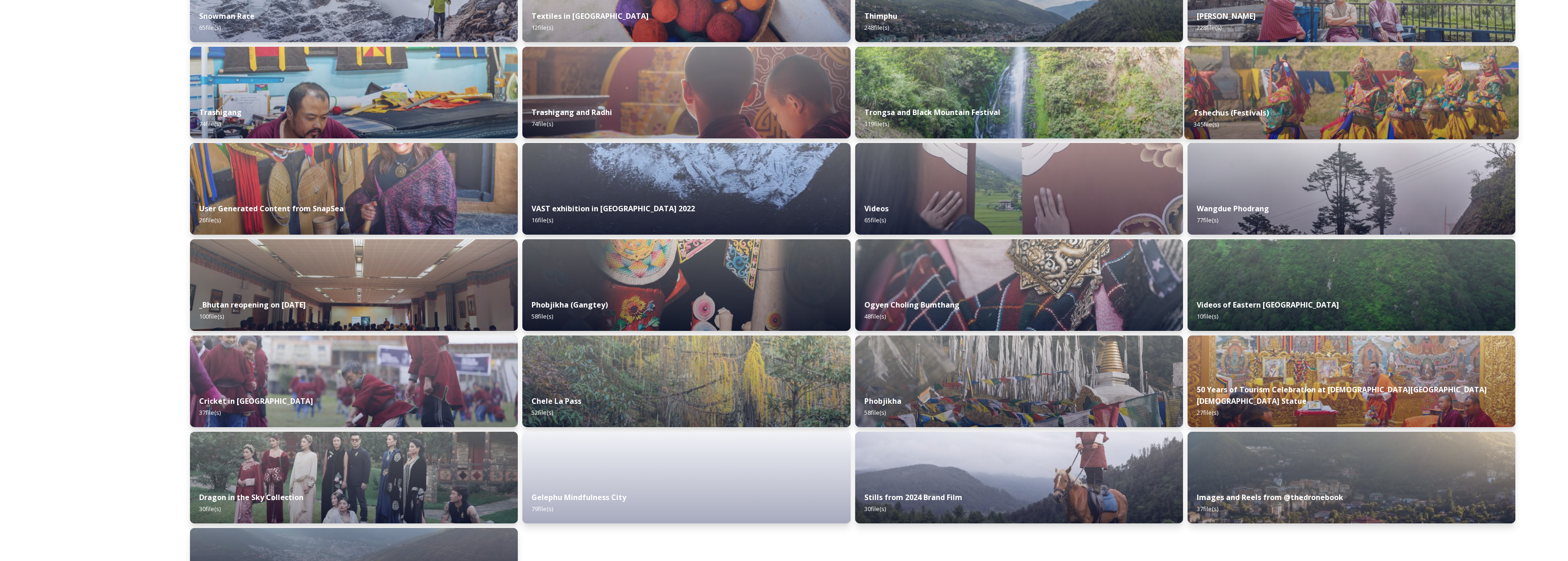
scroll to position [817, 0]
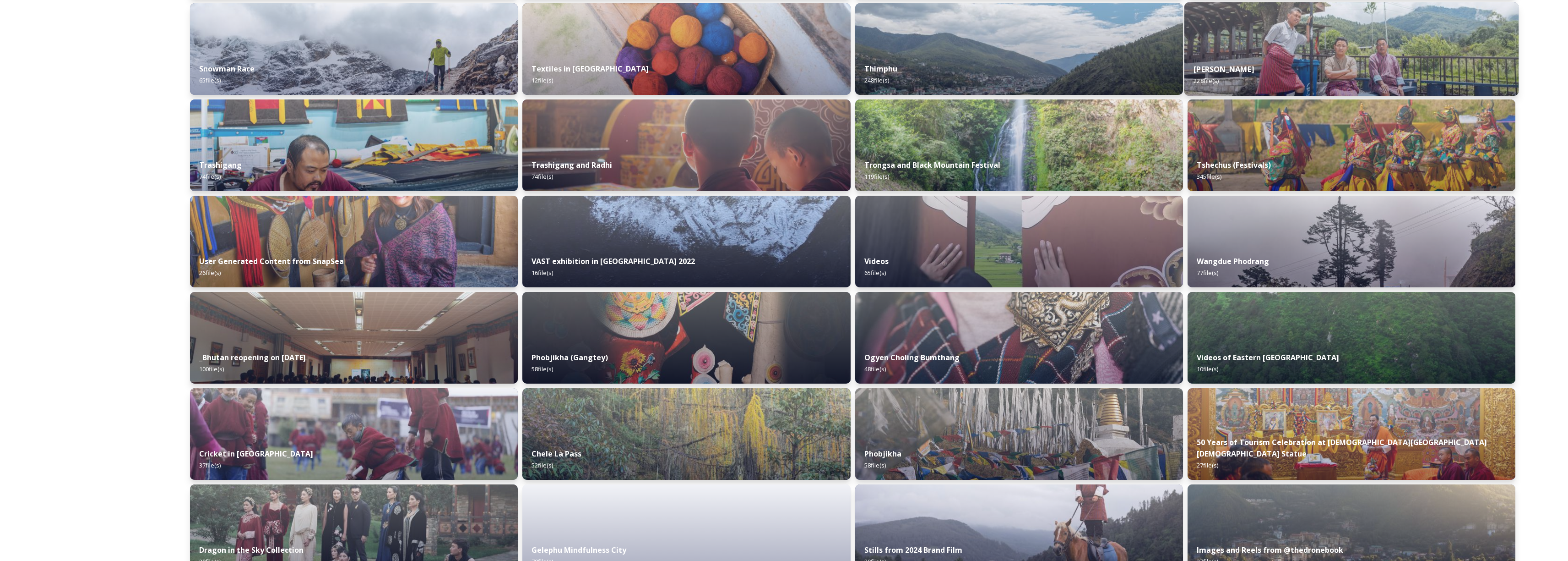
click at [1317, 65] on div "[PERSON_NAME] 228 file(s)" at bounding box center [1351, 75] width 334 height 42
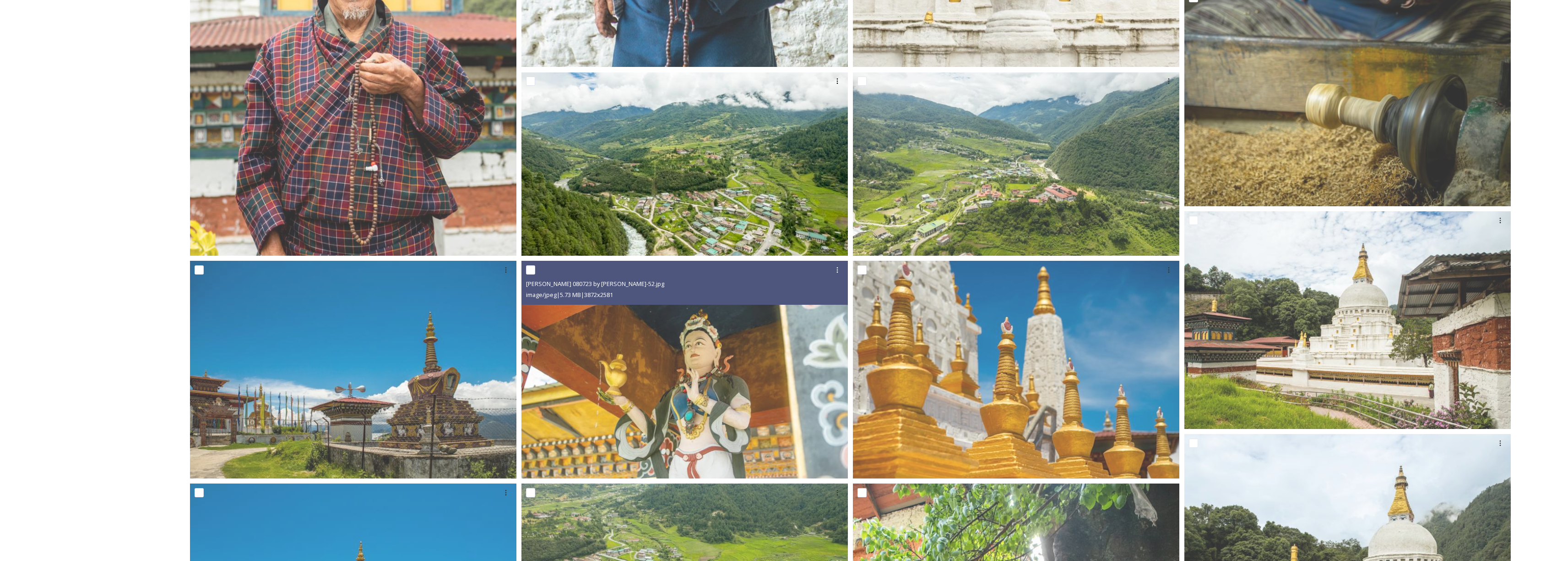
scroll to position [1012, 0]
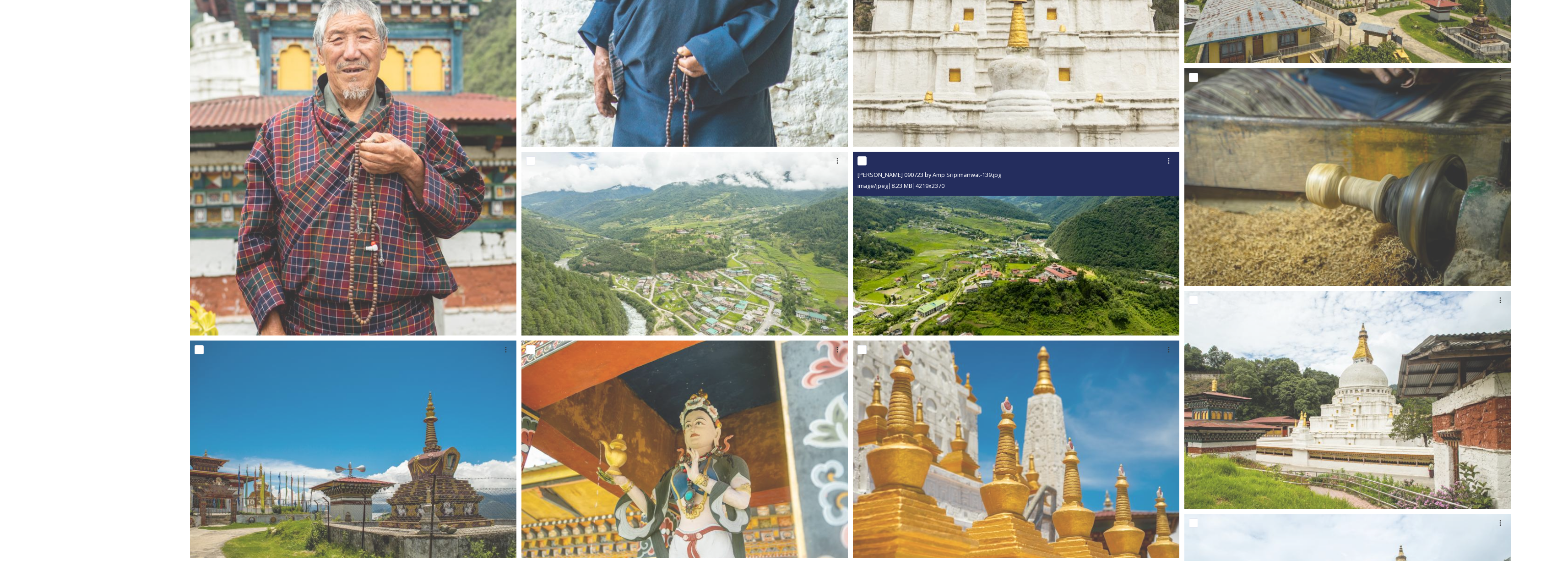
click at [1048, 314] on img at bounding box center [1016, 244] width 326 height 184
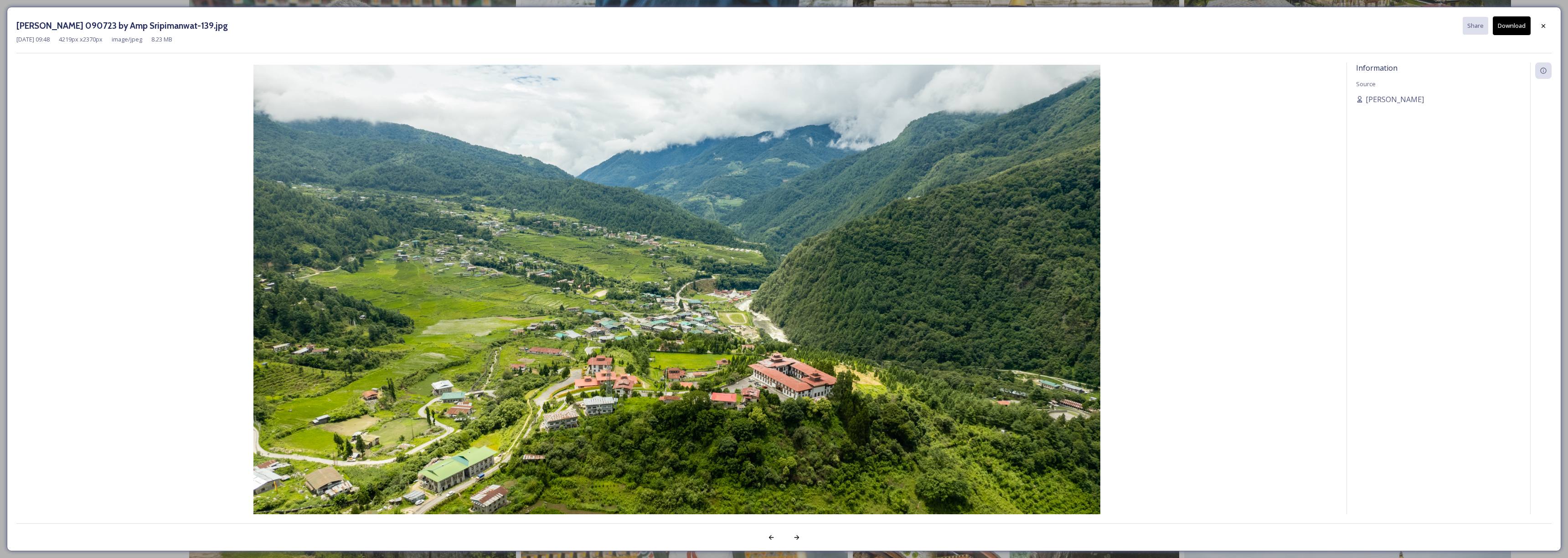
click at [1511, 30] on button "Download" at bounding box center [1511, 26] width 38 height 19
click at [1542, 26] on icon at bounding box center [1544, 26] width 7 height 7
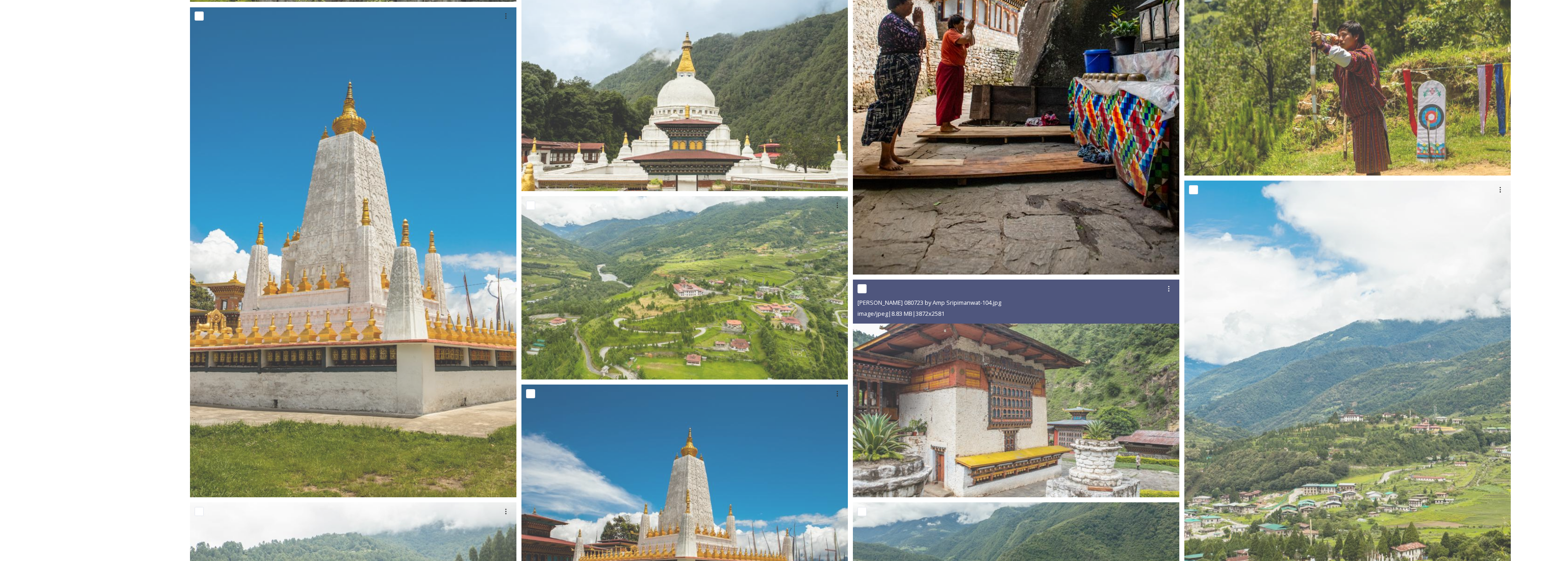
scroll to position [1785, 0]
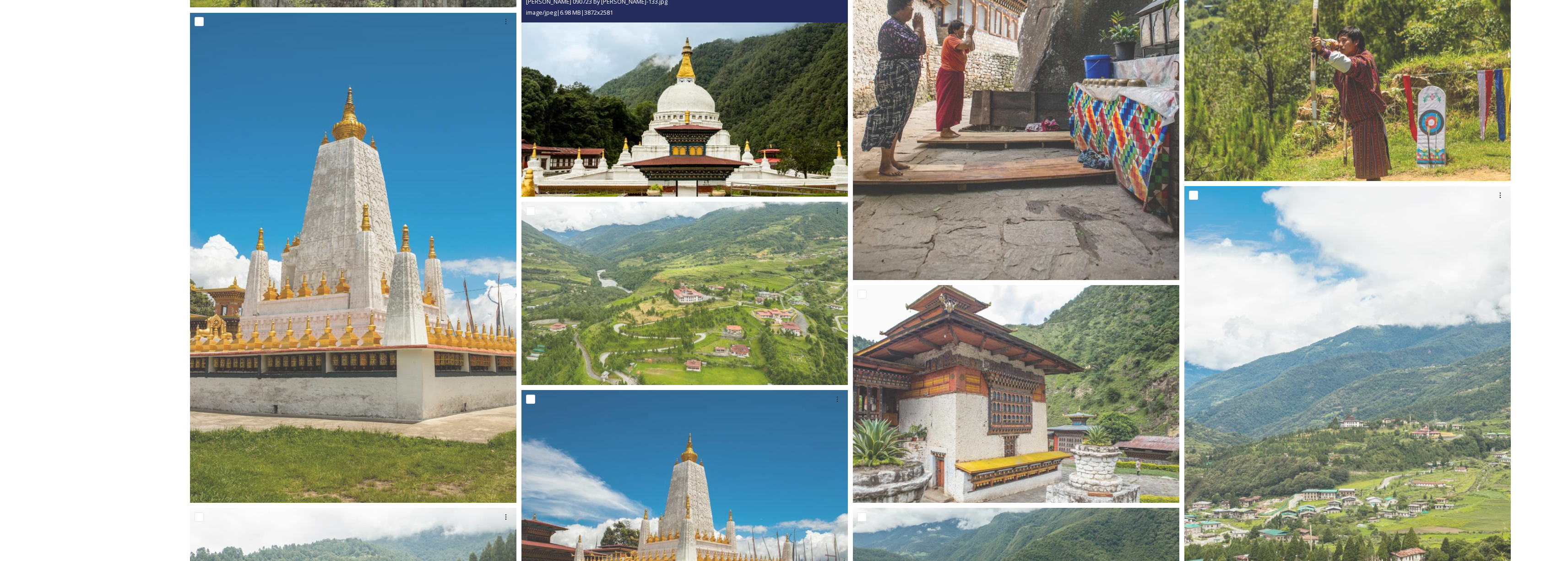
click at [782, 135] on img at bounding box center [685, 87] width 326 height 218
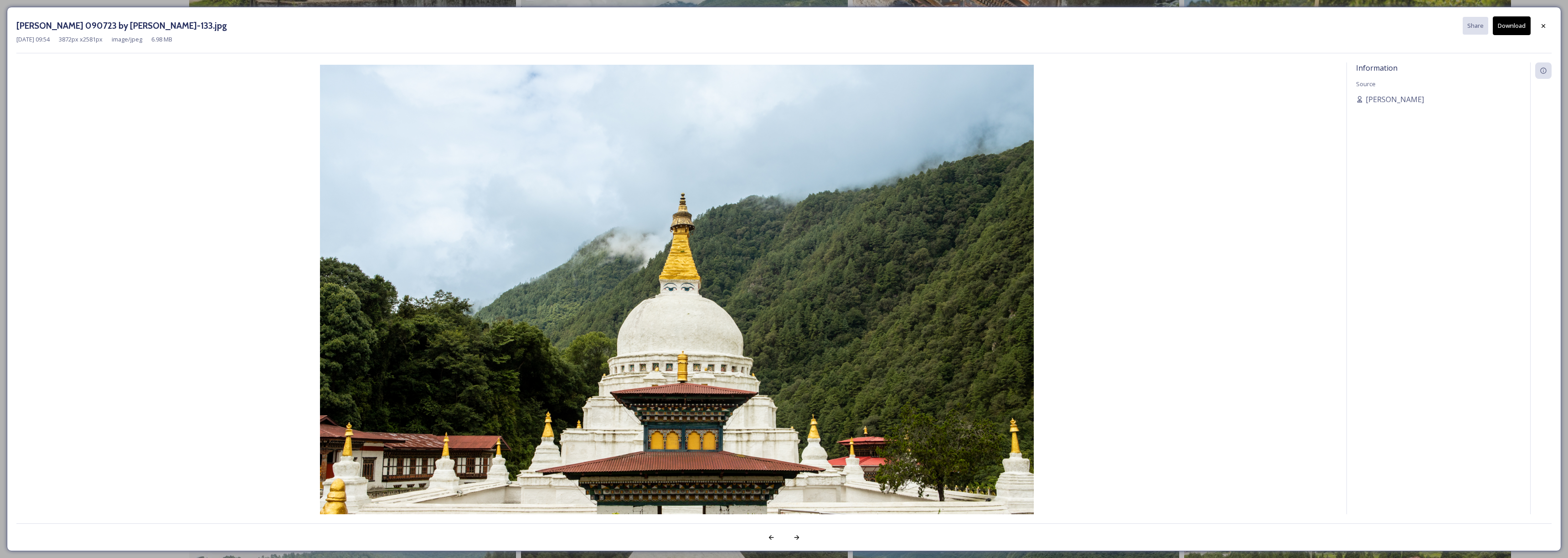
click at [1508, 26] on button "Download" at bounding box center [1511, 26] width 38 height 19
click at [1544, 27] on icon at bounding box center [1544, 26] width 7 height 7
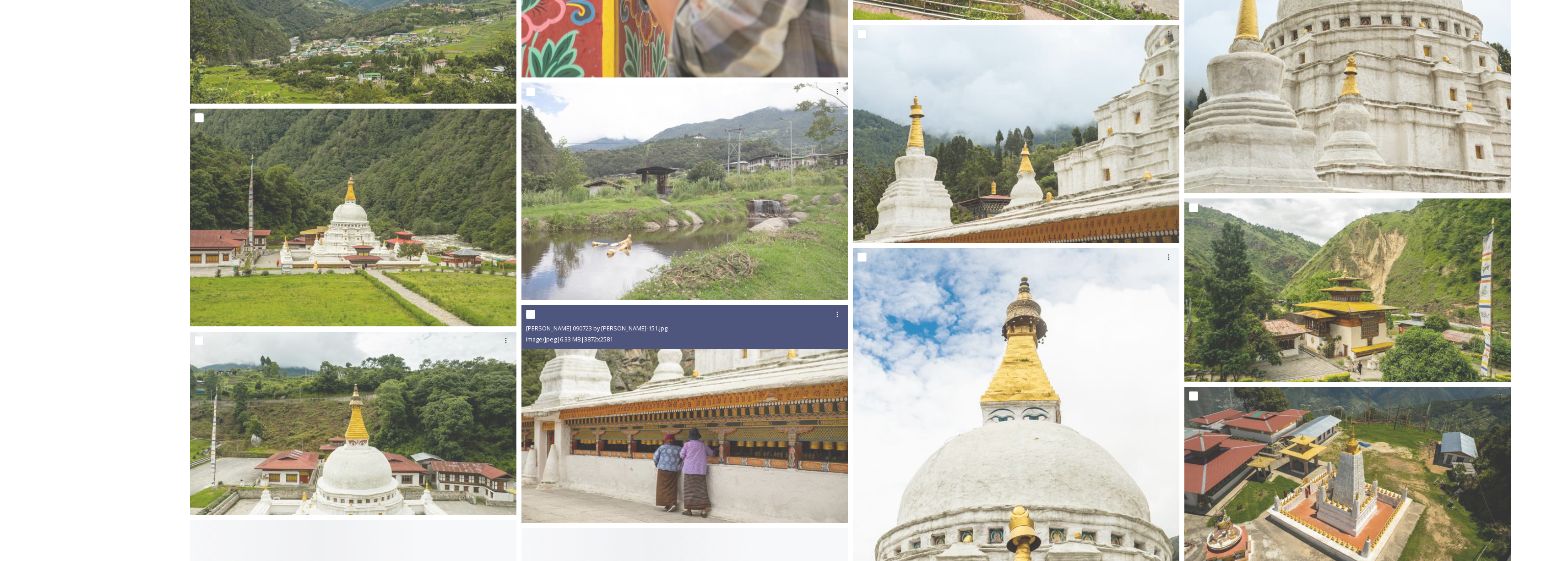
scroll to position [5641, 0]
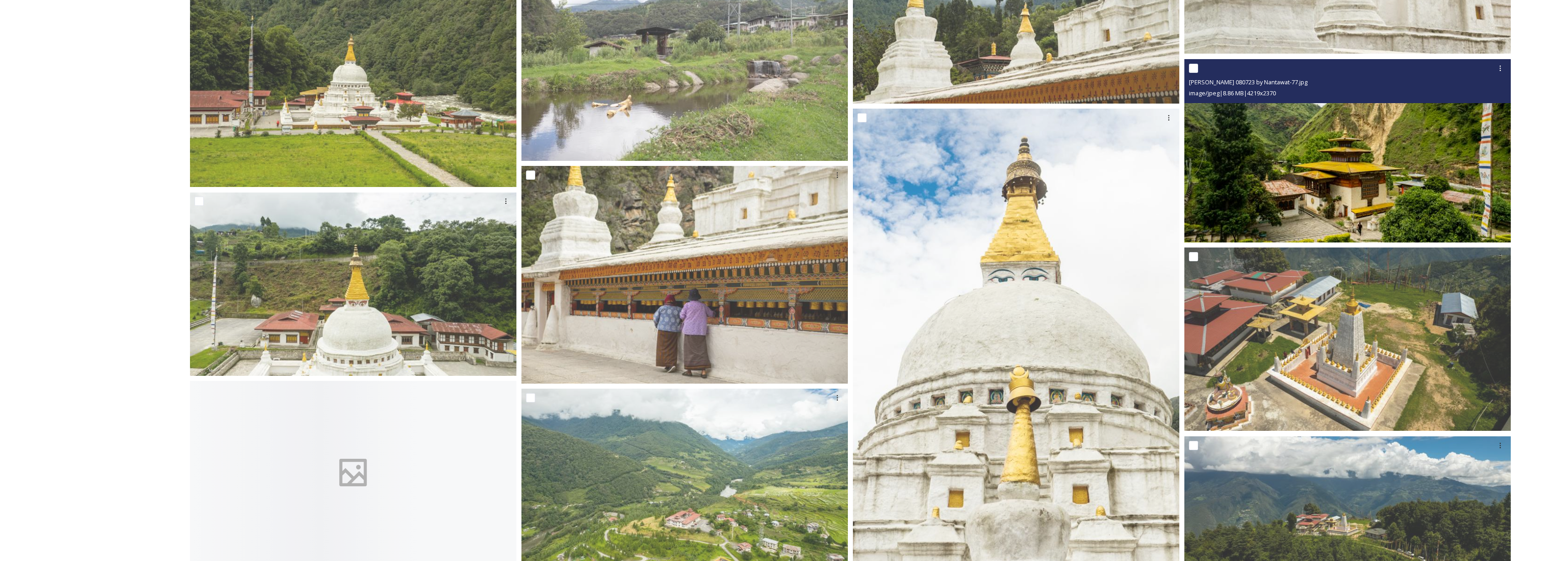
click at [1308, 209] on img at bounding box center [1347, 151] width 326 height 184
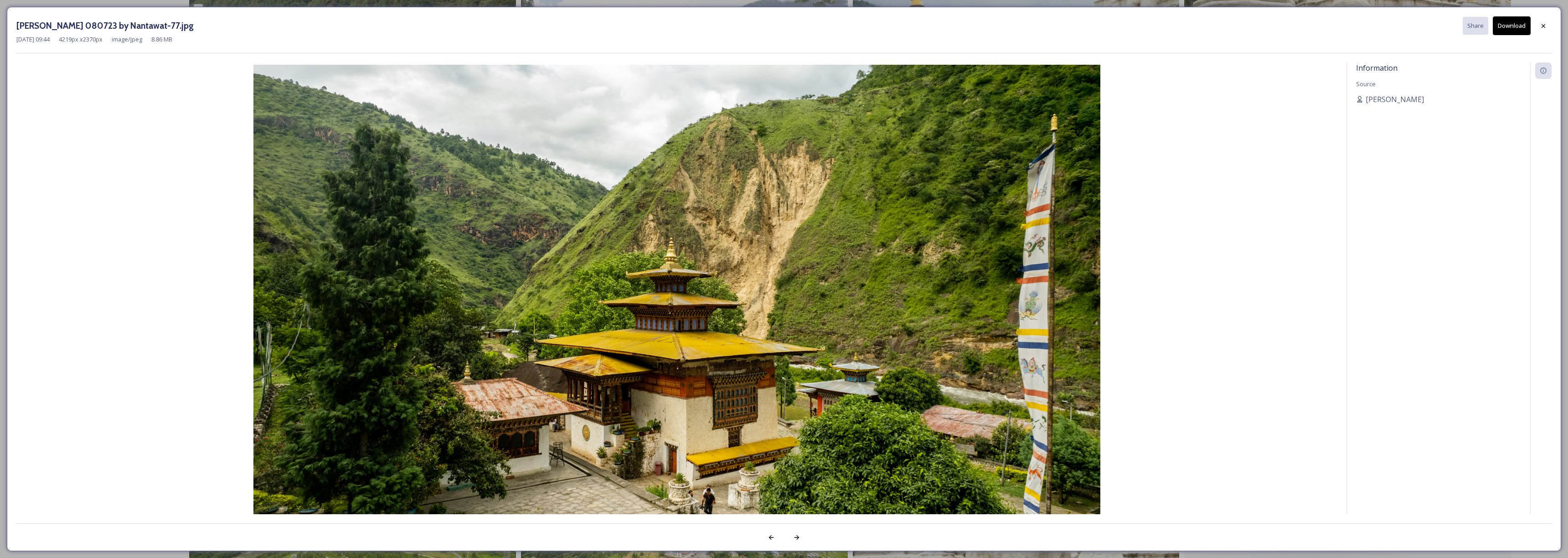
click at [1520, 26] on button "Download" at bounding box center [1511, 26] width 38 height 19
click at [1547, 23] on div at bounding box center [1543, 25] width 16 height 16
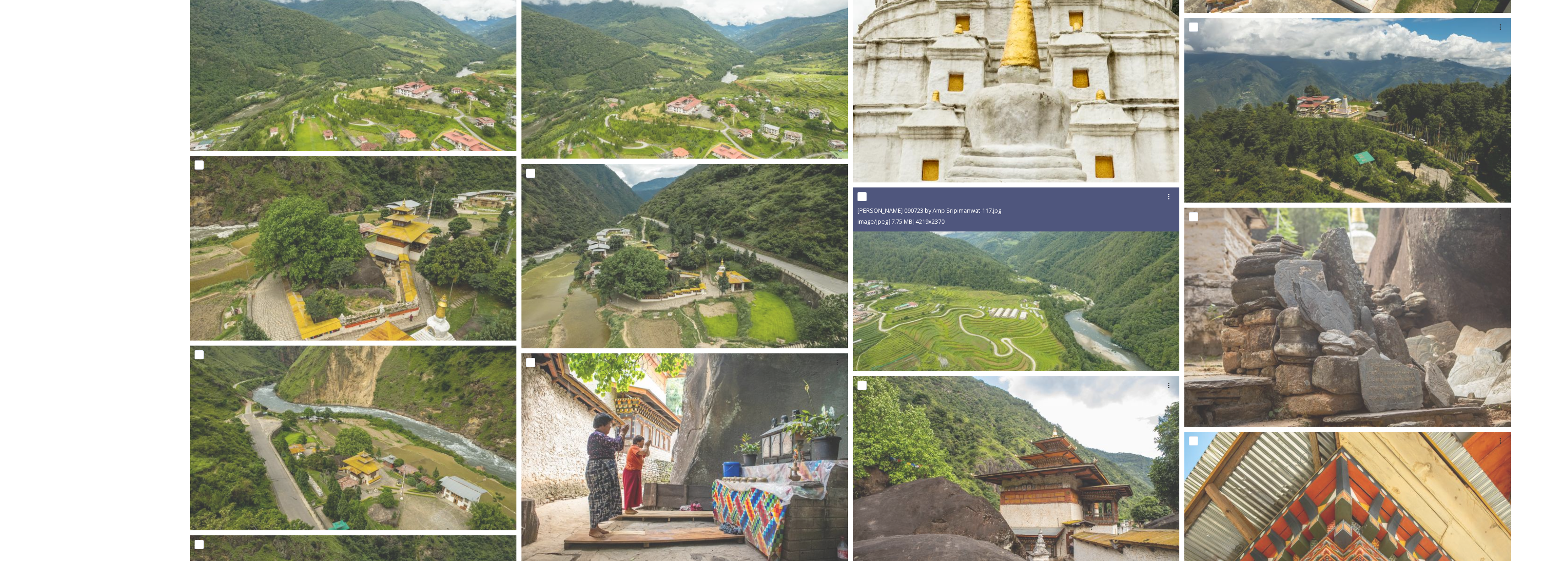
scroll to position [6079, 0]
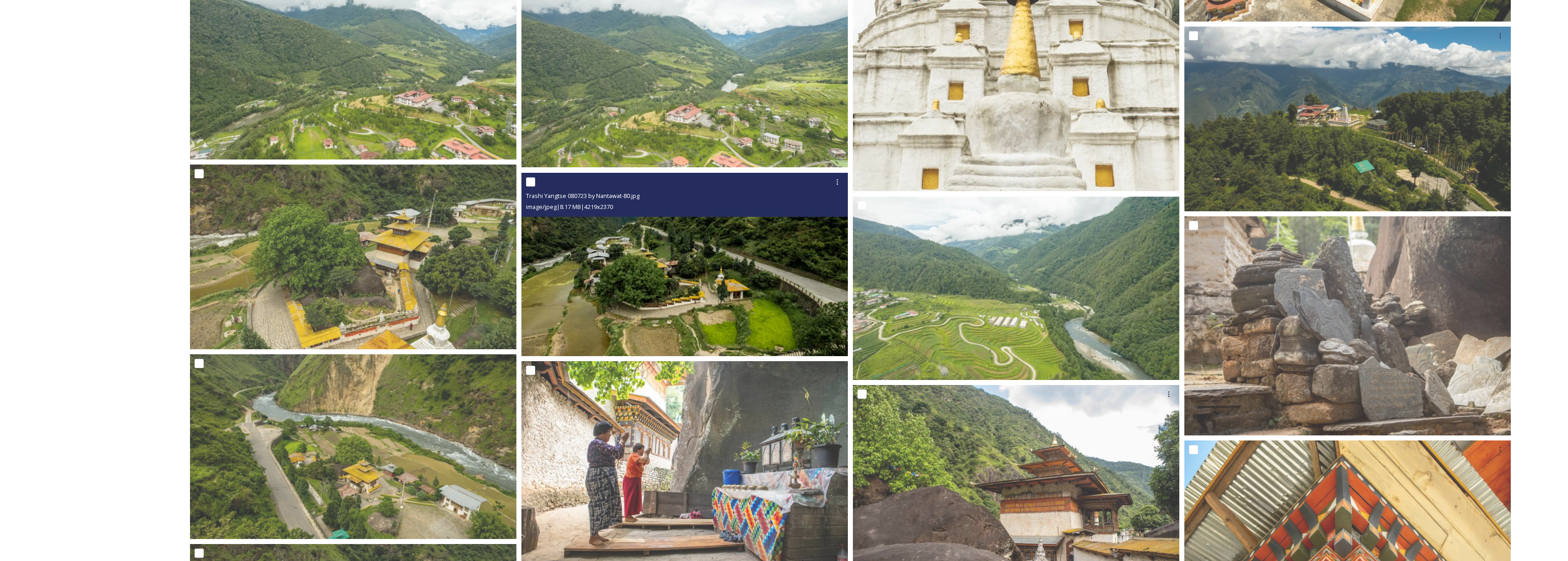
click at [659, 251] on img at bounding box center [685, 264] width 326 height 184
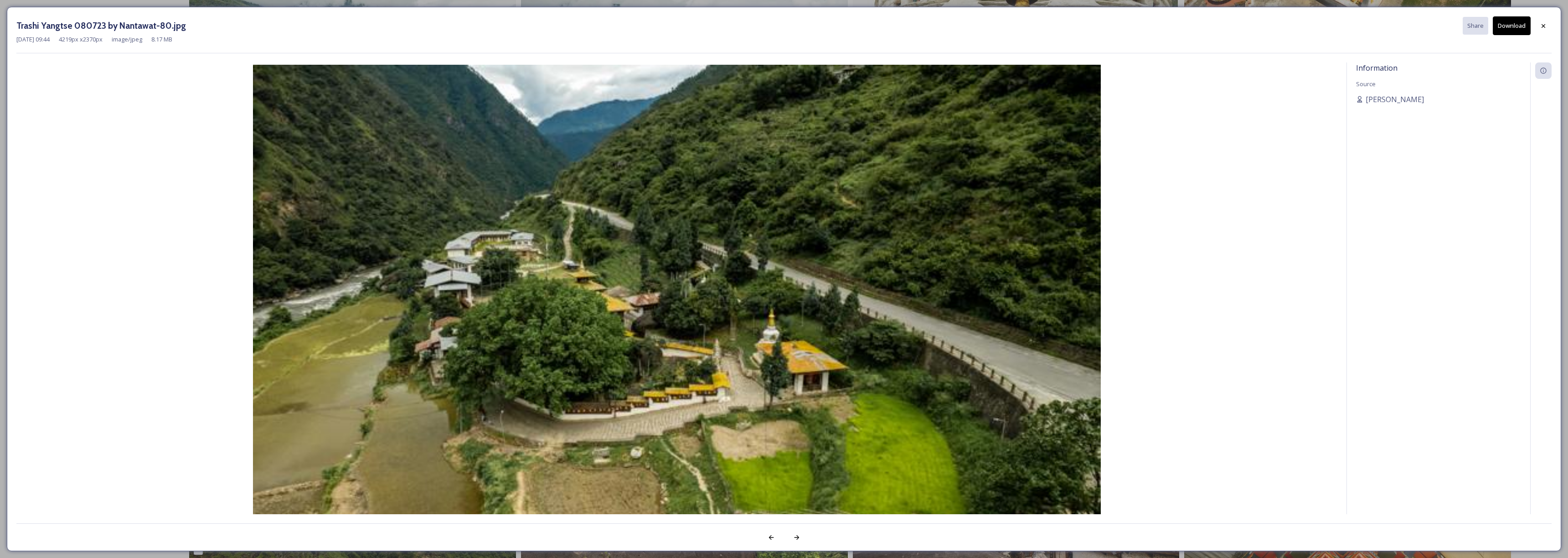
click at [1504, 29] on button "Download" at bounding box center [1511, 26] width 38 height 19
click at [1540, 27] on icon at bounding box center [1544, 26] width 7 height 7
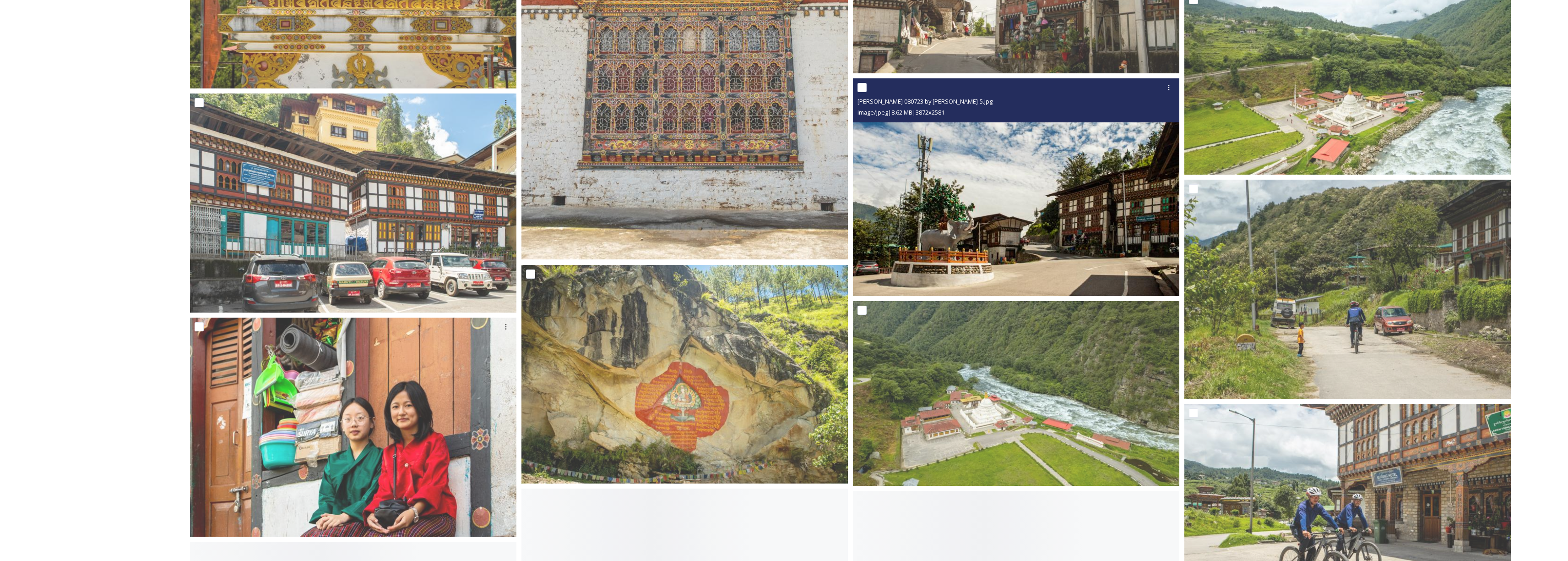
scroll to position [8386, 0]
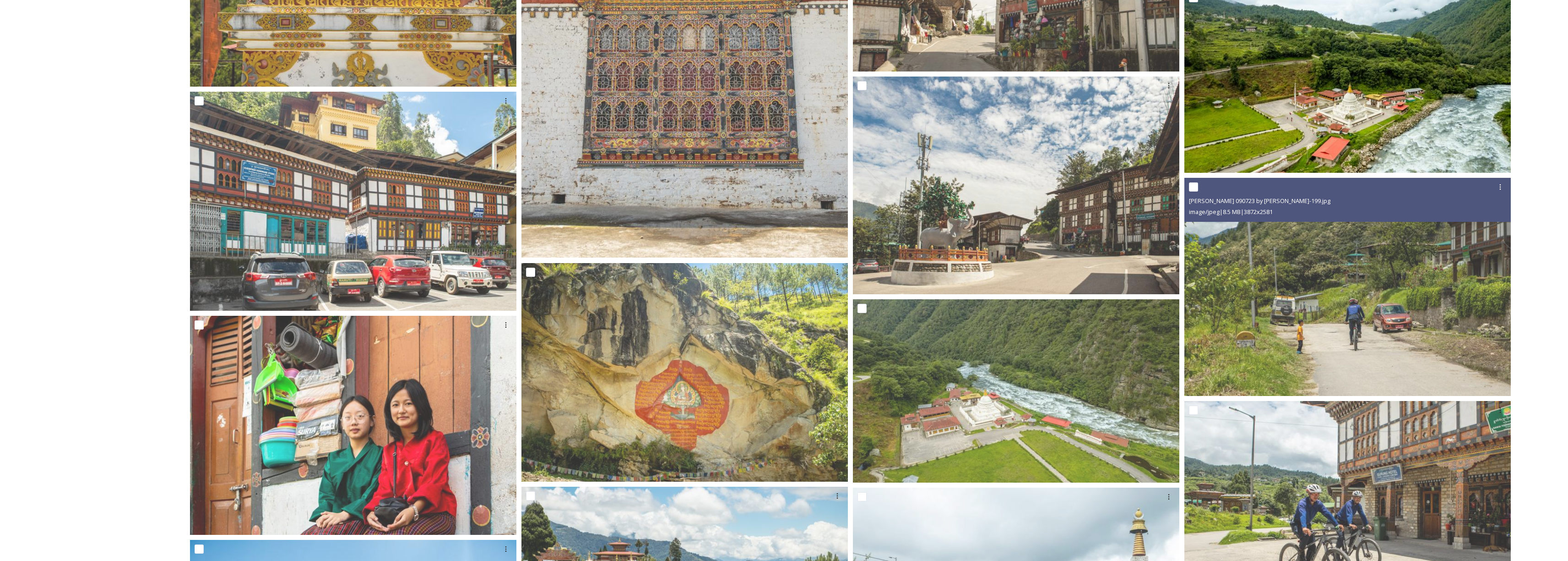
click at [1380, 102] on img at bounding box center [1348, 81] width 328 height 185
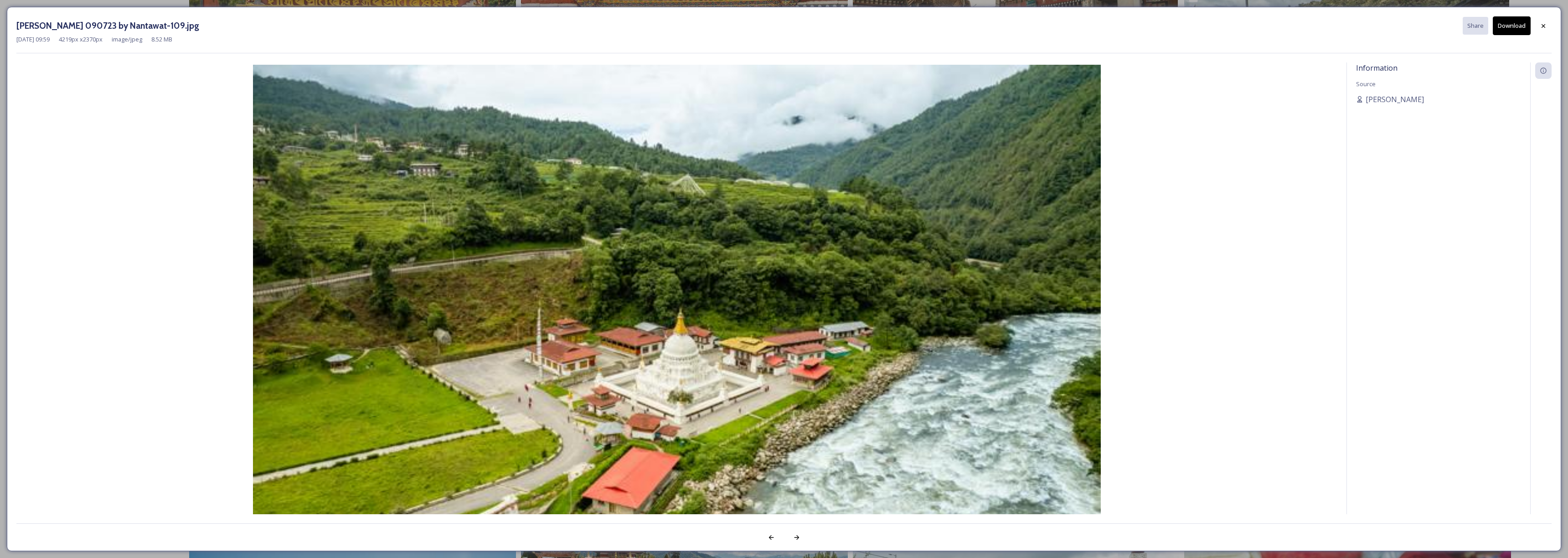
click at [1513, 24] on button "Download" at bounding box center [1511, 26] width 38 height 19
click at [1538, 29] on div at bounding box center [1543, 25] width 16 height 16
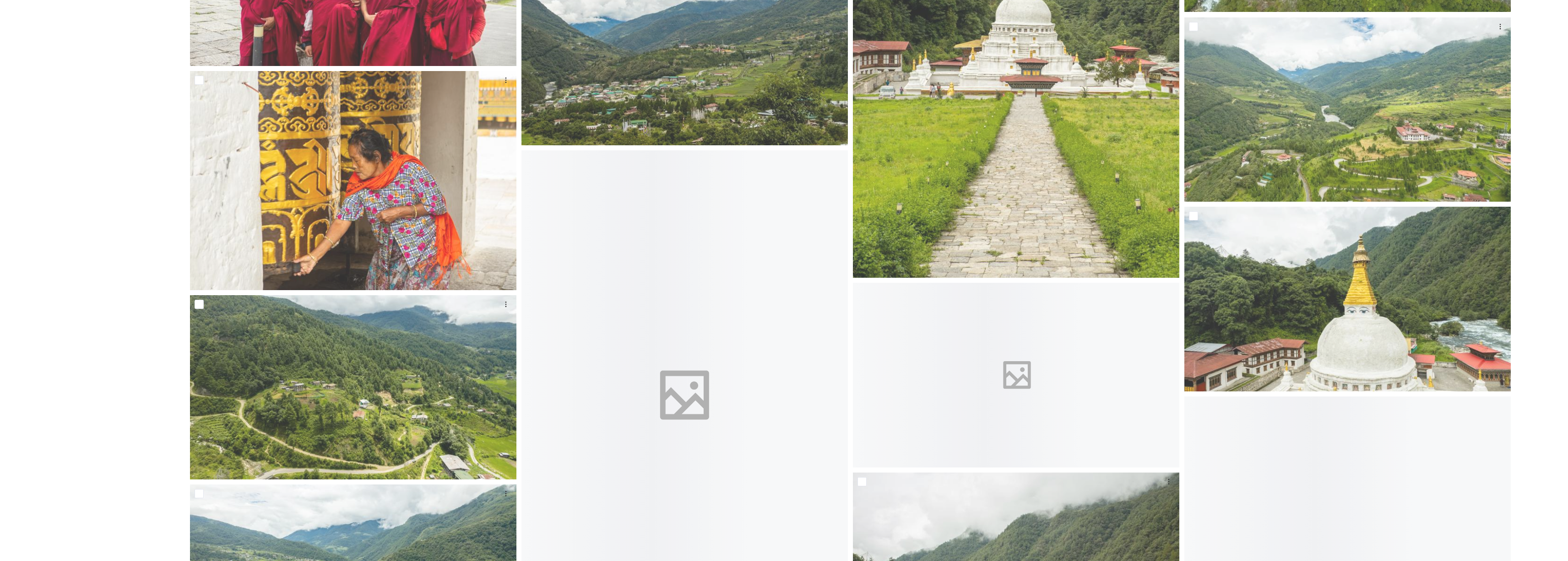
scroll to position [11193, 0]
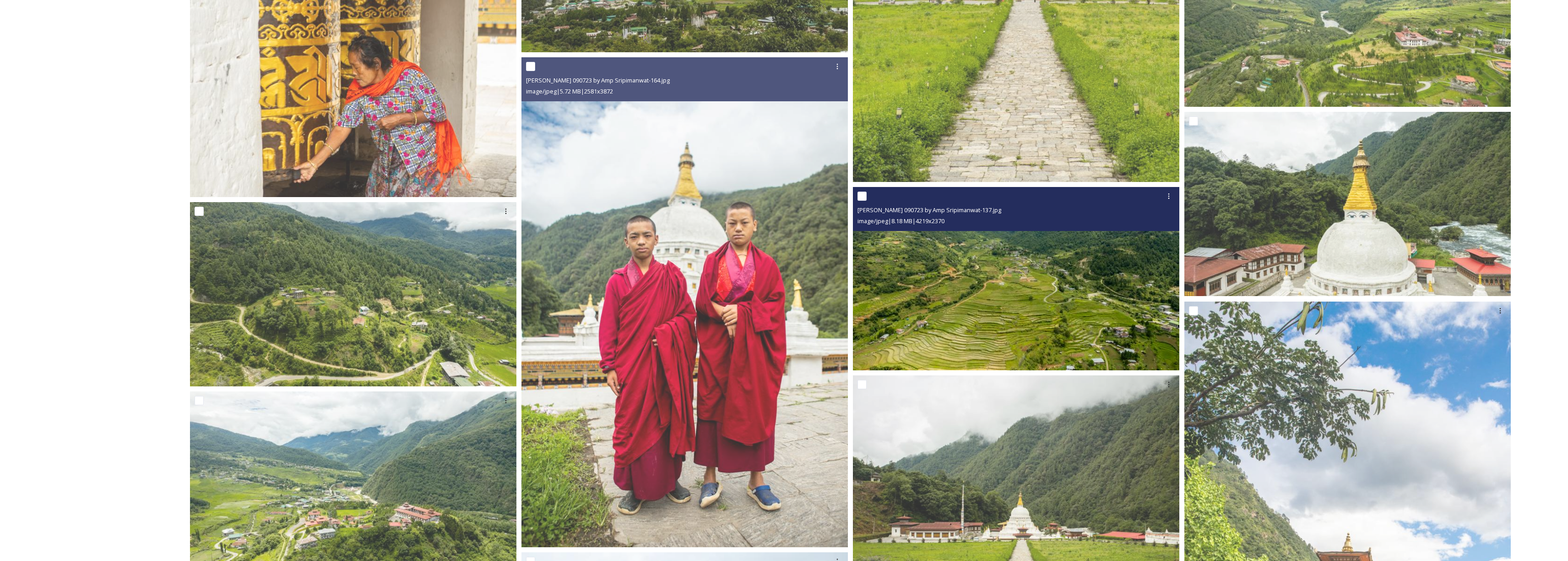
scroll to position [11823, 0]
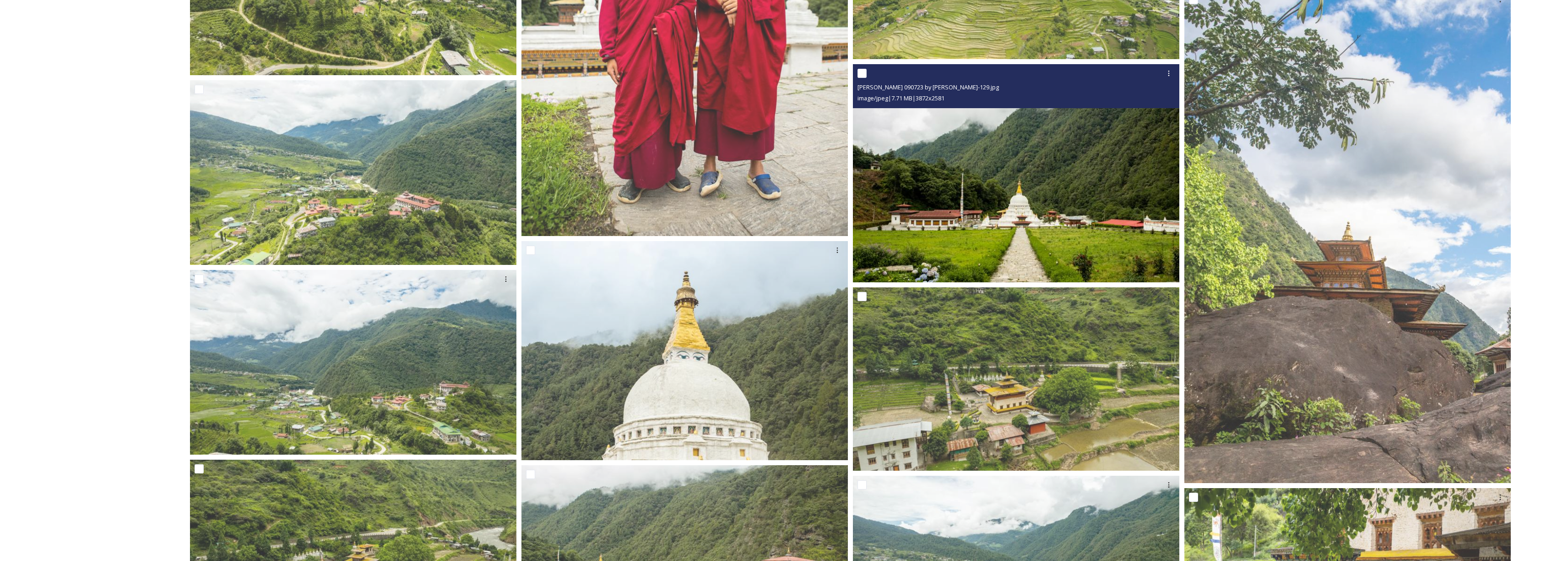
click at [1038, 238] on img at bounding box center [1016, 173] width 326 height 218
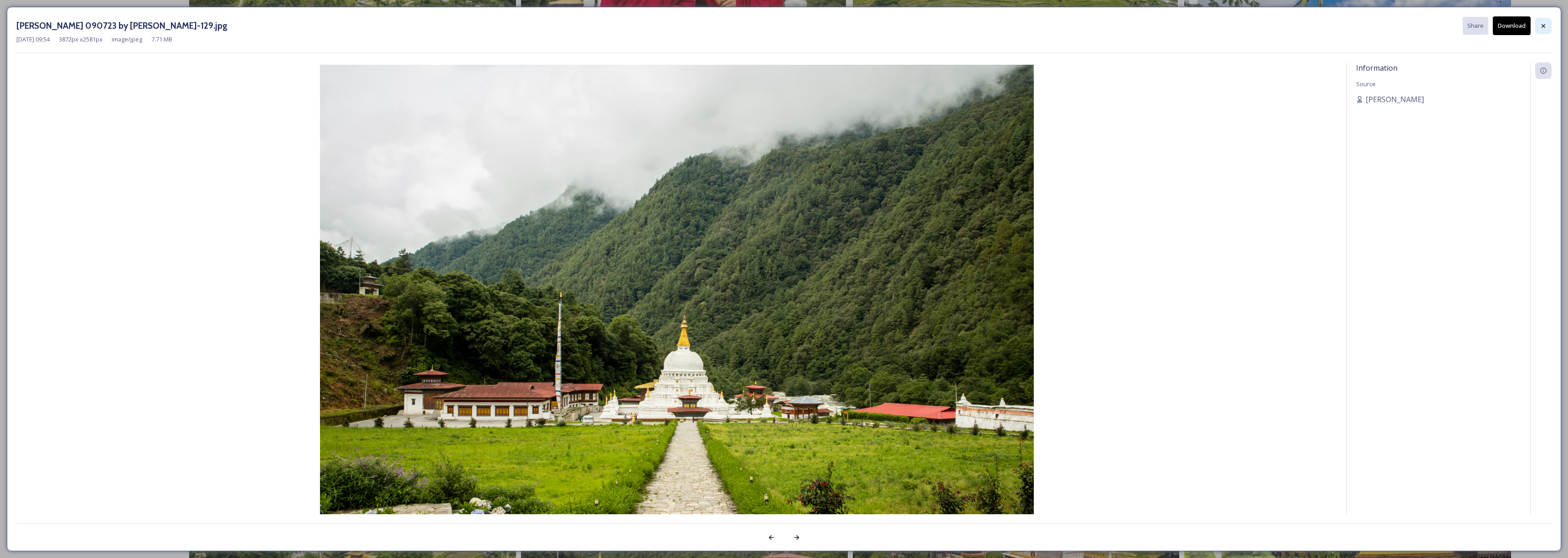
click at [1541, 30] on div at bounding box center [1543, 26] width 16 height 16
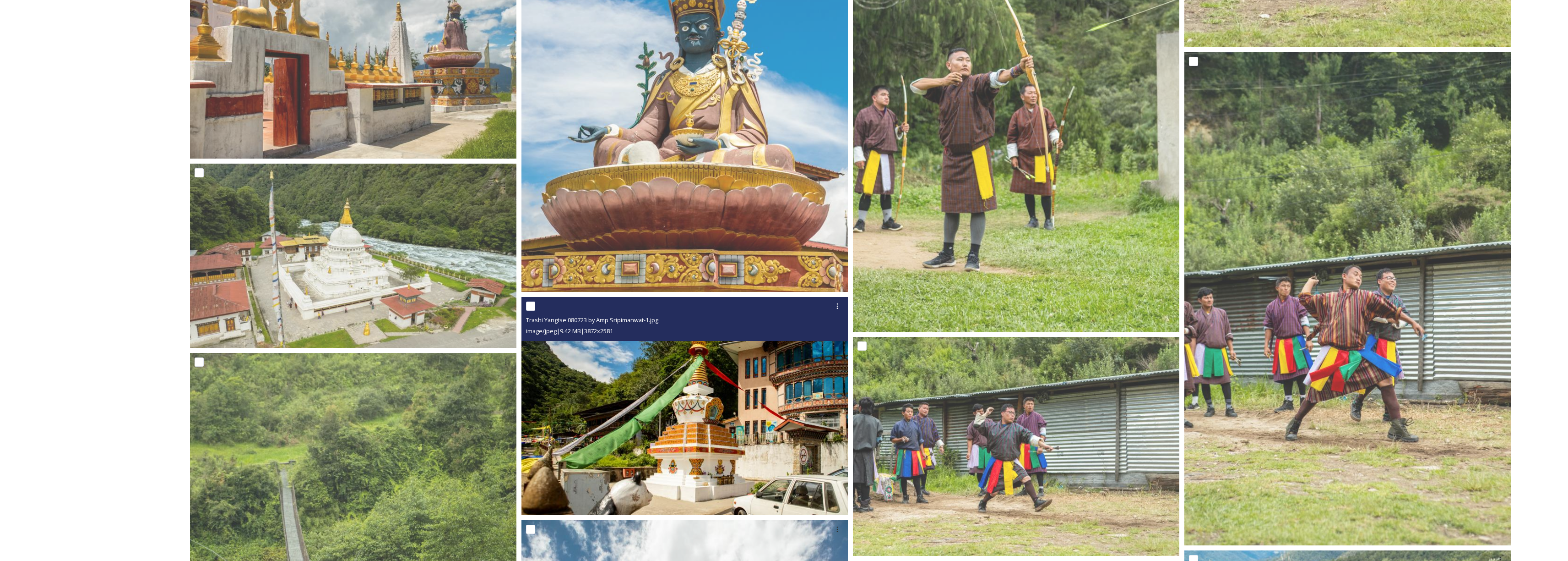
scroll to position [14794, 0]
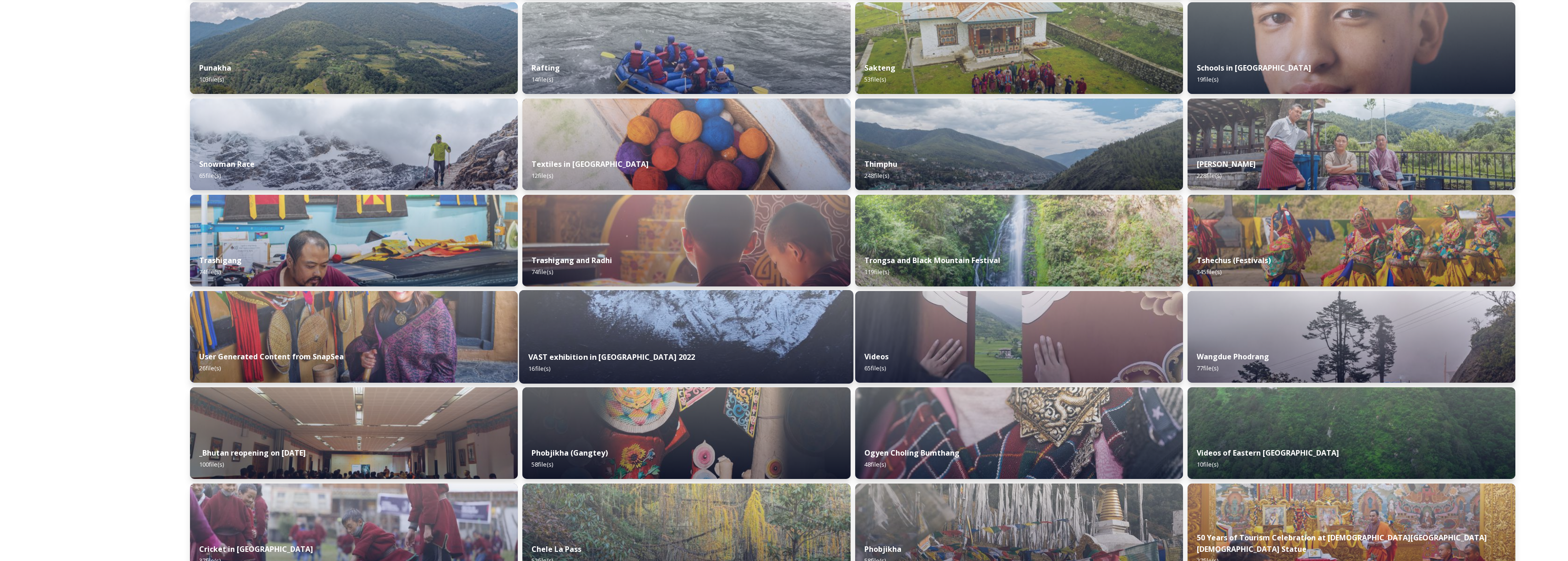
scroll to position [916, 0]
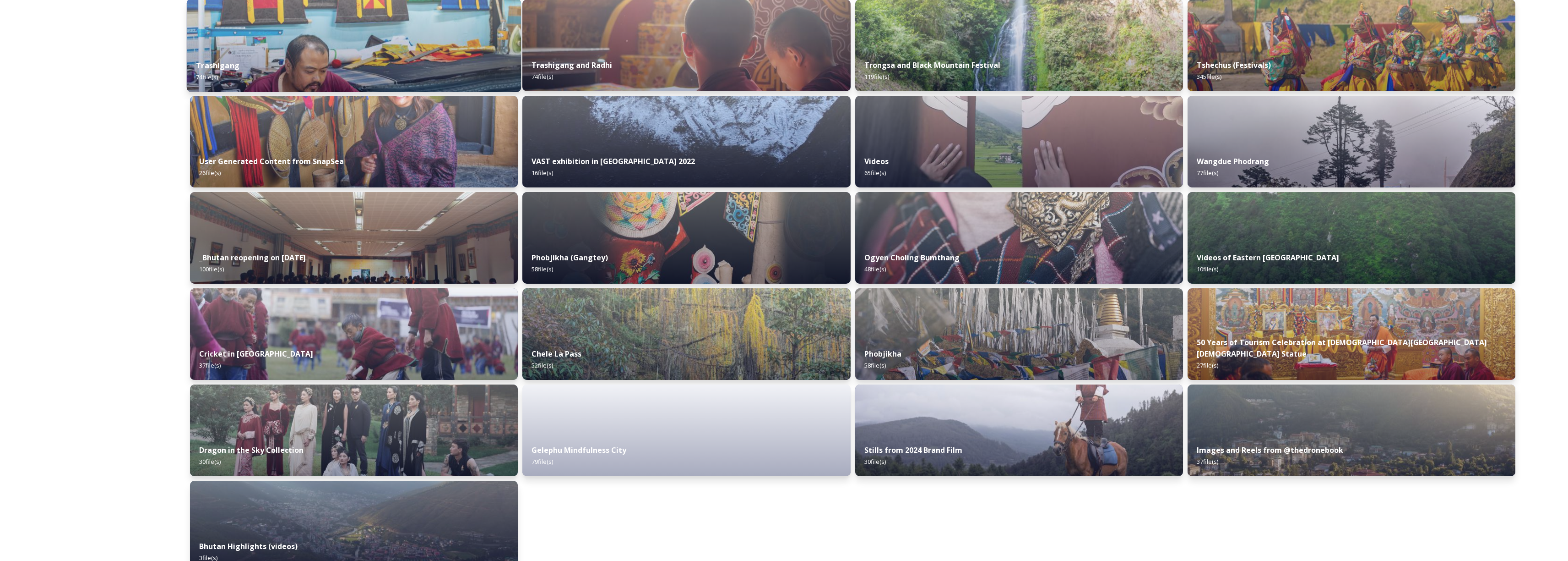
click at [287, 56] on div "Trashigang 74 file(s)" at bounding box center [354, 71] width 334 height 42
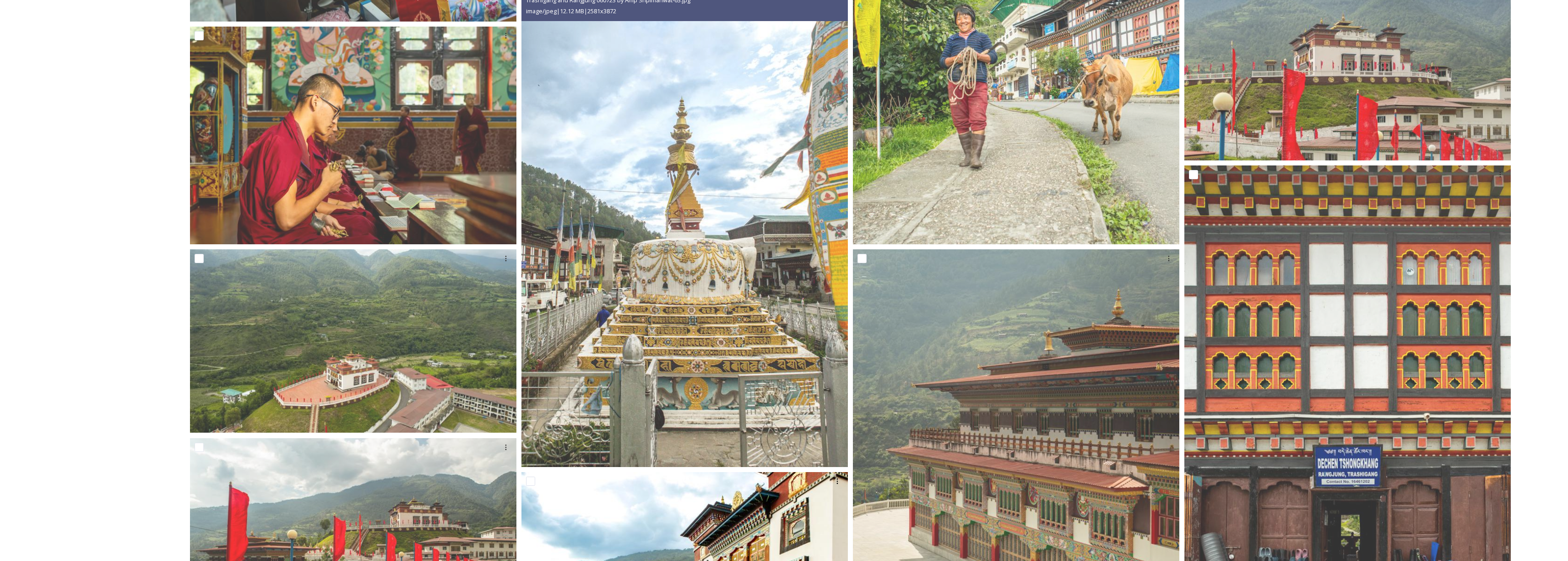
scroll to position [453, 0]
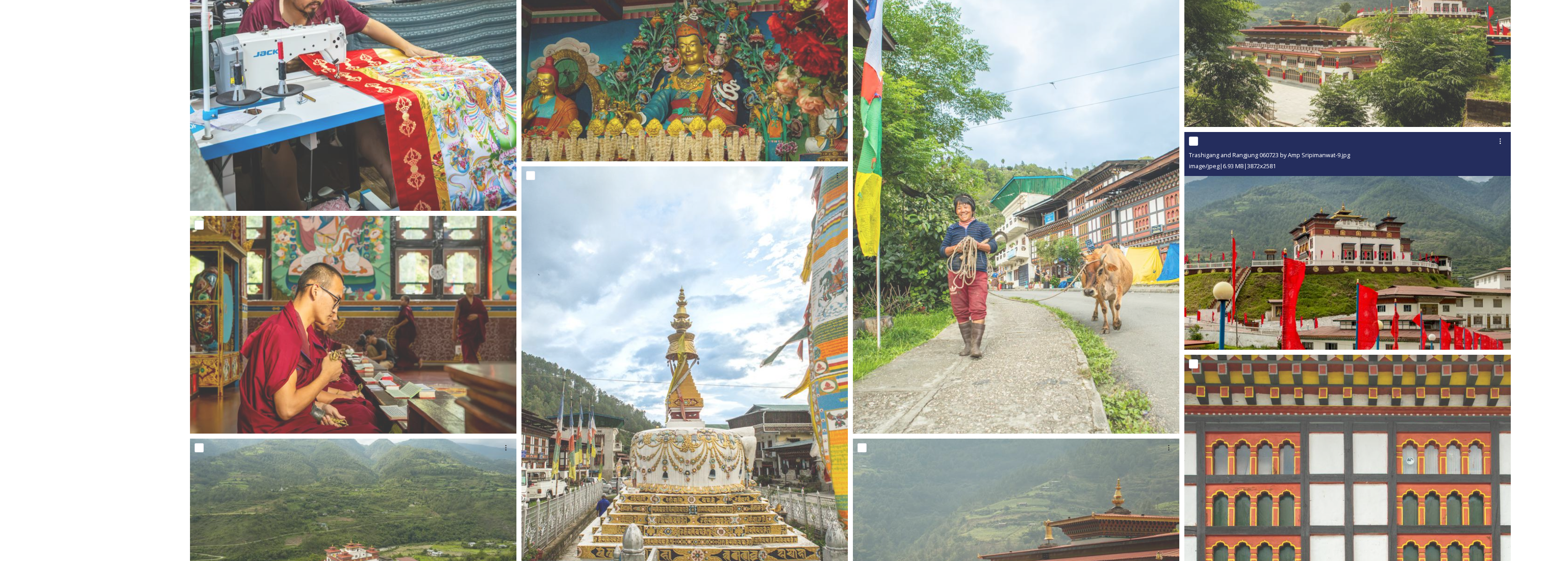
click at [1334, 231] on img at bounding box center [1347, 241] width 326 height 218
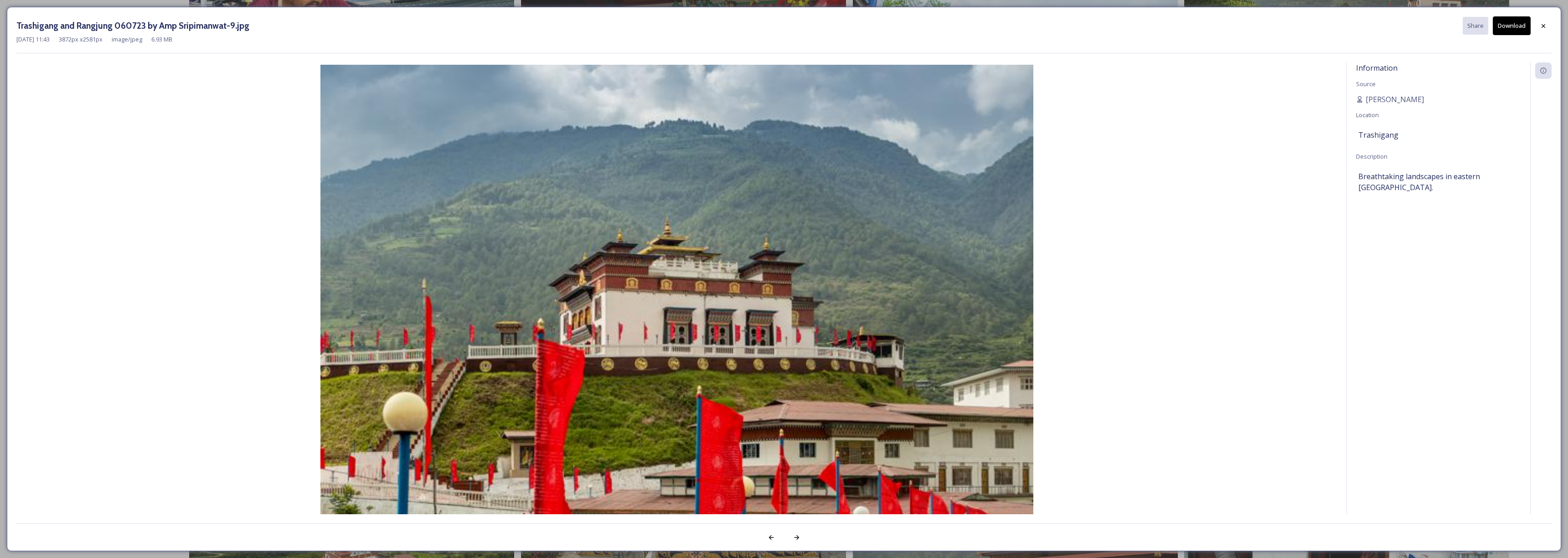
click at [1517, 31] on button "Download" at bounding box center [1511, 26] width 38 height 19
click at [1543, 29] on icon at bounding box center [1544, 26] width 7 height 7
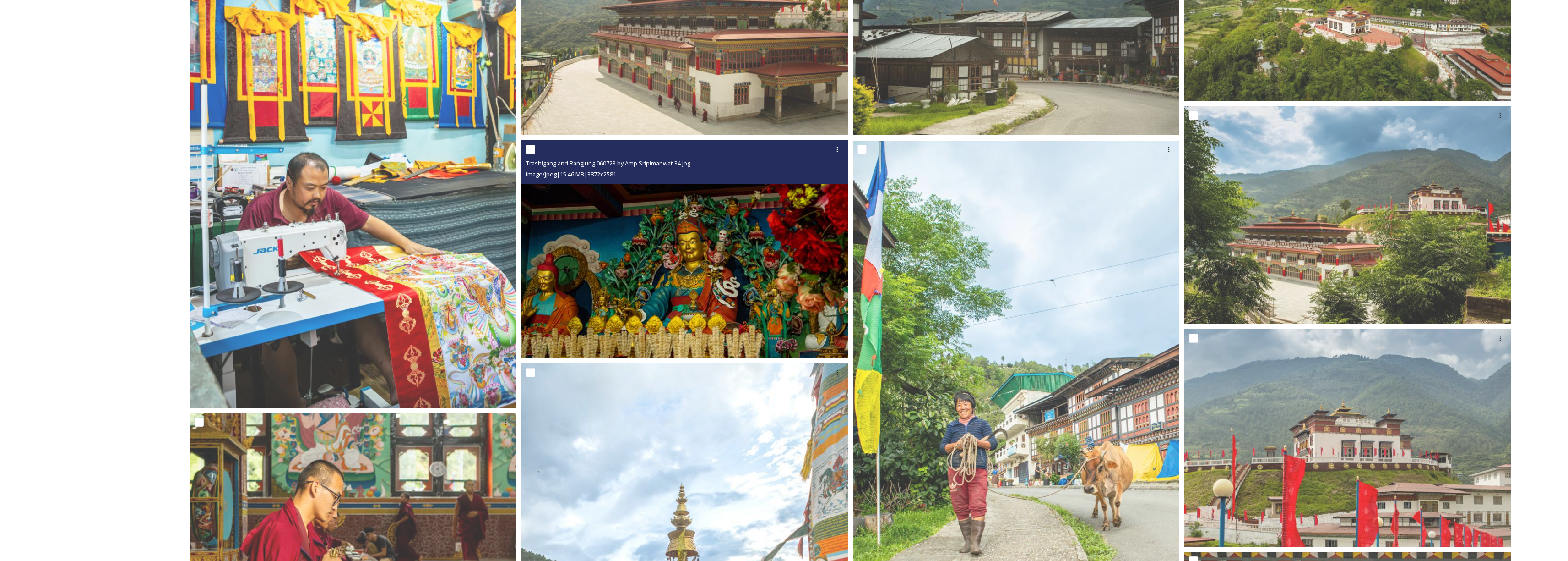
scroll to position [451, 0]
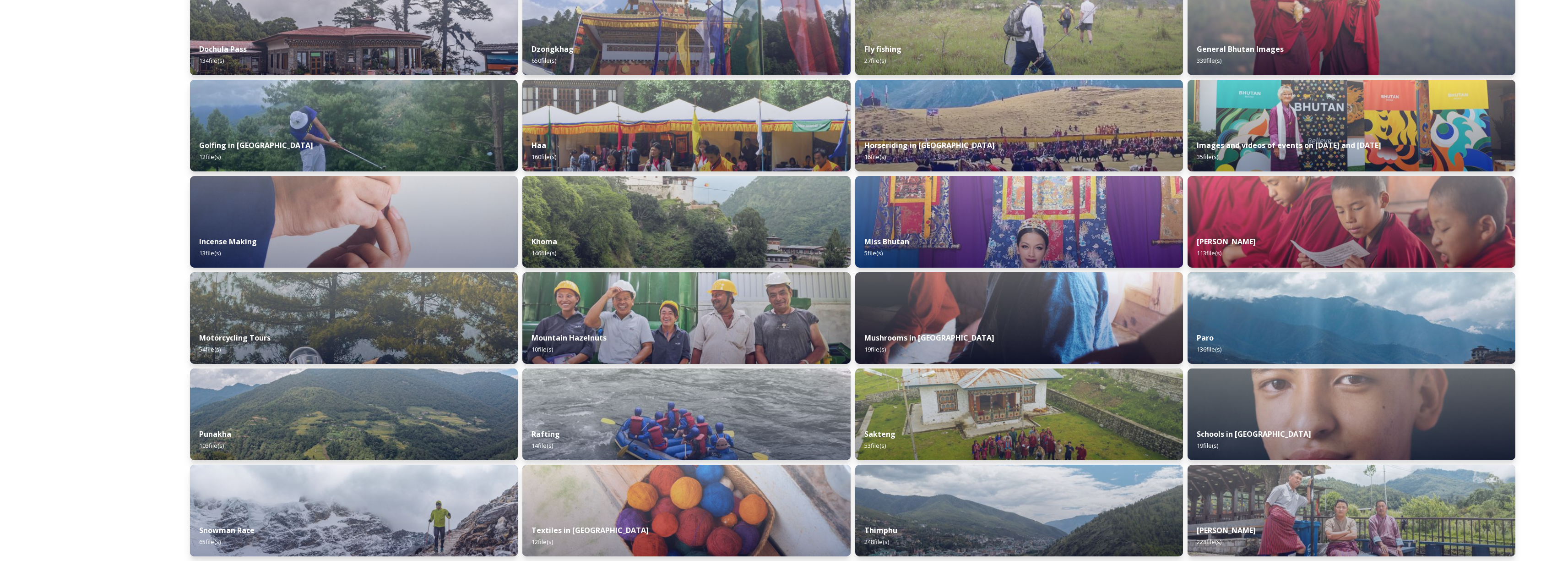
scroll to position [388, 0]
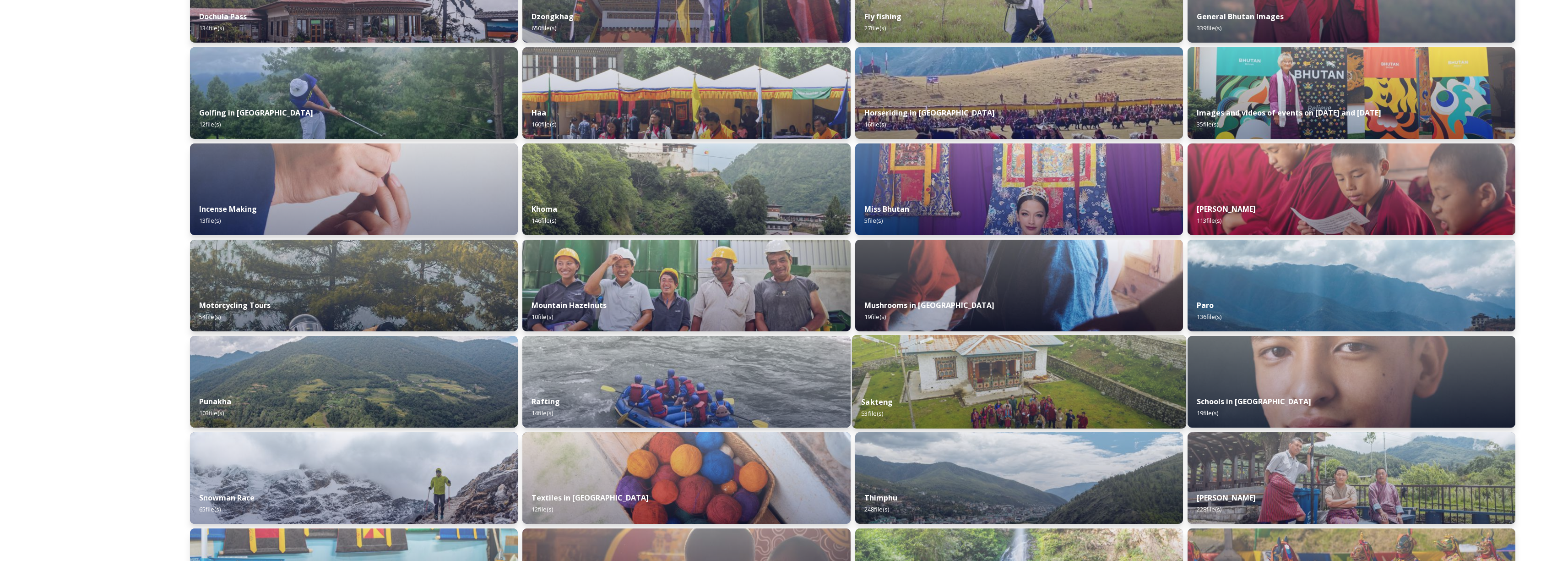
click at [927, 400] on div "Sakteng 53 file(s)" at bounding box center [1018, 407] width 334 height 42
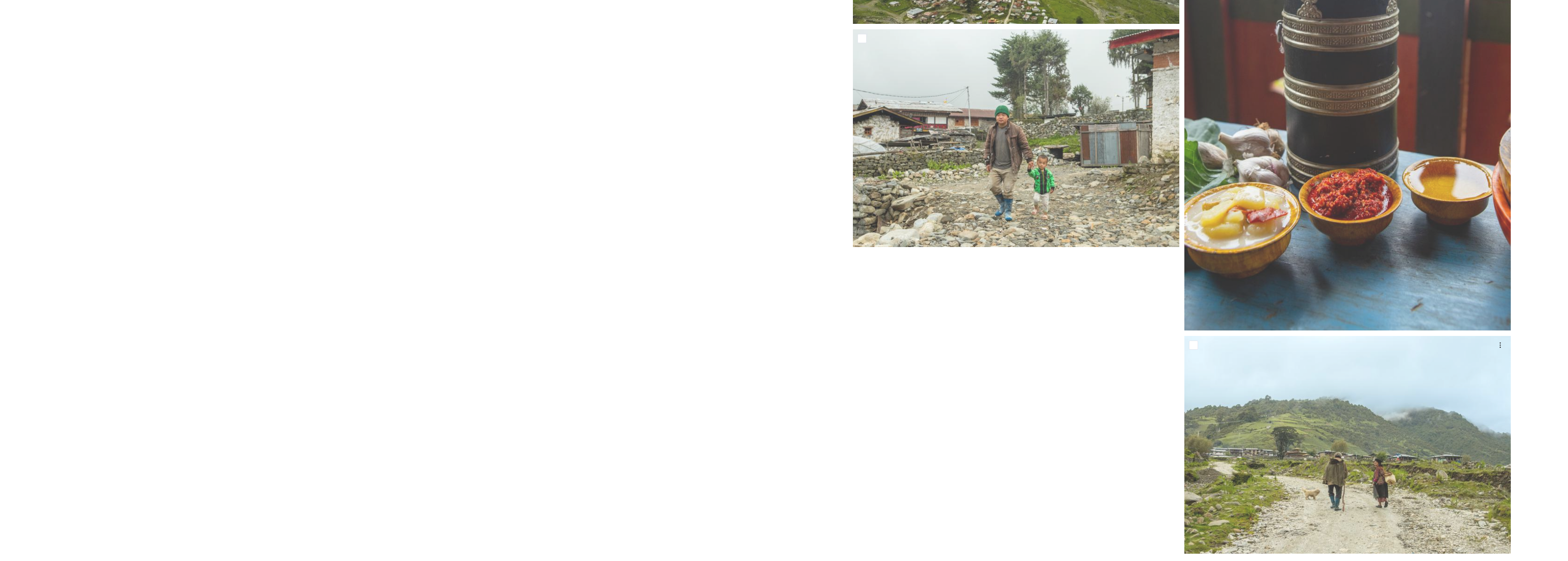
scroll to position [4158, 0]
